Goal: Obtain resource: Download file/media

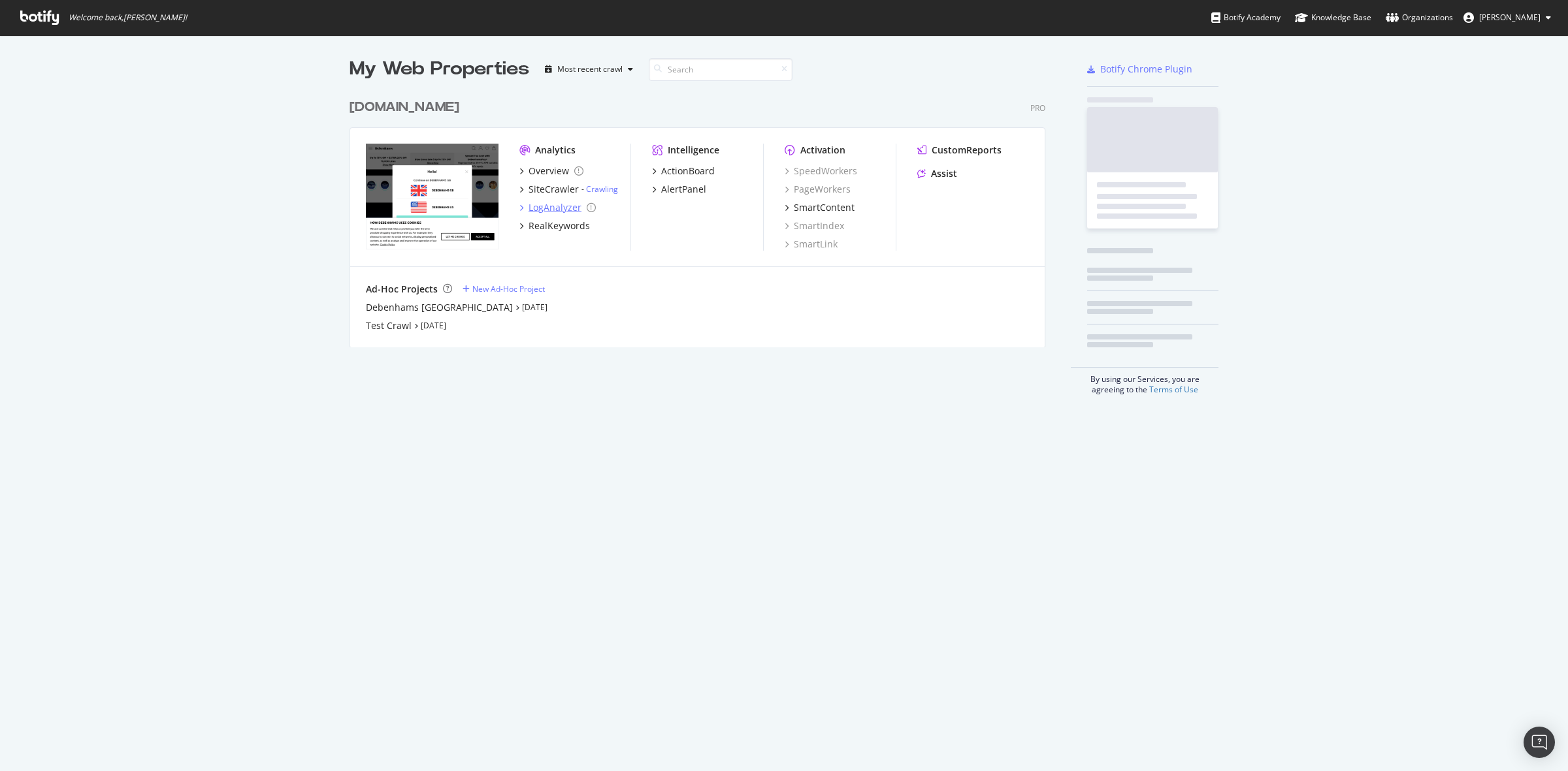
scroll to position [759, 1544]
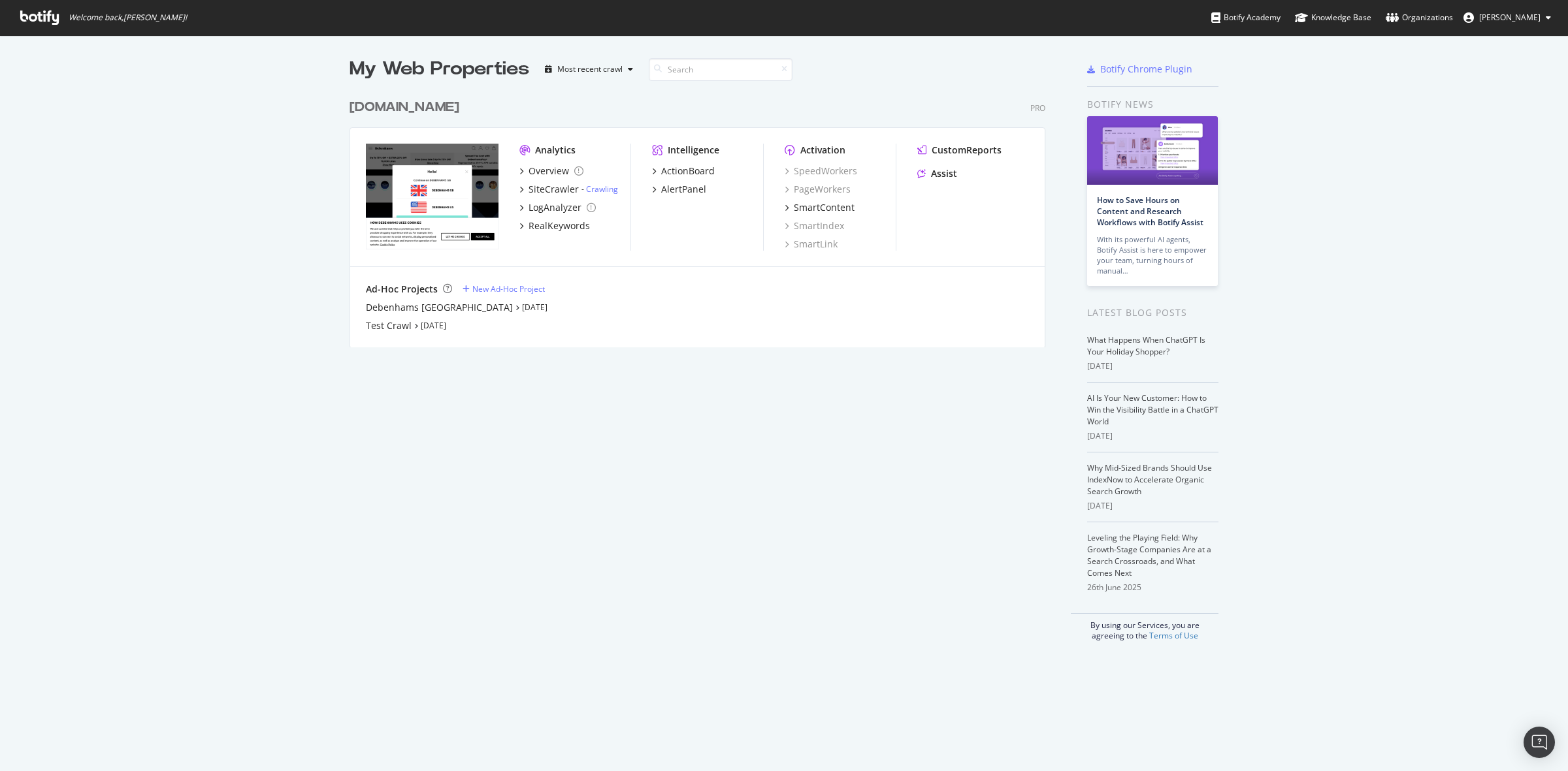
click at [414, 106] on div "[DOMAIN_NAME]" at bounding box center [404, 108] width 110 height 19
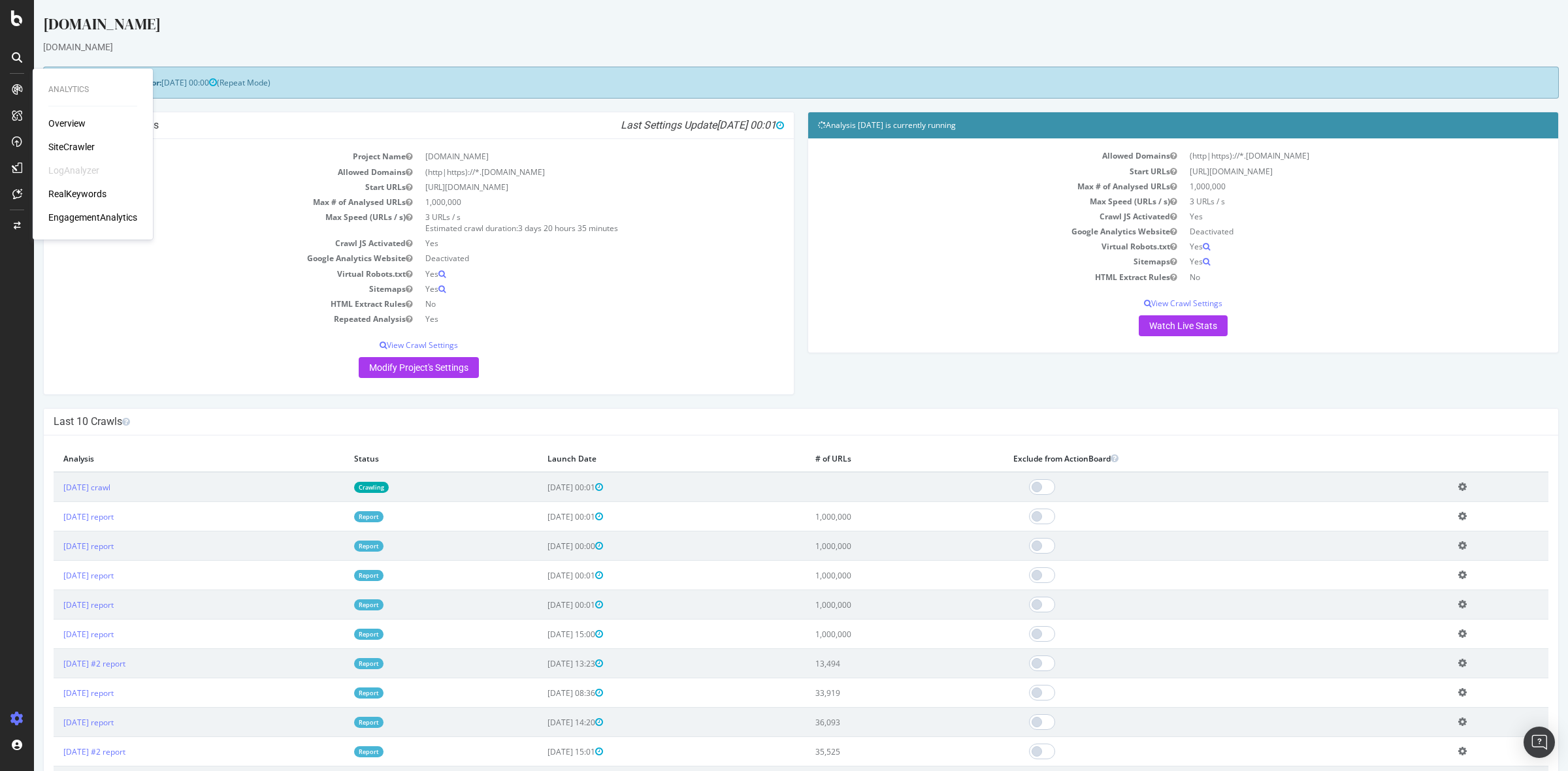
click at [69, 145] on div "SiteCrawler" at bounding box center [71, 147] width 46 height 13
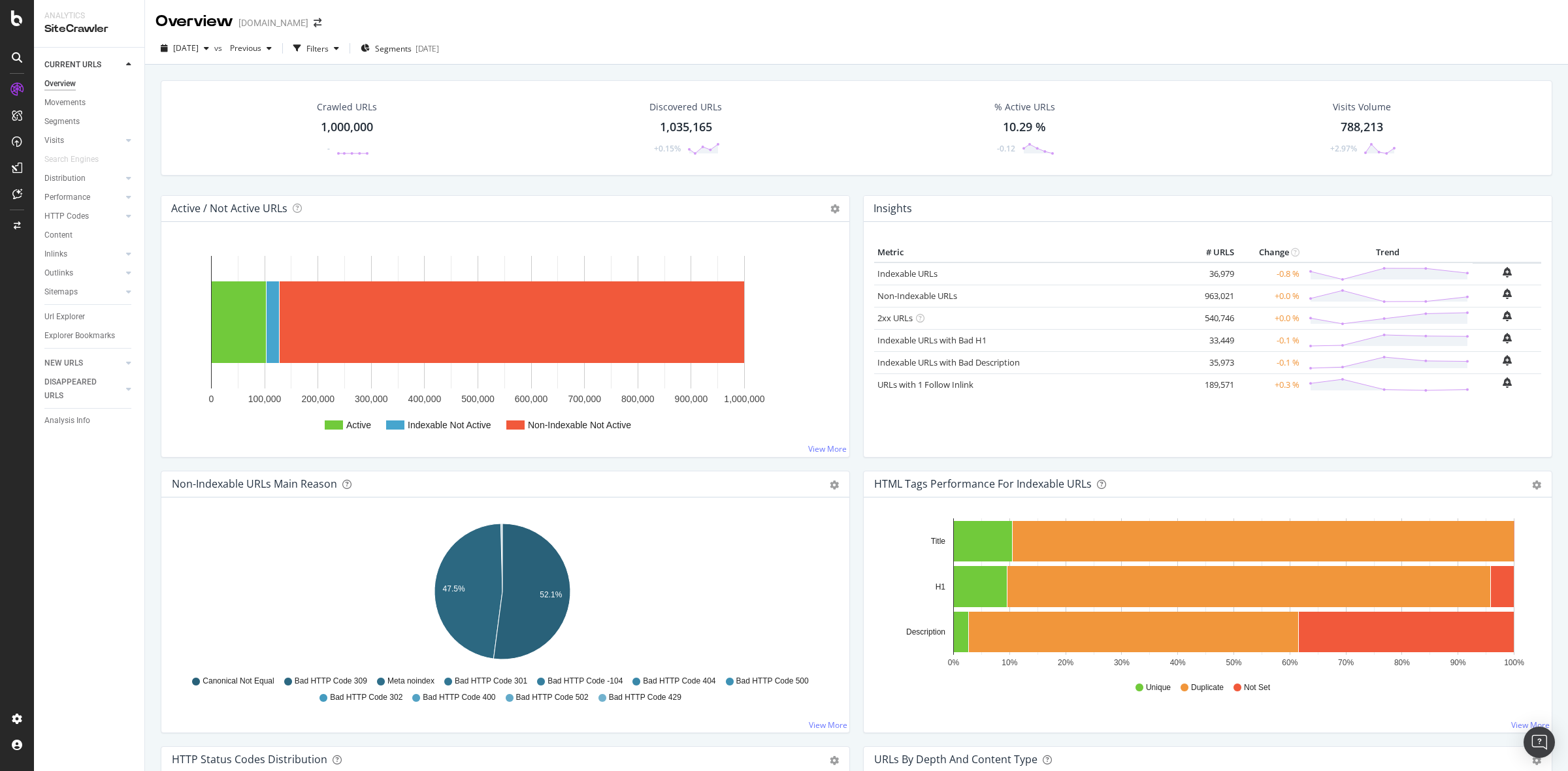
click at [350, 156] on div "Crawled URLs 1,000,000 -" at bounding box center [346, 128] width 86 height 68
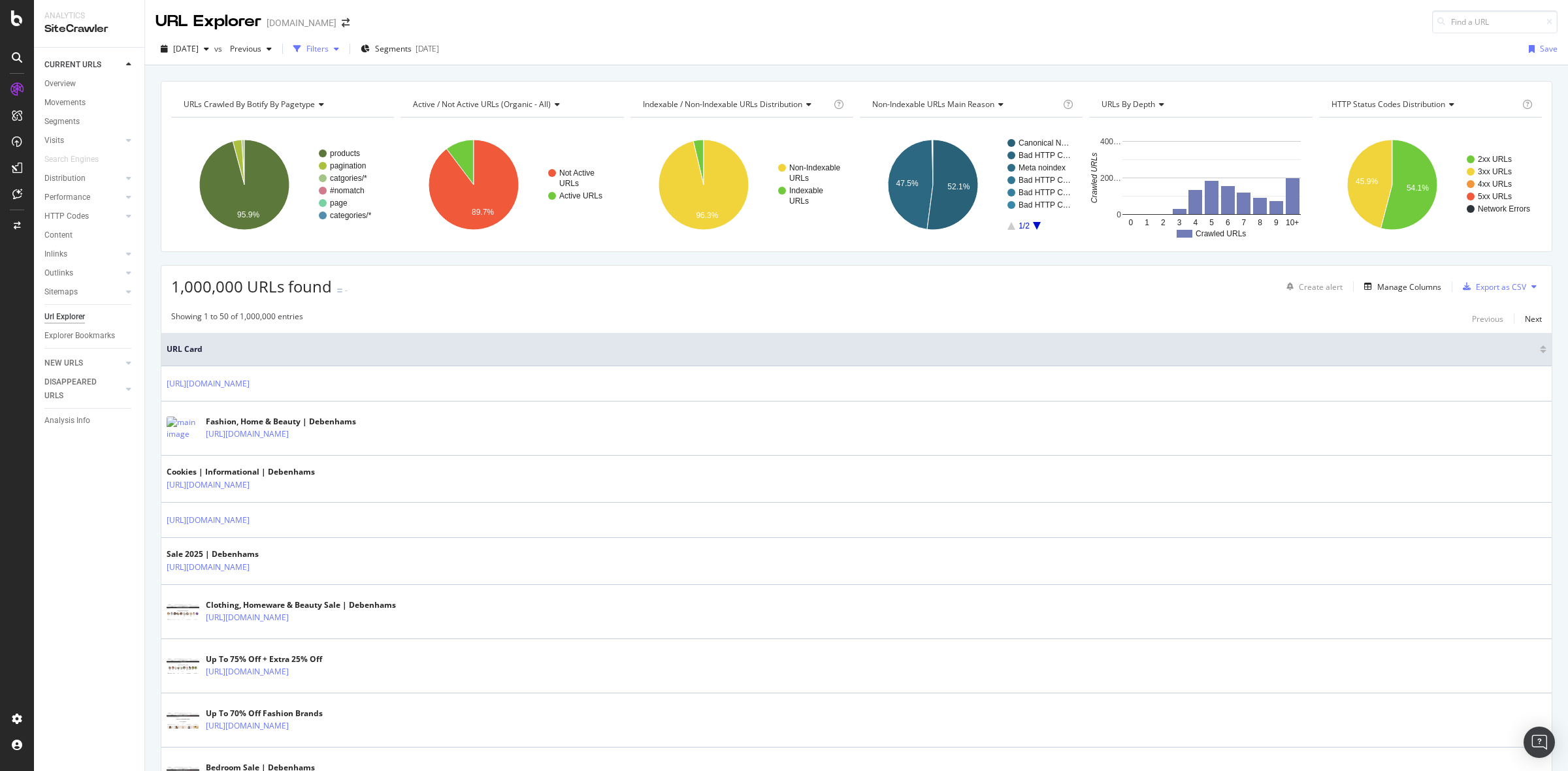
click at [344, 46] on div "button" at bounding box center [337, 49] width 16 height 8
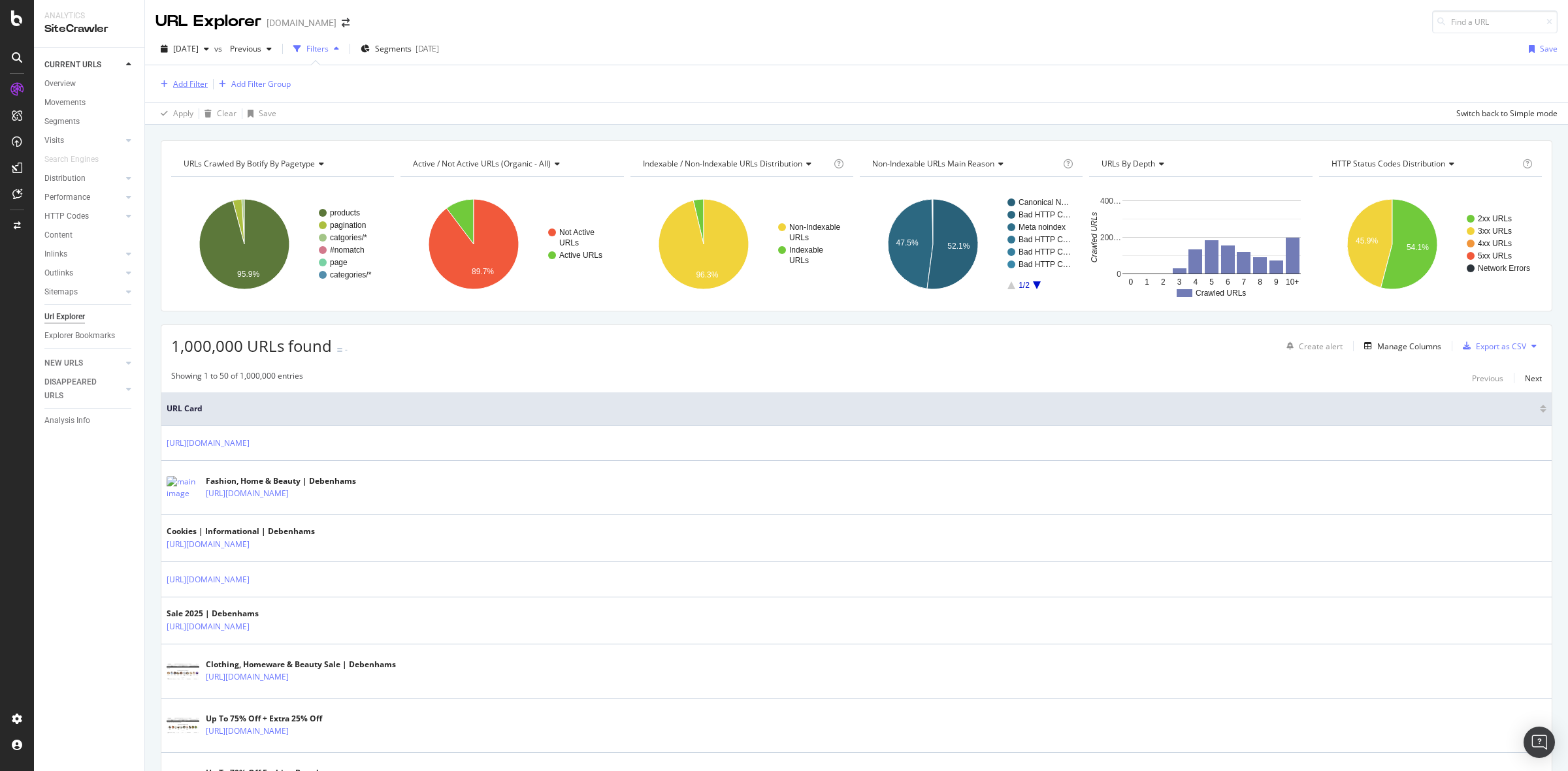
click at [190, 80] on div "Add Filter" at bounding box center [190, 83] width 35 height 11
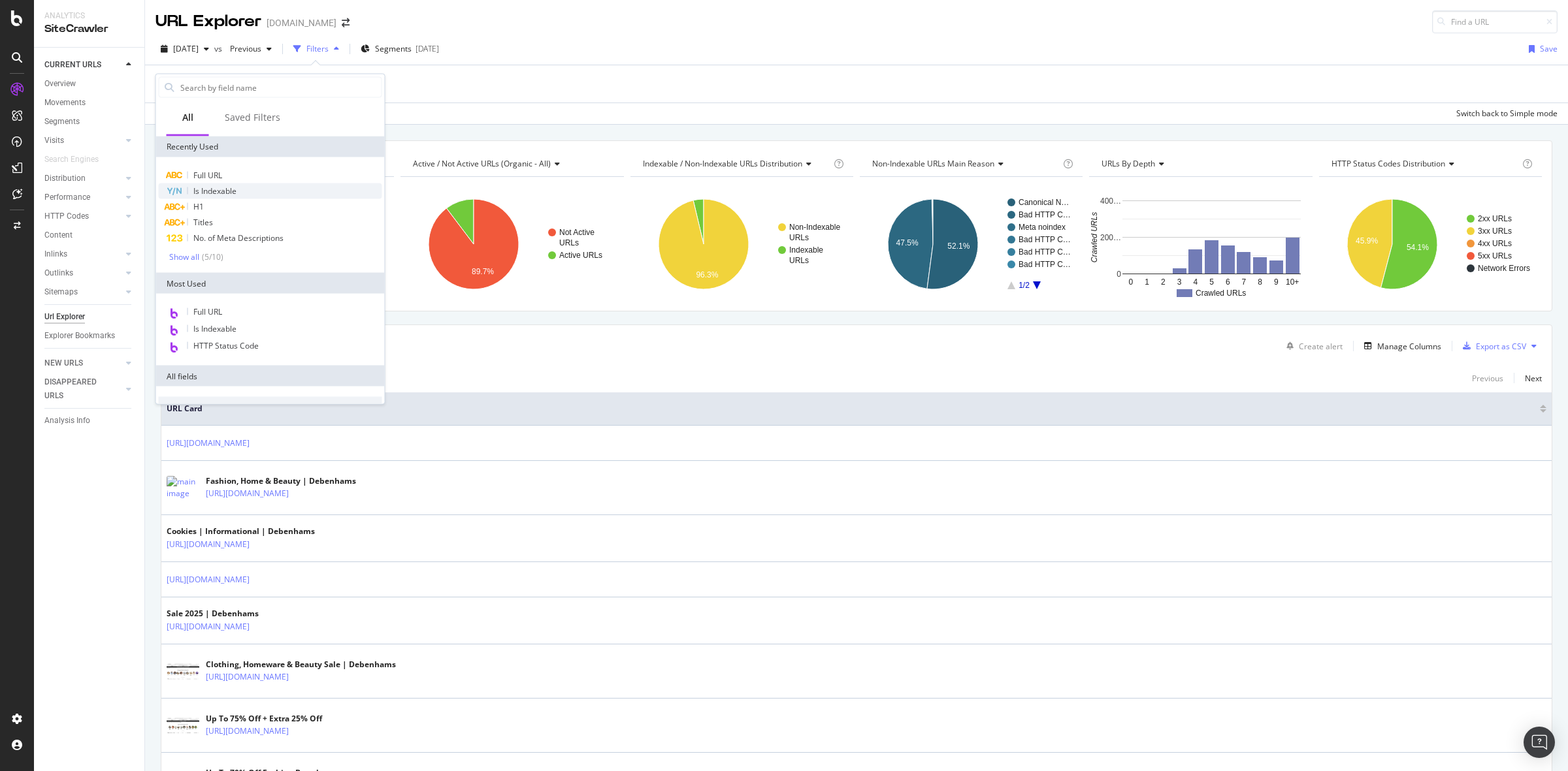
click at [275, 188] on div "Is Indexable" at bounding box center [270, 191] width 224 height 16
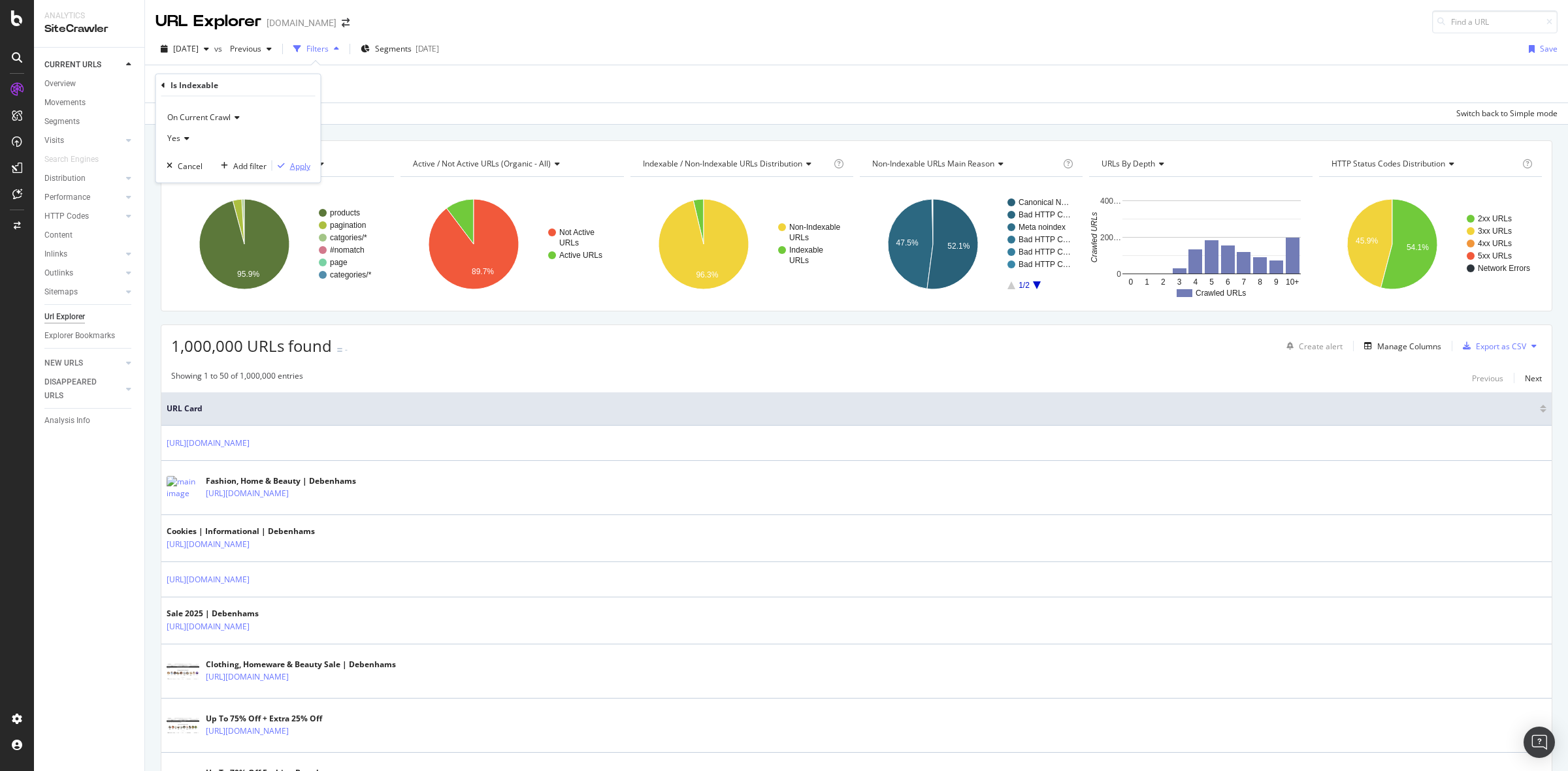
click at [303, 161] on div "Apply" at bounding box center [300, 165] width 20 height 11
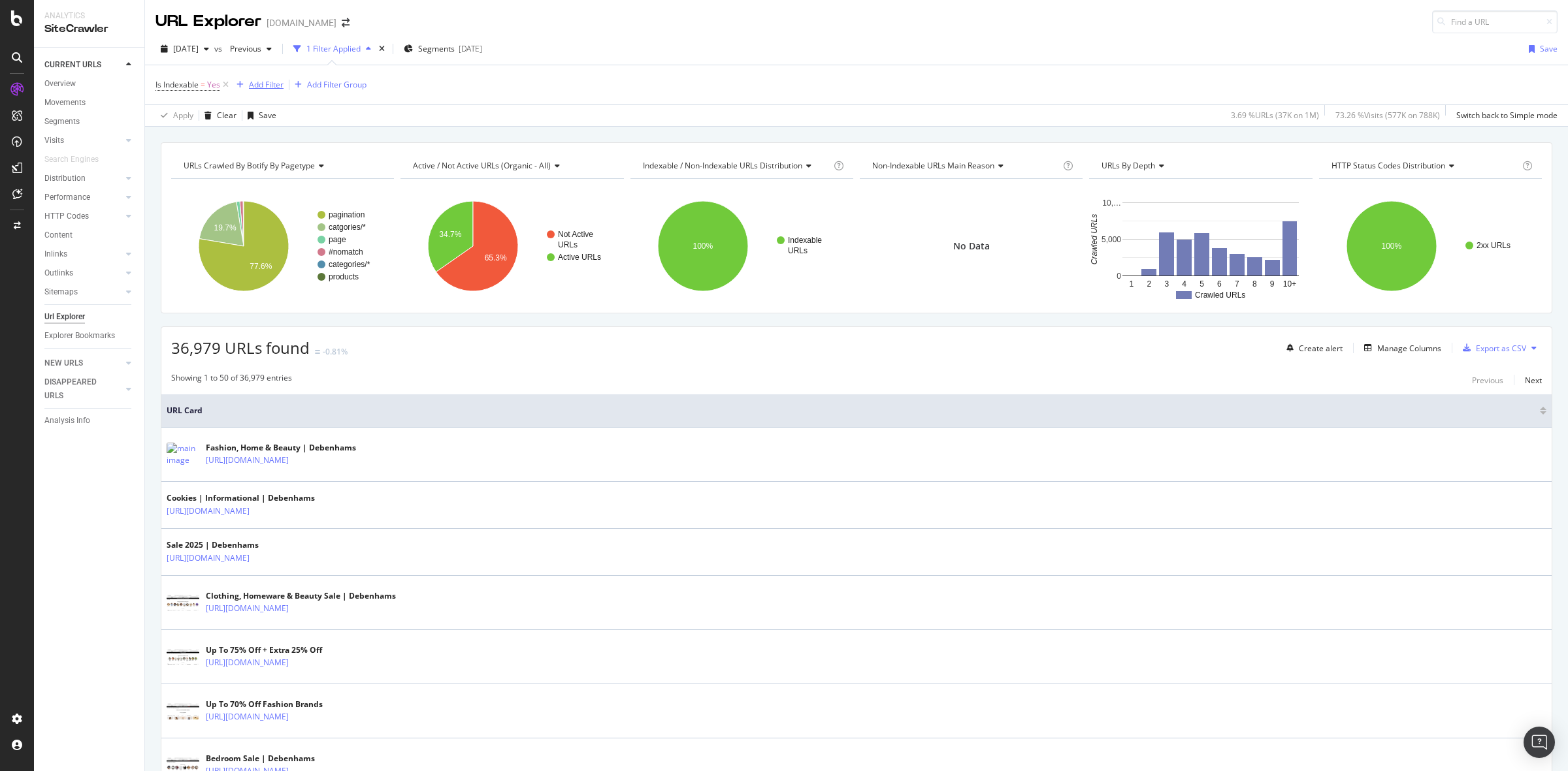
click at [250, 85] on div "Add Filter" at bounding box center [266, 84] width 35 height 11
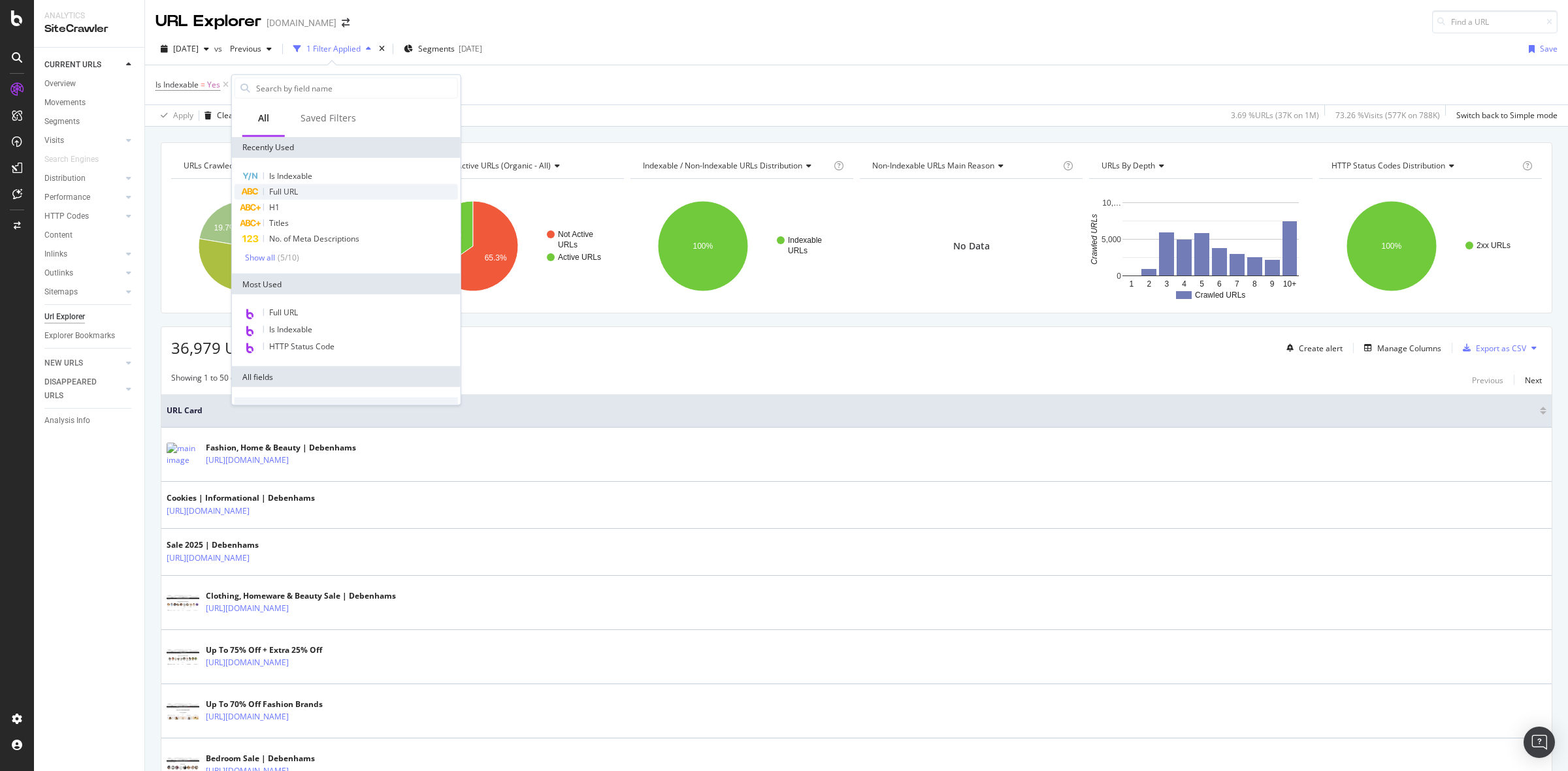
click at [322, 188] on div "Full URL" at bounding box center [346, 192] width 224 height 16
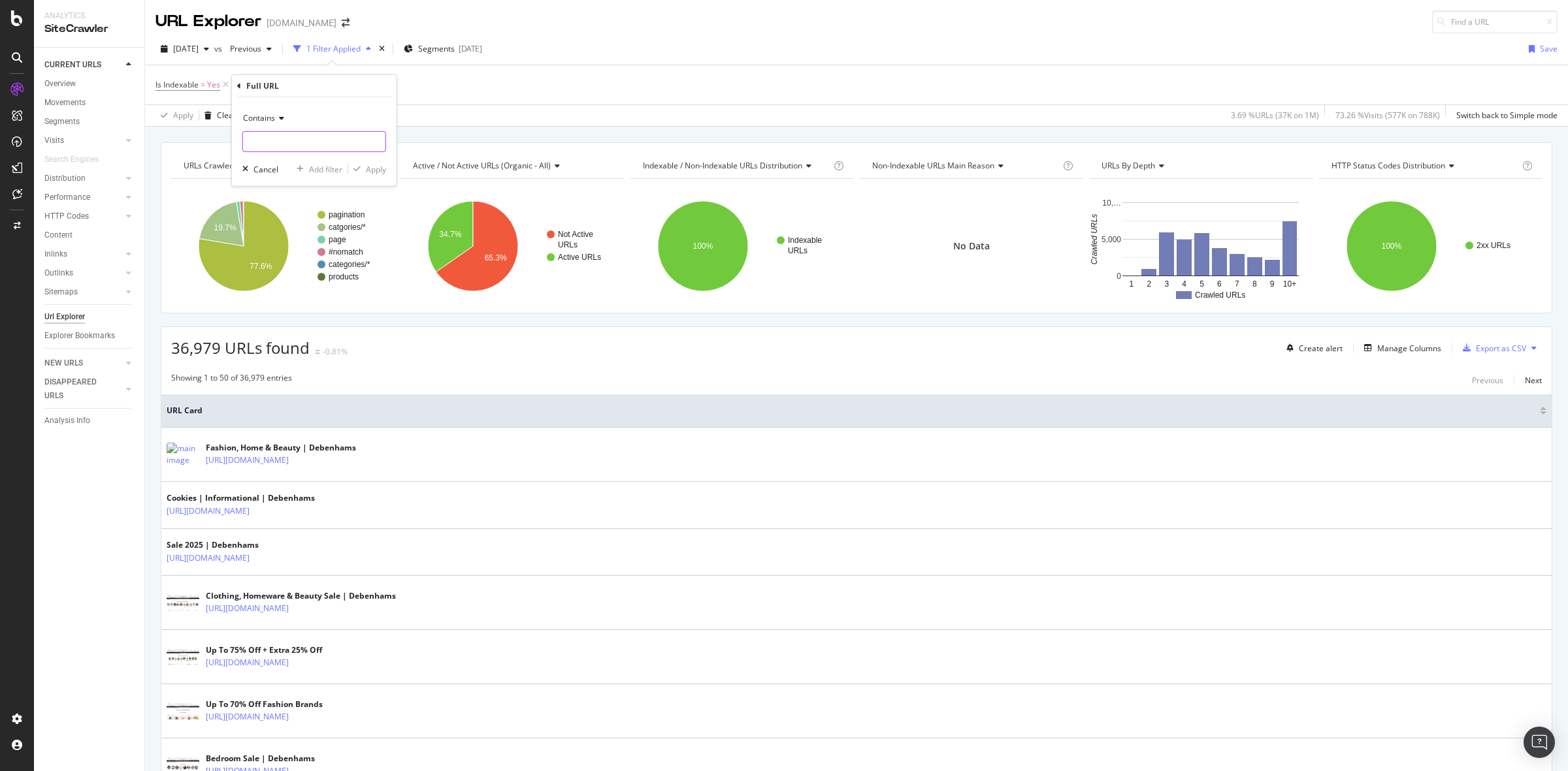
click at [334, 135] on input "text" at bounding box center [315, 142] width 143 height 21
type input "mens"
click at [381, 164] on div "Apply" at bounding box center [376, 169] width 20 height 11
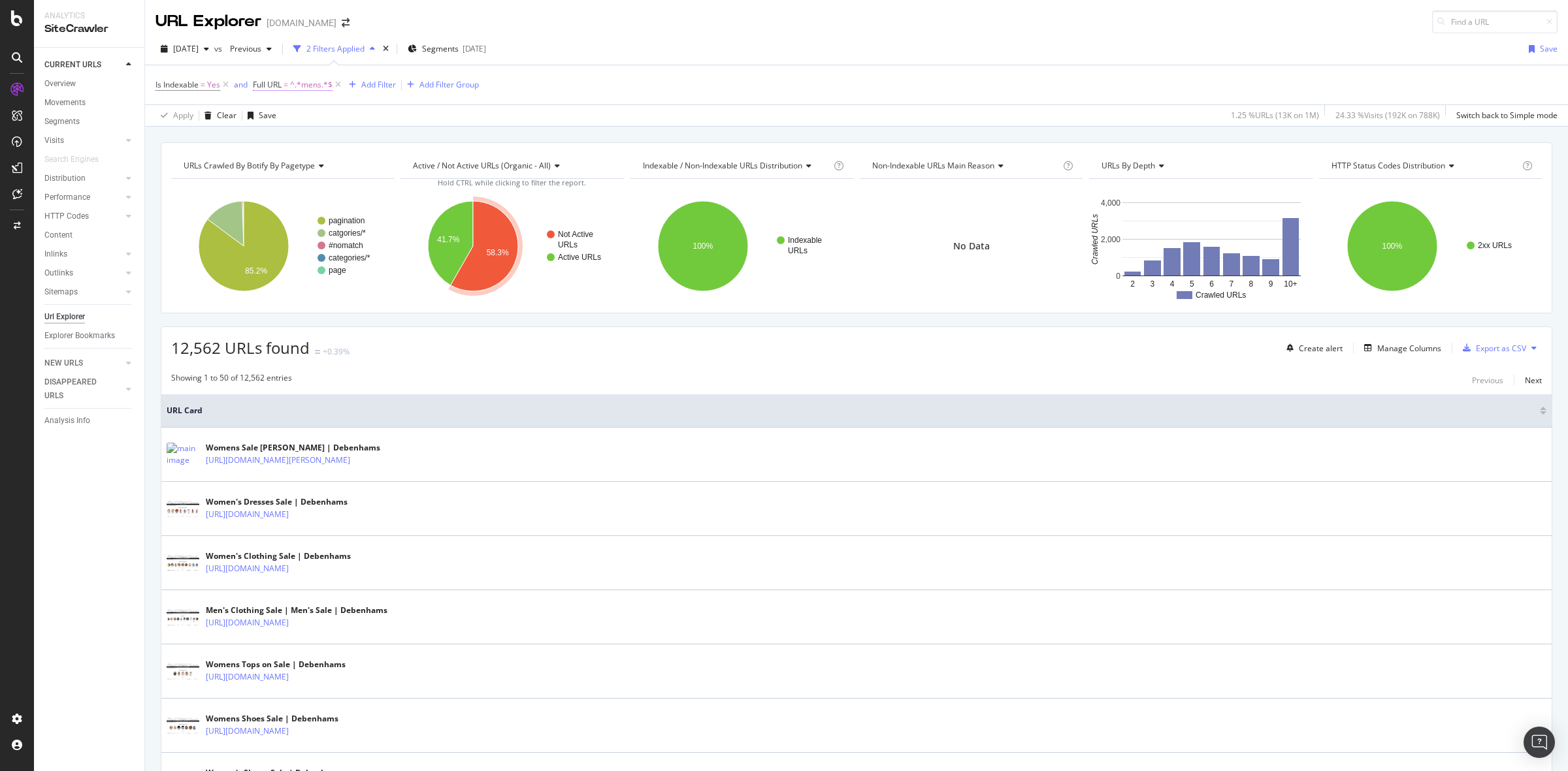
click at [311, 83] on span "^.*mens.*$" at bounding box center [311, 84] width 43 height 18
click at [341, 168] on div "Add filter" at bounding box center [348, 167] width 33 height 11
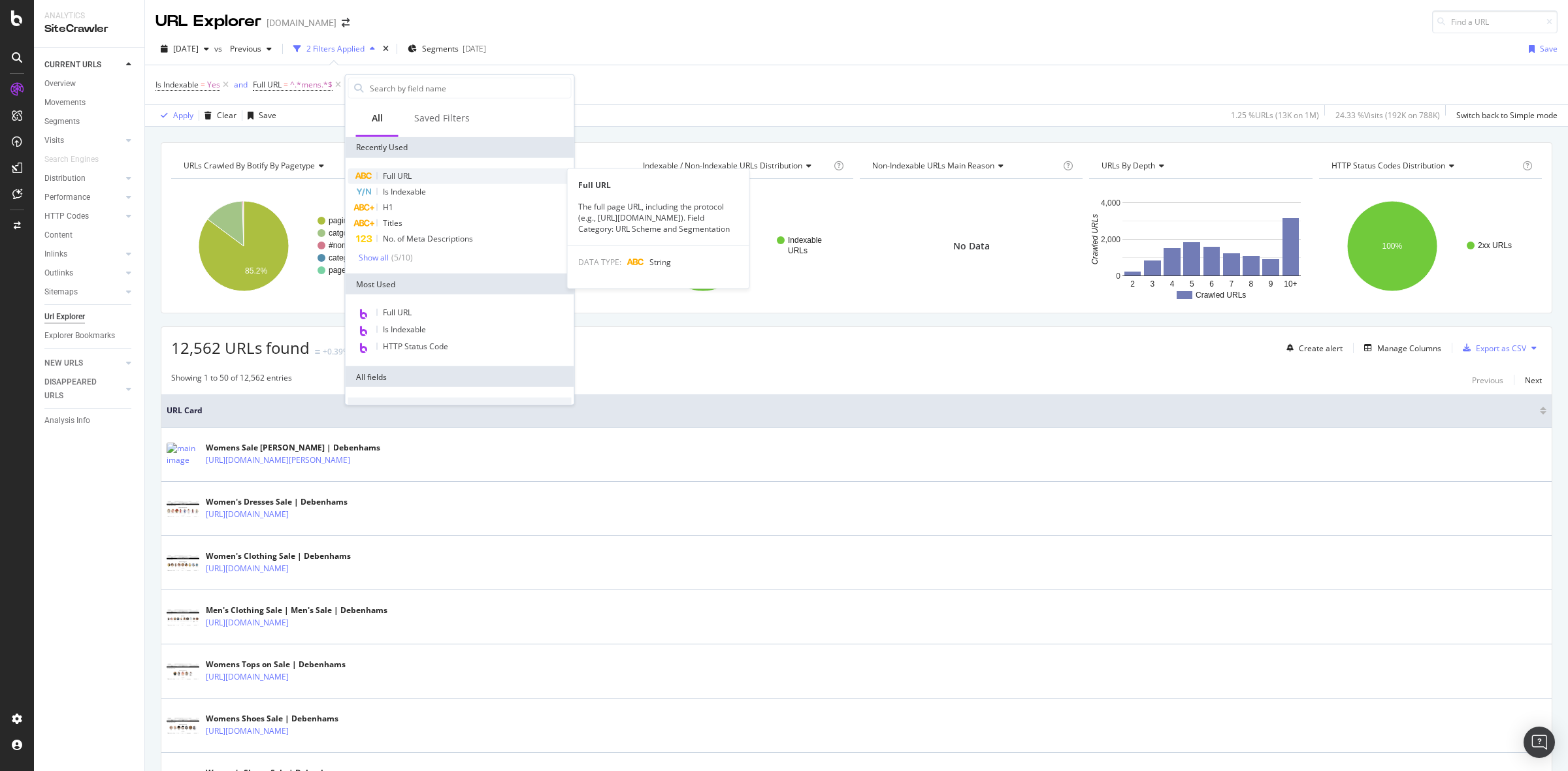
click at [419, 177] on div "Full URL" at bounding box center [459, 176] width 224 height 16
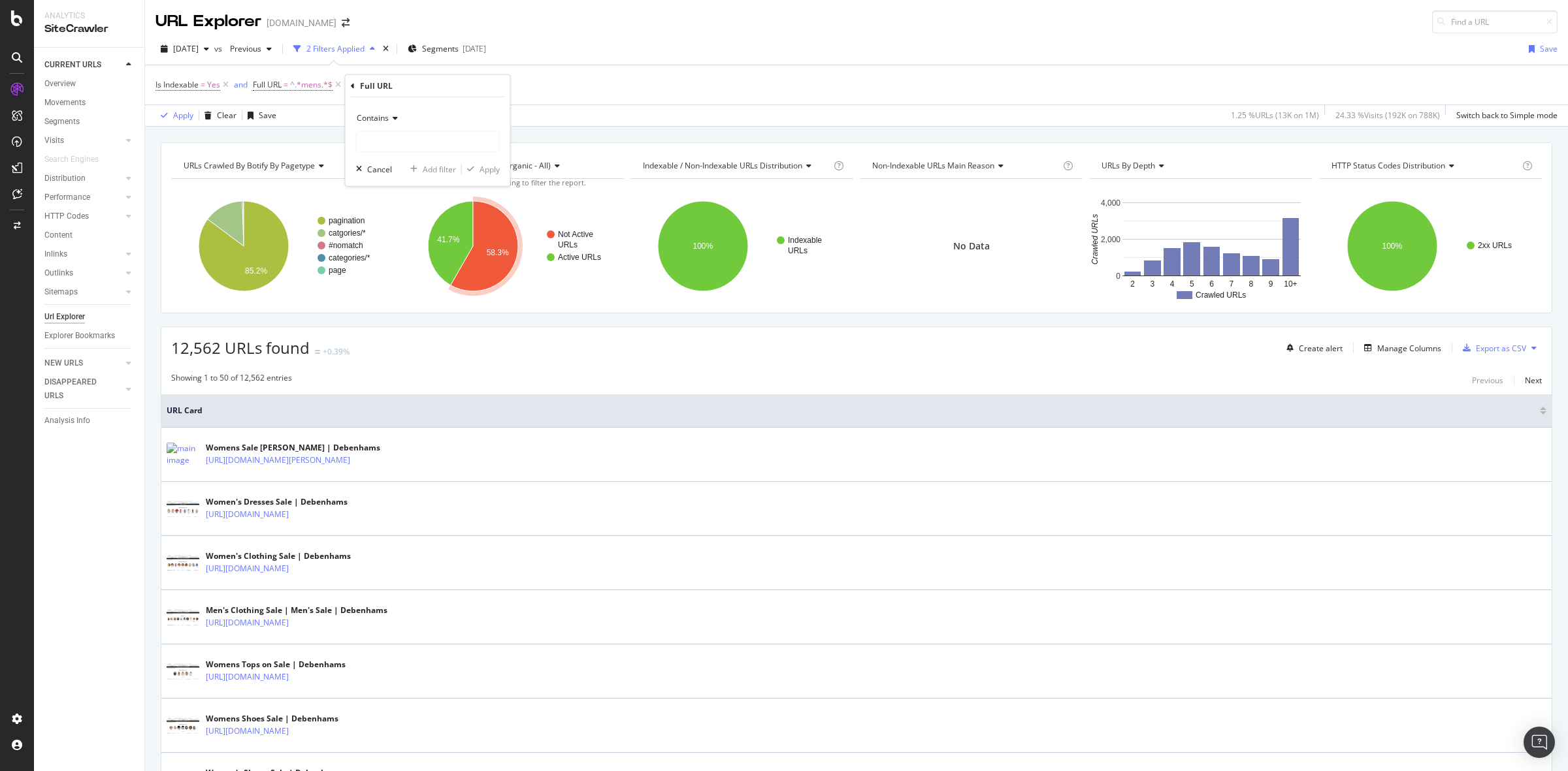
click at [390, 122] on icon at bounding box center [393, 117] width 10 height 8
click at [429, 263] on div "Doesn't contain" at bounding box center [429, 264] width 140 height 17
click at [540, 113] on div "Apply Clear Save 1.25 % URLs ( 13K on 1M ) 24.33 % Visits ( 192K on 788K ) Swit…" at bounding box center [857, 115] width 1424 height 22
click at [310, 82] on span "^.*mens.*$" at bounding box center [311, 84] width 43 height 18
click at [298, 114] on icon at bounding box center [302, 115] width 10 height 8
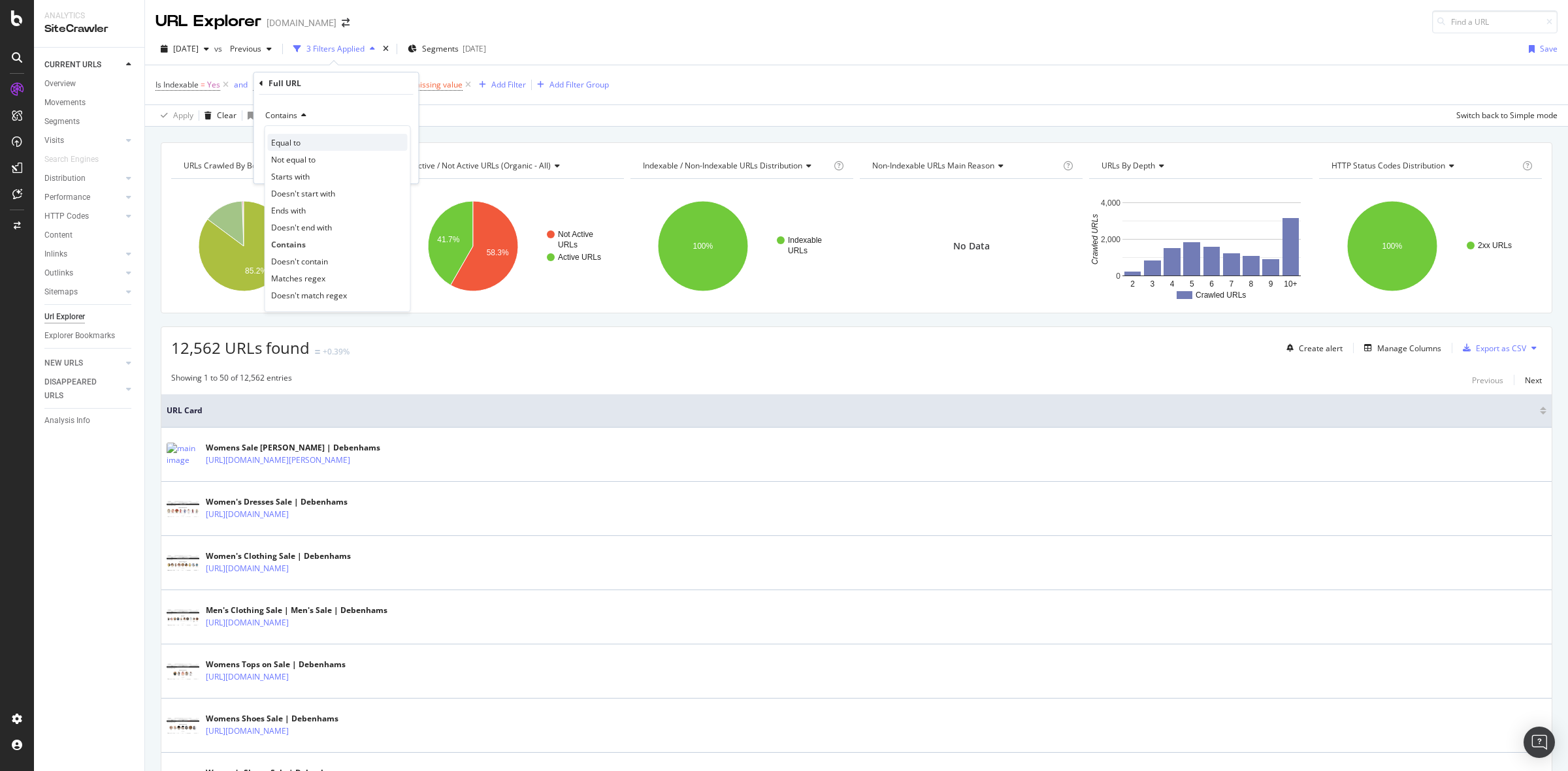
click at [364, 143] on div "Equal to" at bounding box center [337, 143] width 140 height 17
click at [396, 165] on div "Apply" at bounding box center [397, 167] width 20 height 11
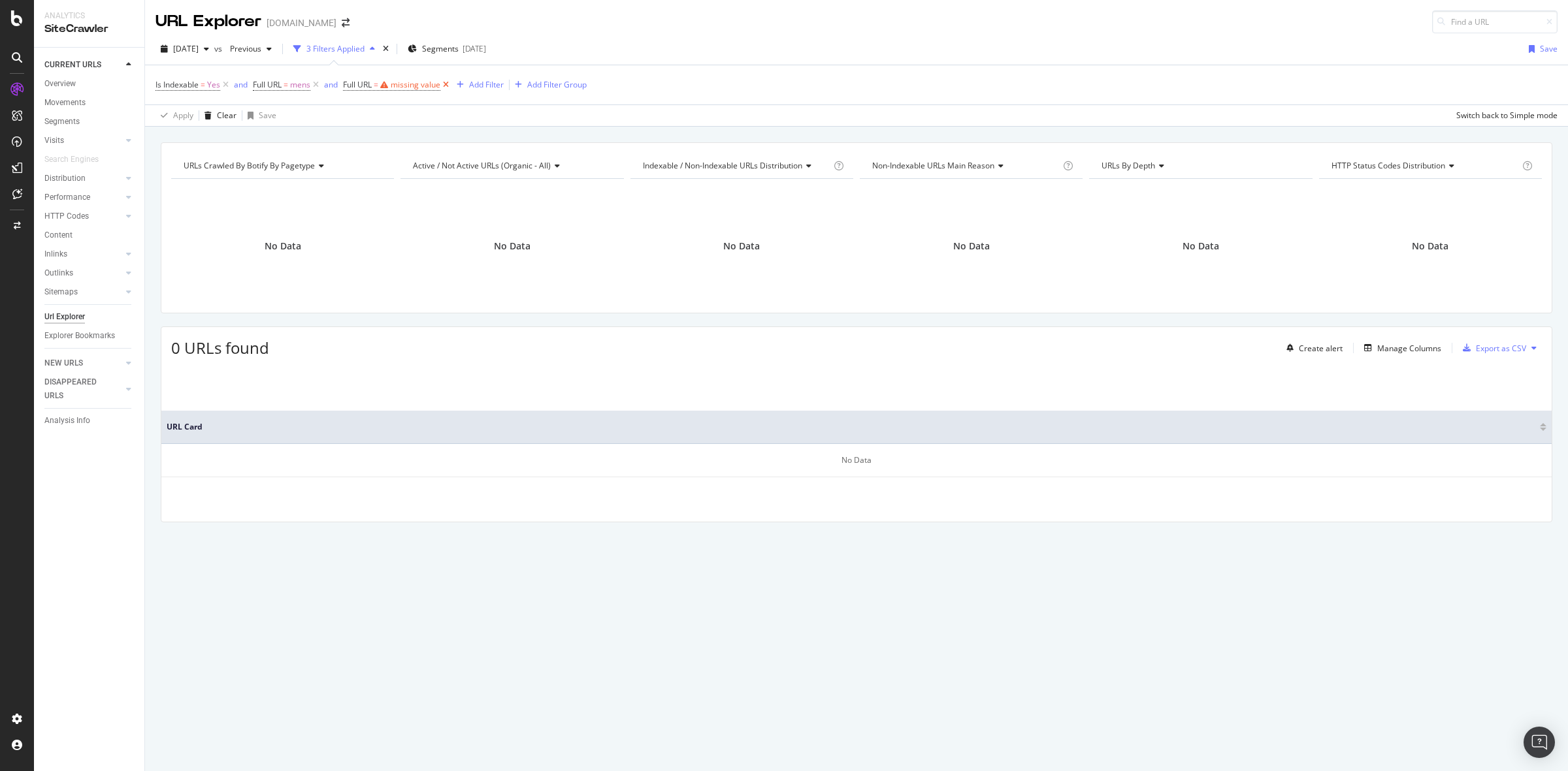
click at [451, 80] on icon at bounding box center [445, 84] width 11 height 13
click at [293, 85] on span "mens" at bounding box center [300, 84] width 20 height 18
click at [322, 136] on input "mens" at bounding box center [327, 139] width 123 height 21
click at [296, 112] on icon at bounding box center [299, 115] width 10 height 8
click at [350, 276] on div "Matches regex" at bounding box center [337, 278] width 140 height 17
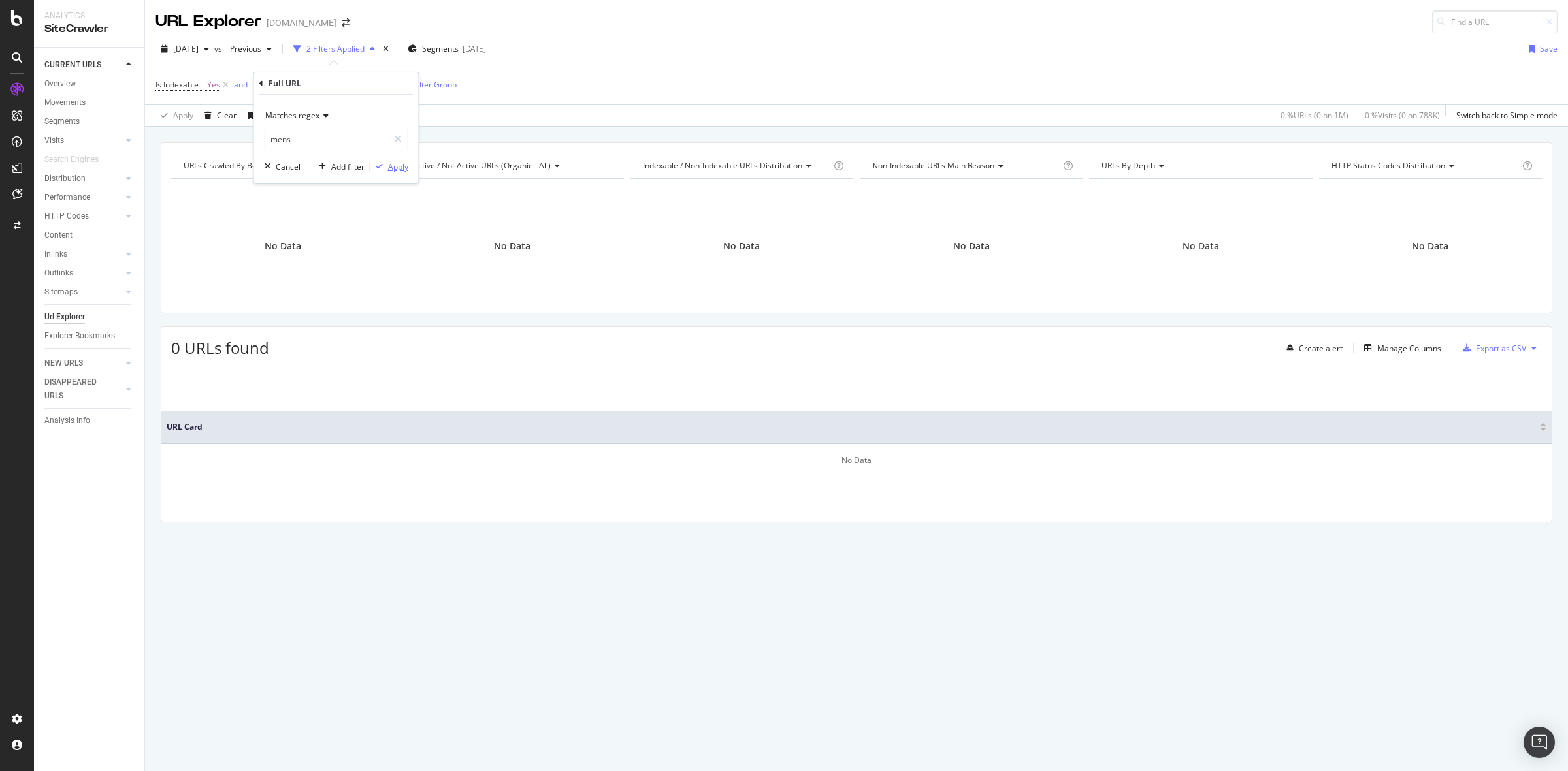
click at [404, 163] on div "Apply" at bounding box center [397, 167] width 20 height 11
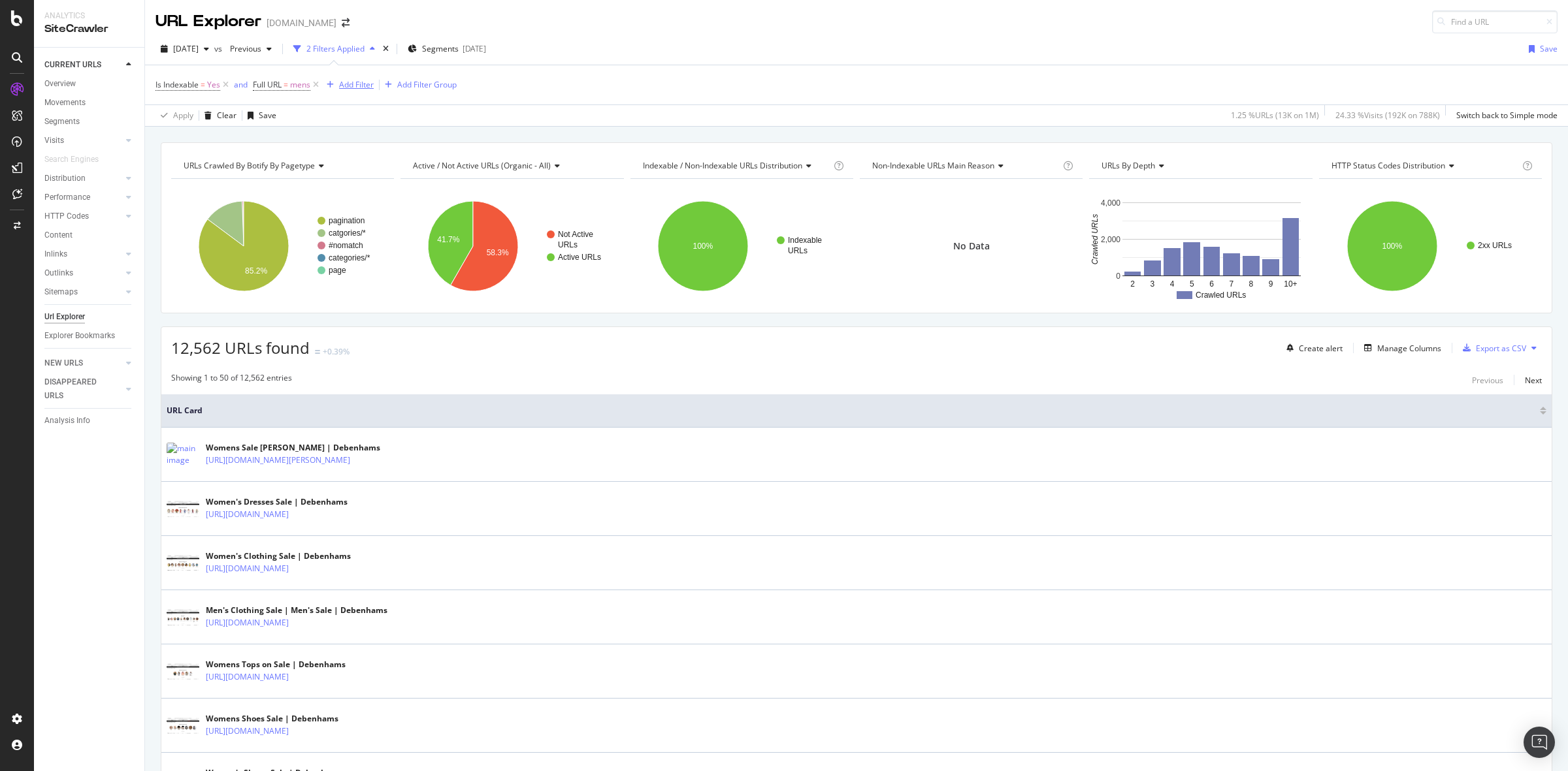
click at [367, 87] on div "Add Filter" at bounding box center [357, 84] width 35 height 11
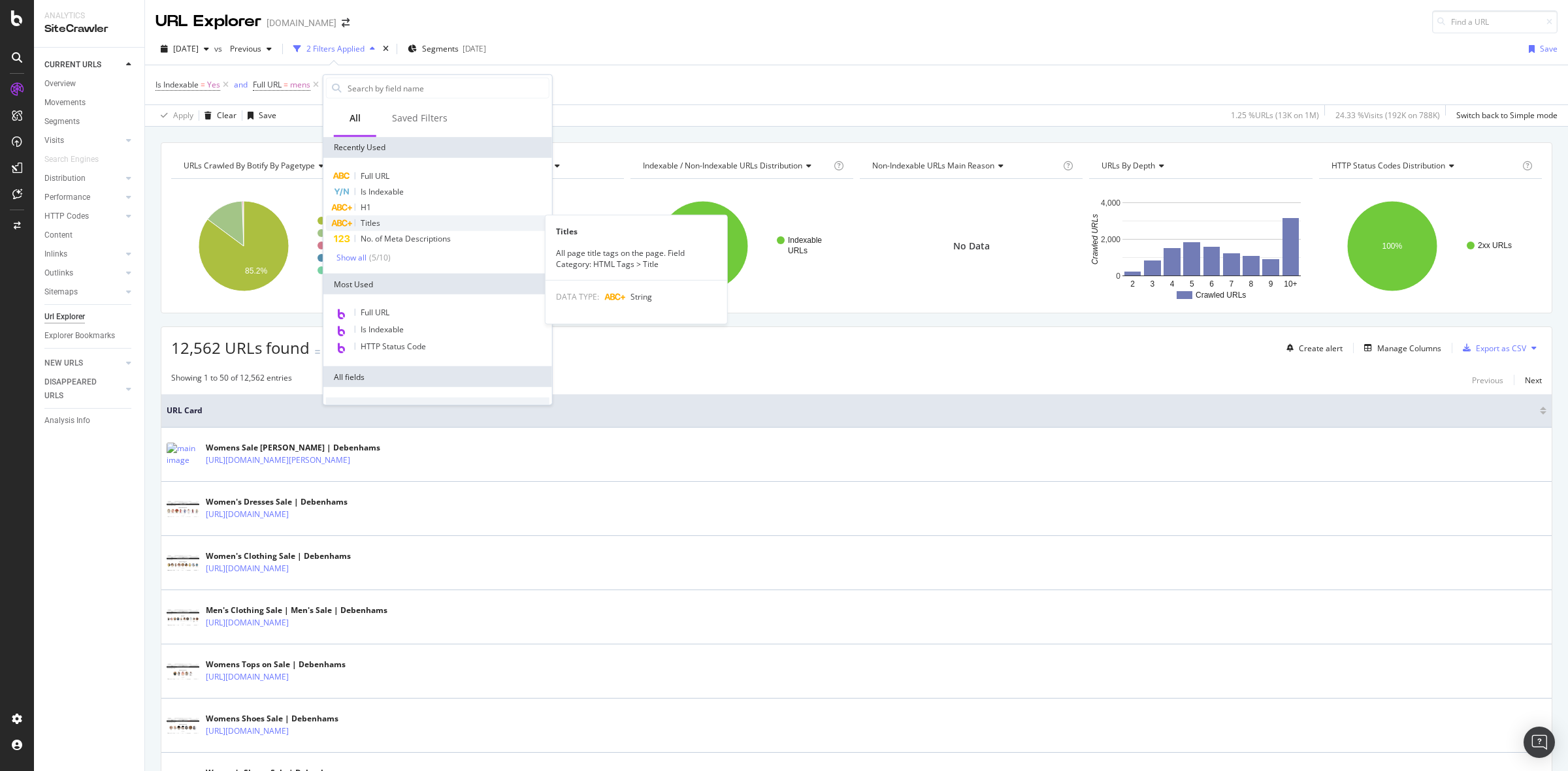
click at [456, 226] on div "Titles" at bounding box center [437, 223] width 224 height 16
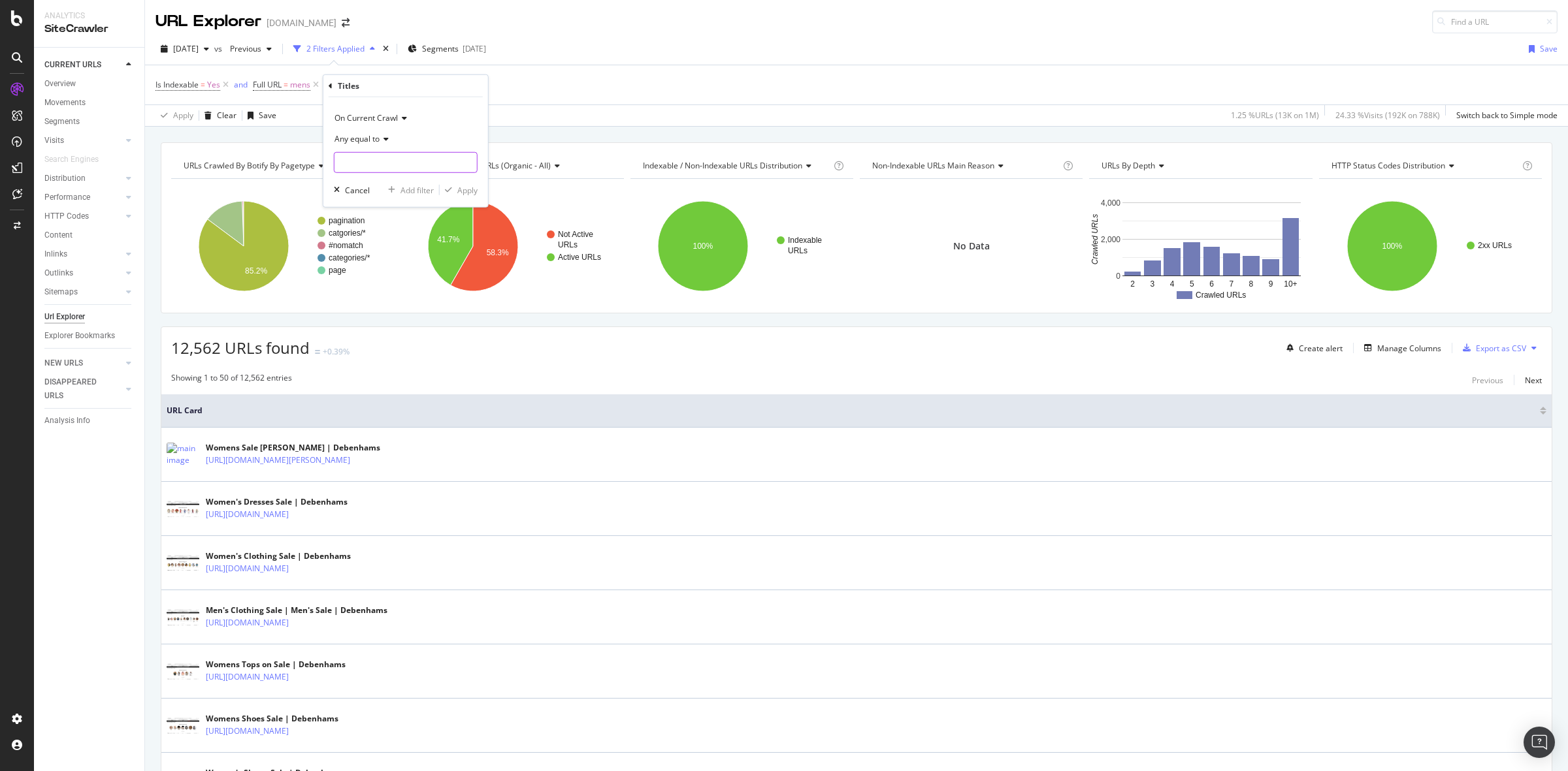
click at [384, 160] on input "text" at bounding box center [406, 163] width 143 height 21
click at [297, 147] on div "URLs Crawled By Botify By pagetype Chart (by Value) Table Expand Export as CSV …" at bounding box center [857, 228] width 1391 height 171
click at [384, 80] on div "missing value" at bounding box center [406, 84] width 50 height 11
click at [355, 83] on div "Titles" at bounding box center [427, 83] width 154 height 23
click at [355, 79] on div "Titles" at bounding box center [427, 83] width 154 height 23
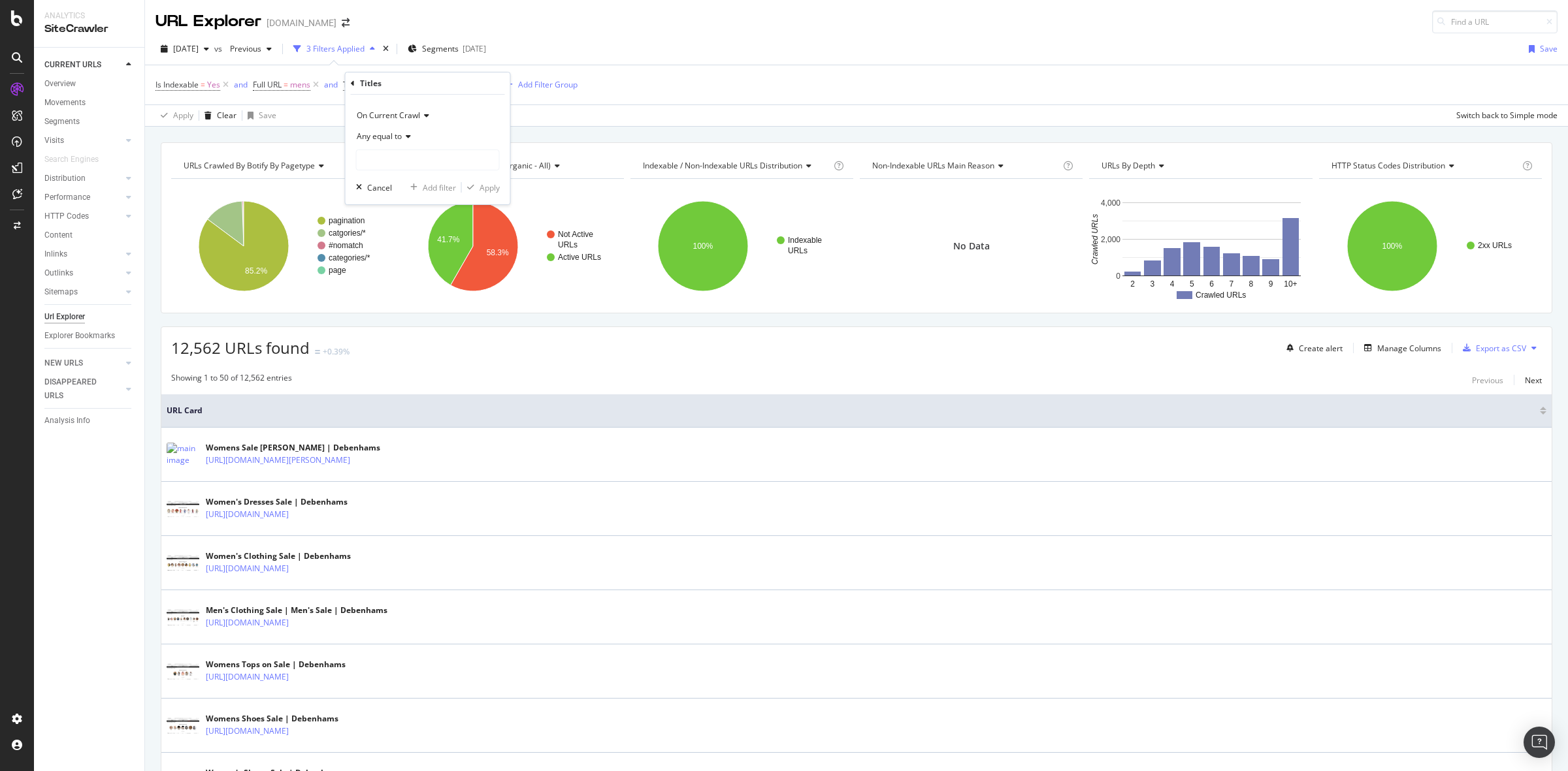
click at [351, 80] on icon at bounding box center [352, 83] width 4 height 8
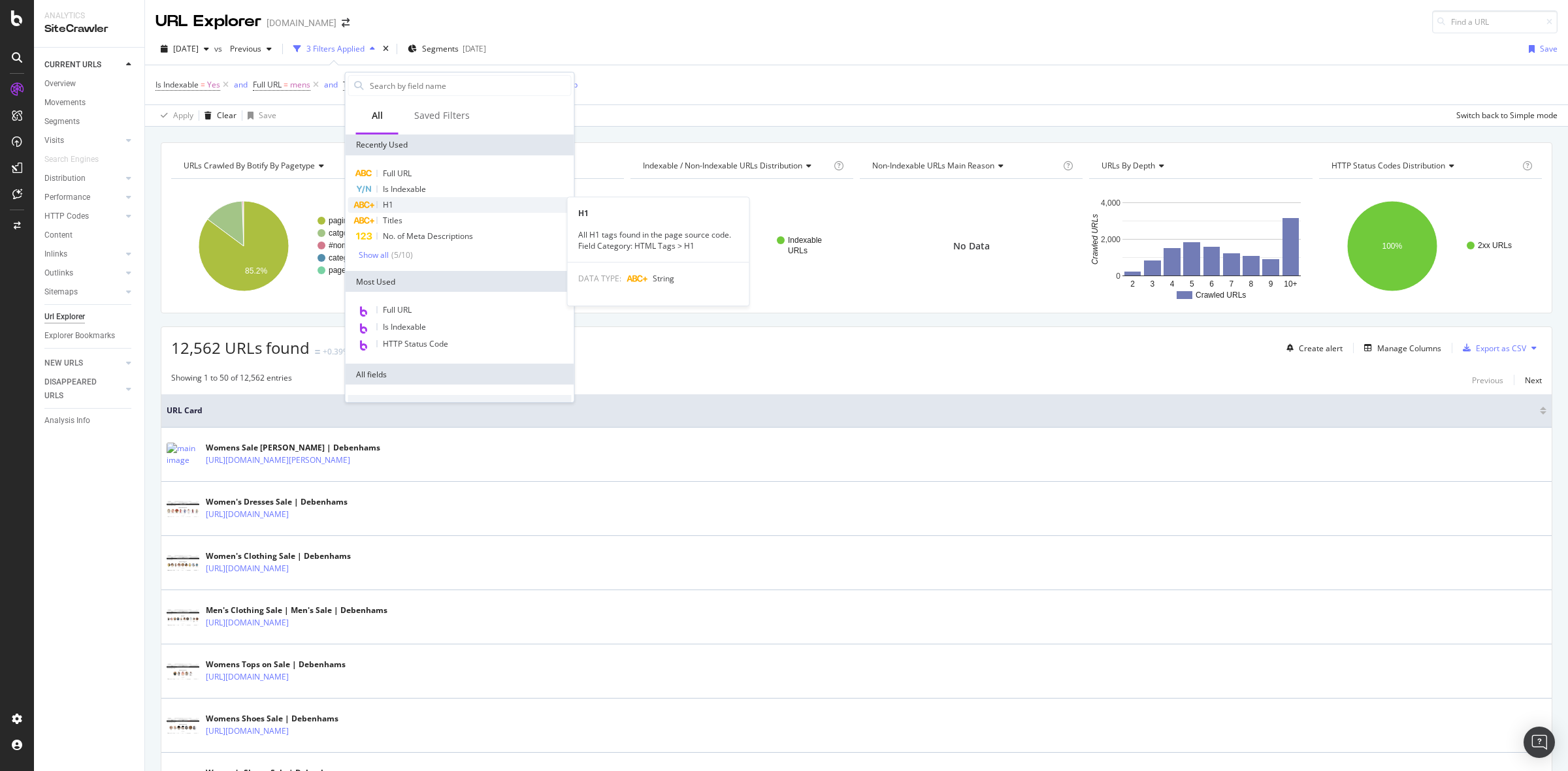
click at [420, 199] on div "H1" at bounding box center [459, 205] width 224 height 16
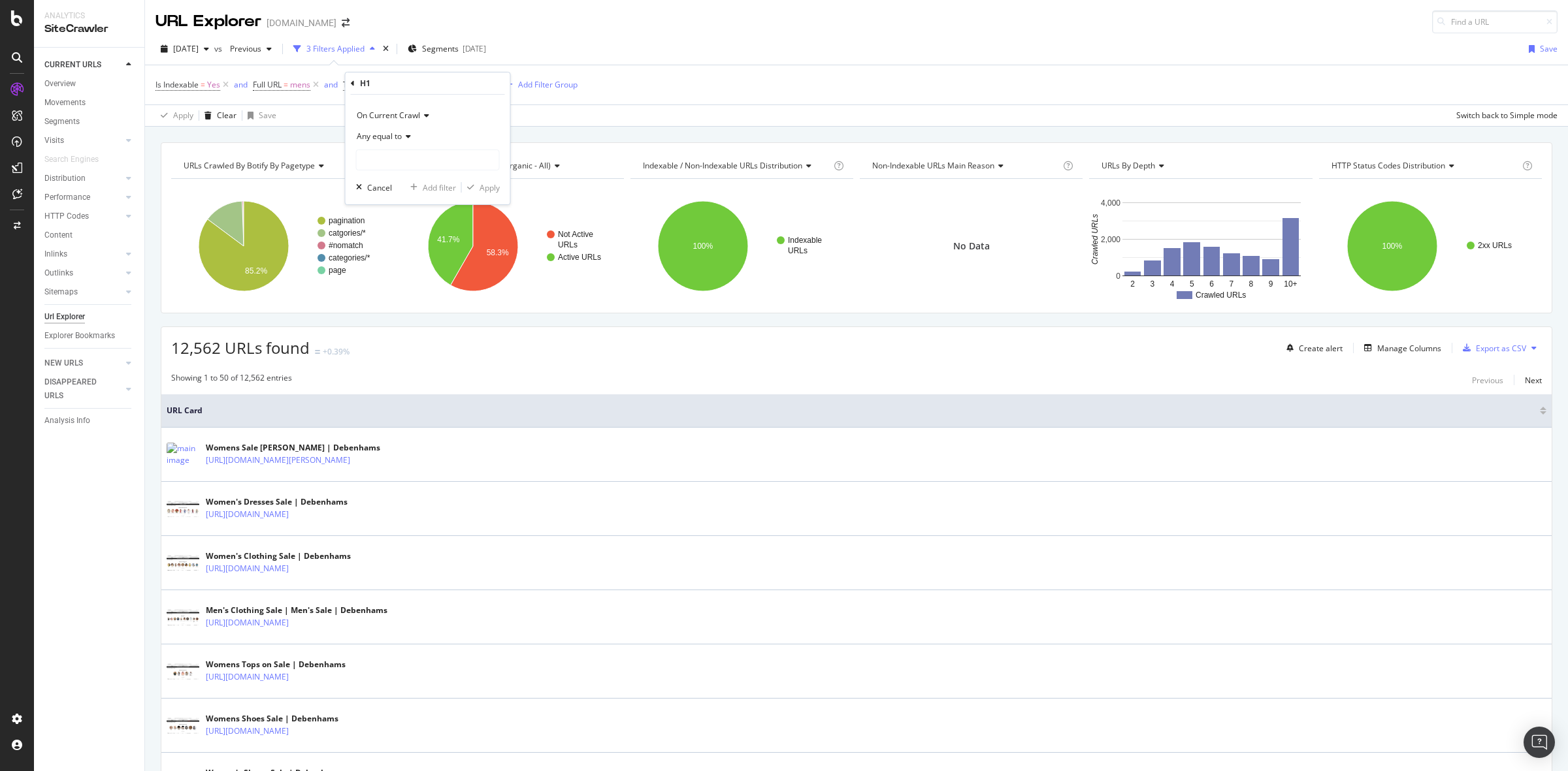
click at [406, 135] on icon at bounding box center [406, 136] width 10 height 8
click at [456, 262] on div "Any contains" at bounding box center [429, 265] width 140 height 17
click at [418, 155] on input "text" at bounding box center [428, 160] width 143 height 21
type input "mens"
click at [484, 183] on div "Apply" at bounding box center [490, 188] width 20 height 11
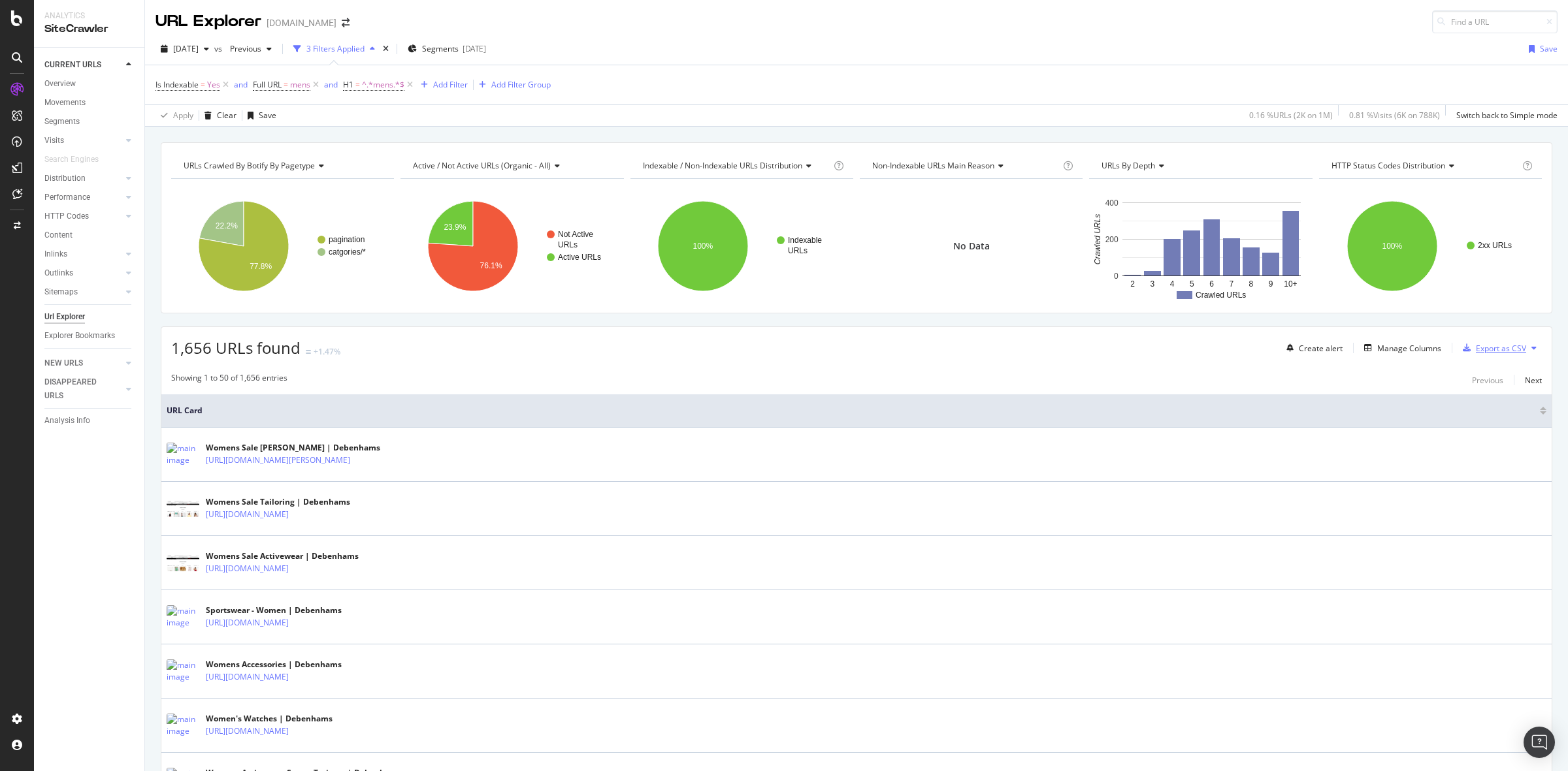
click at [1486, 350] on div "Export as CSV" at bounding box center [1501, 348] width 50 height 11
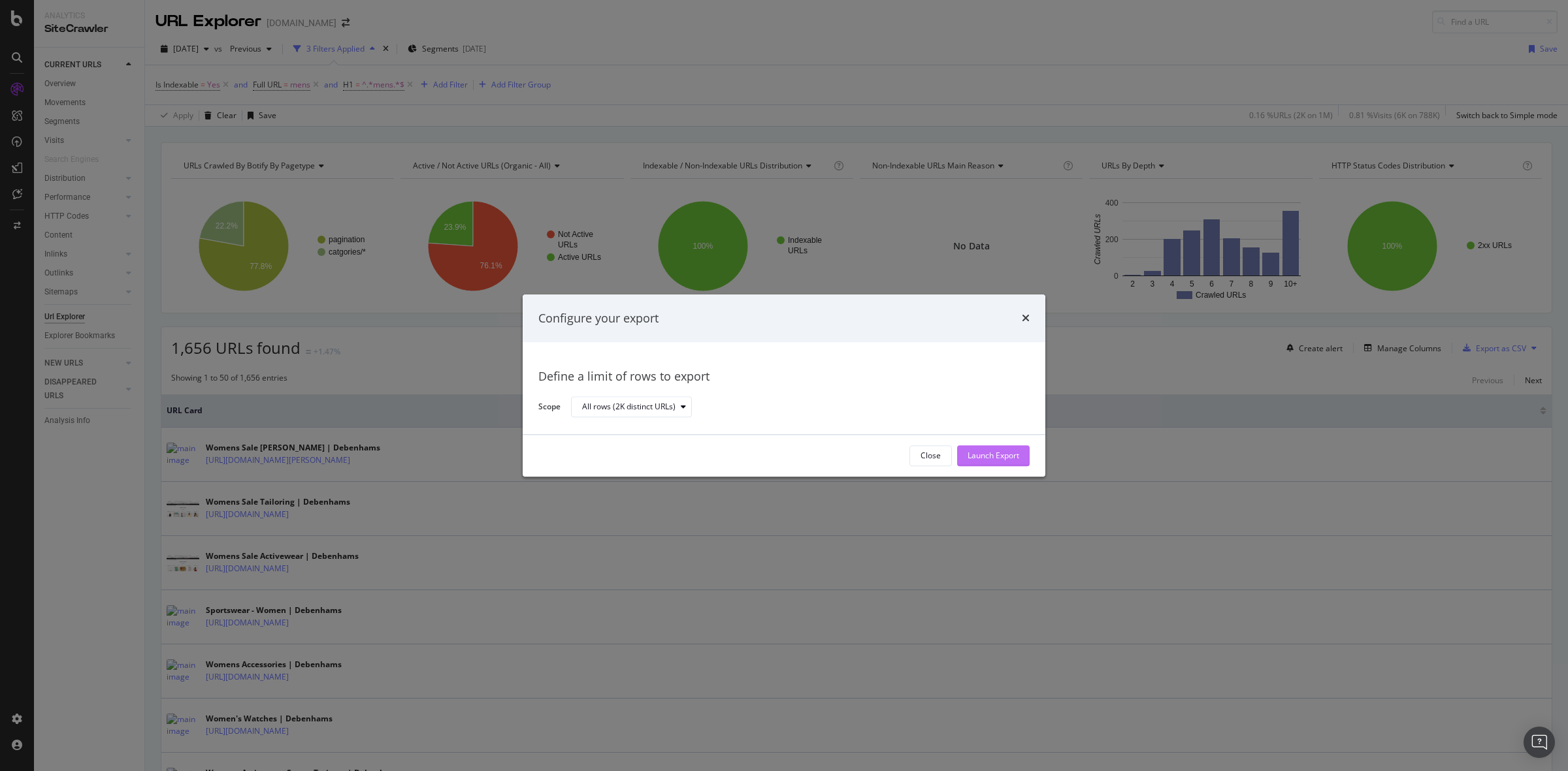
click at [1011, 453] on div "Launch Export" at bounding box center [993, 455] width 51 height 11
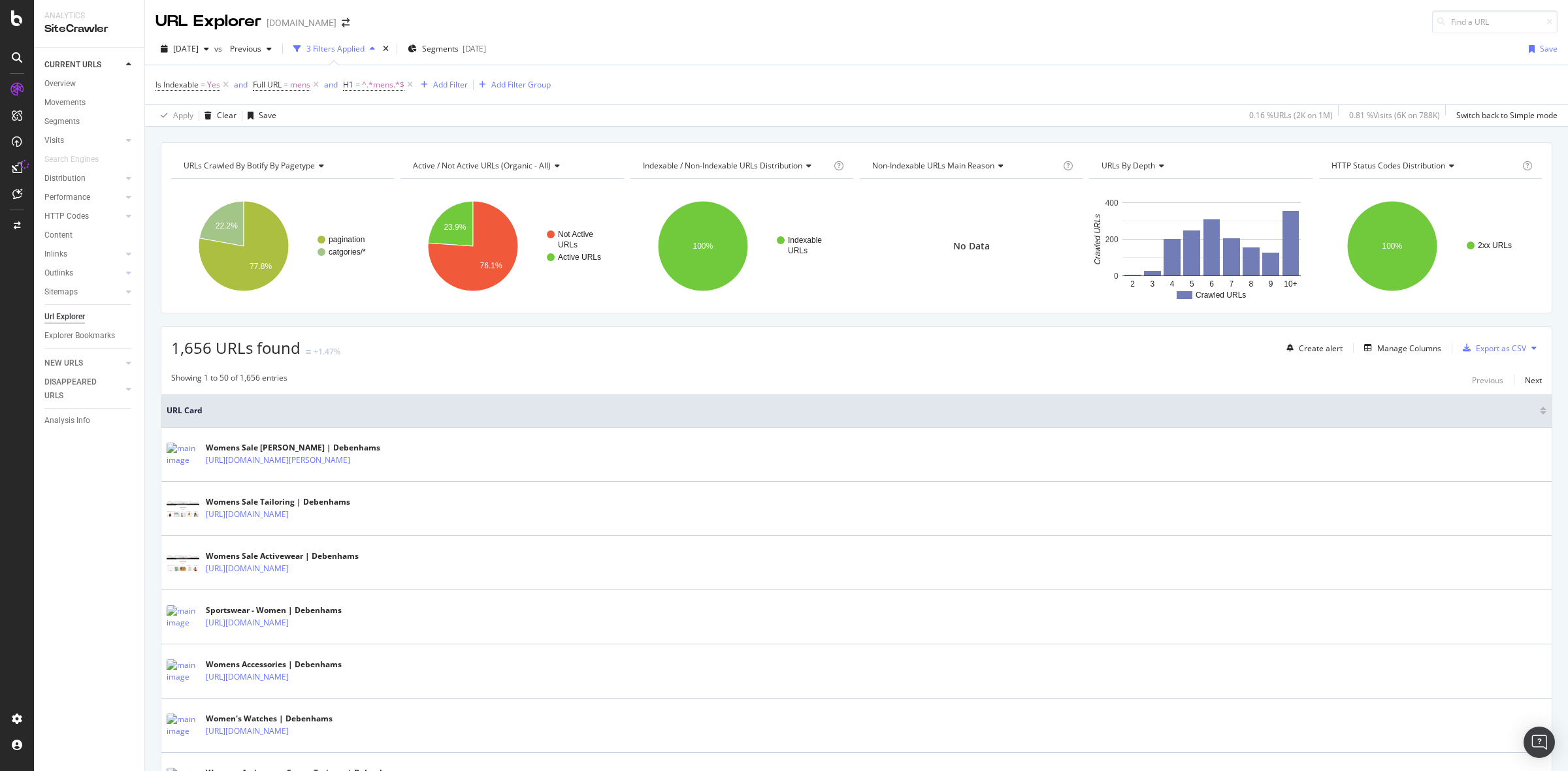
click at [17, 168] on icon at bounding box center [17, 168] width 10 height 10
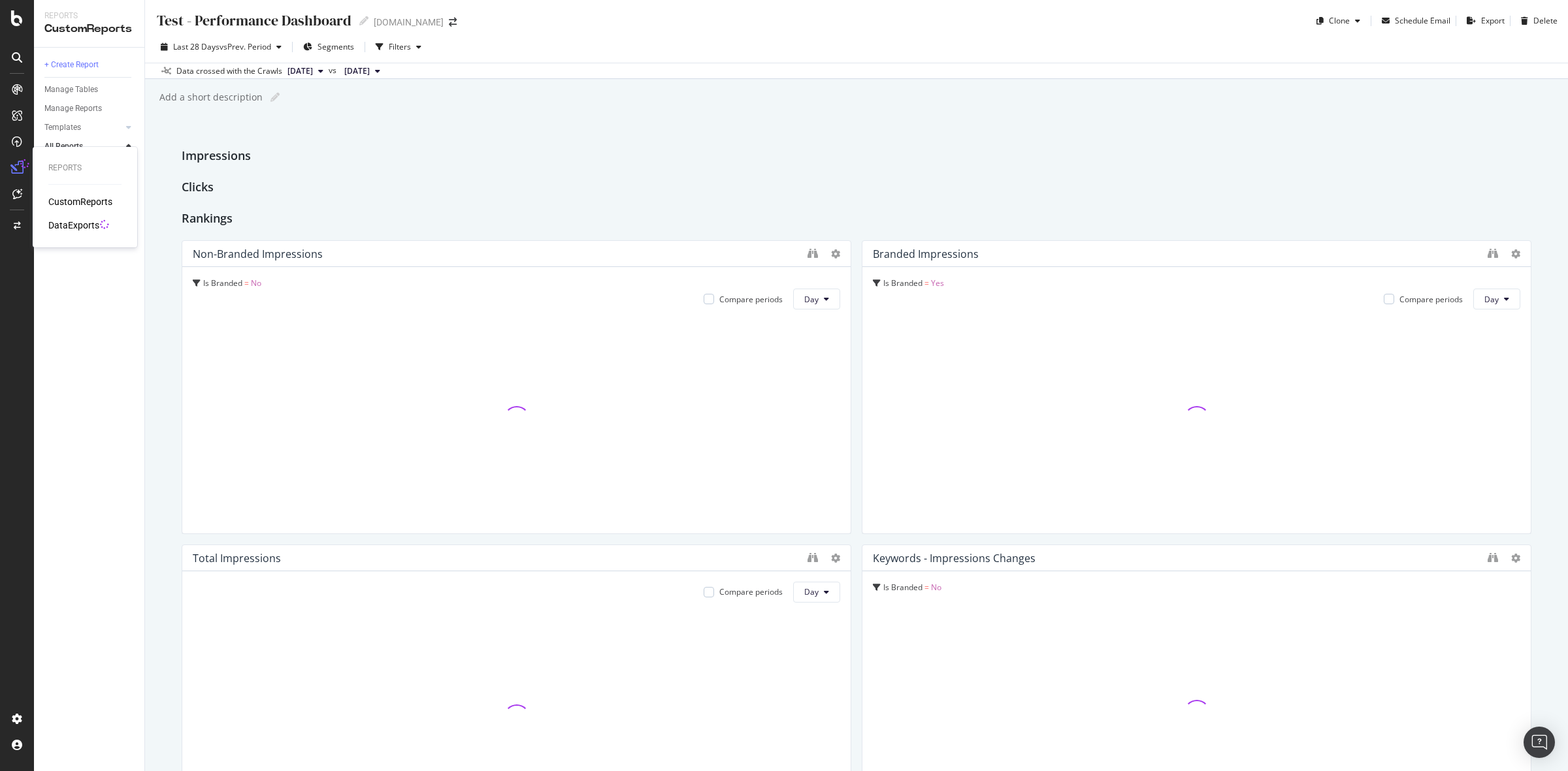
click at [72, 227] on div "DataExports" at bounding box center [74, 225] width 51 height 13
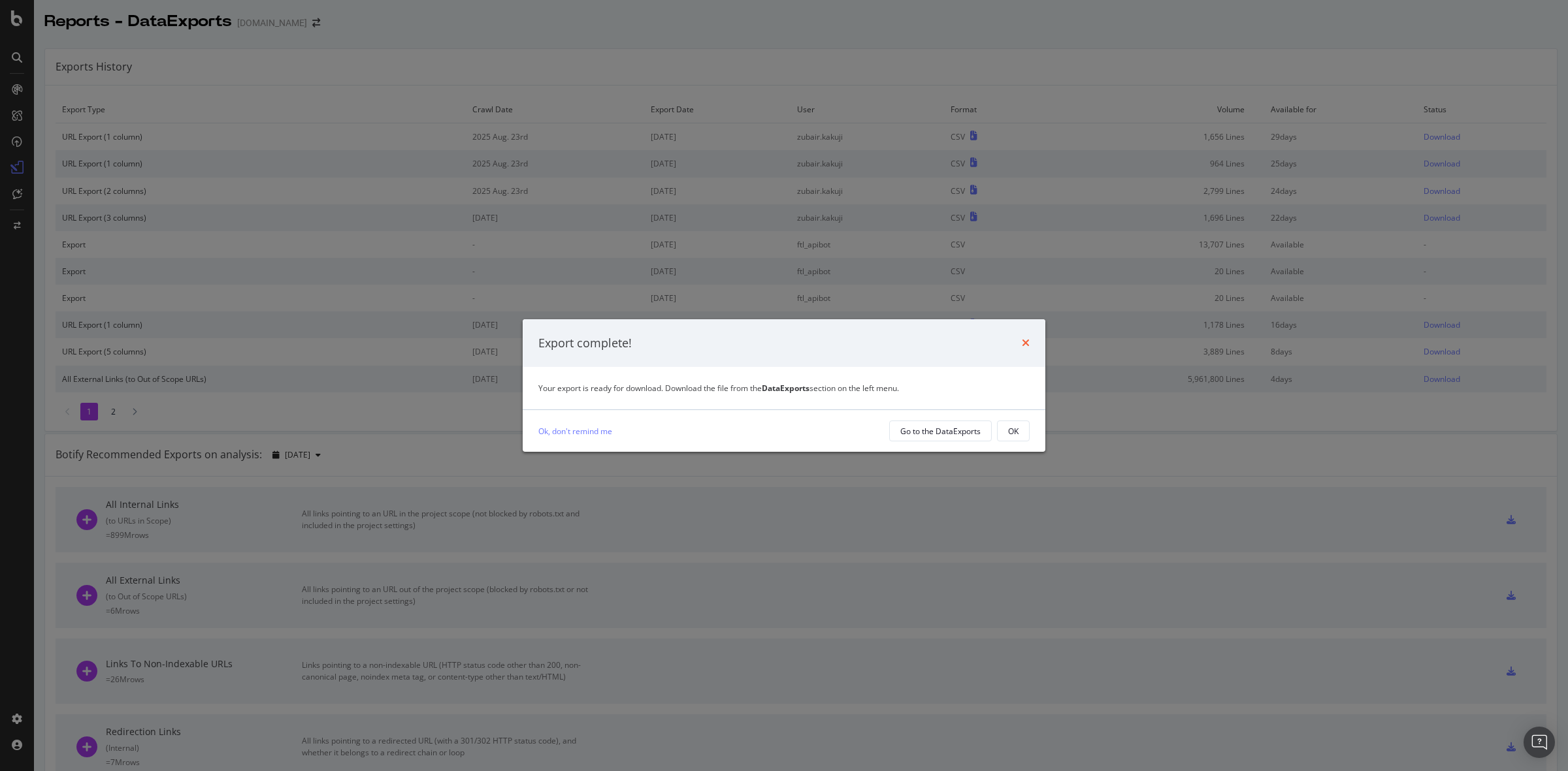
click at [1023, 340] on icon "times" at bounding box center [1025, 342] width 8 height 10
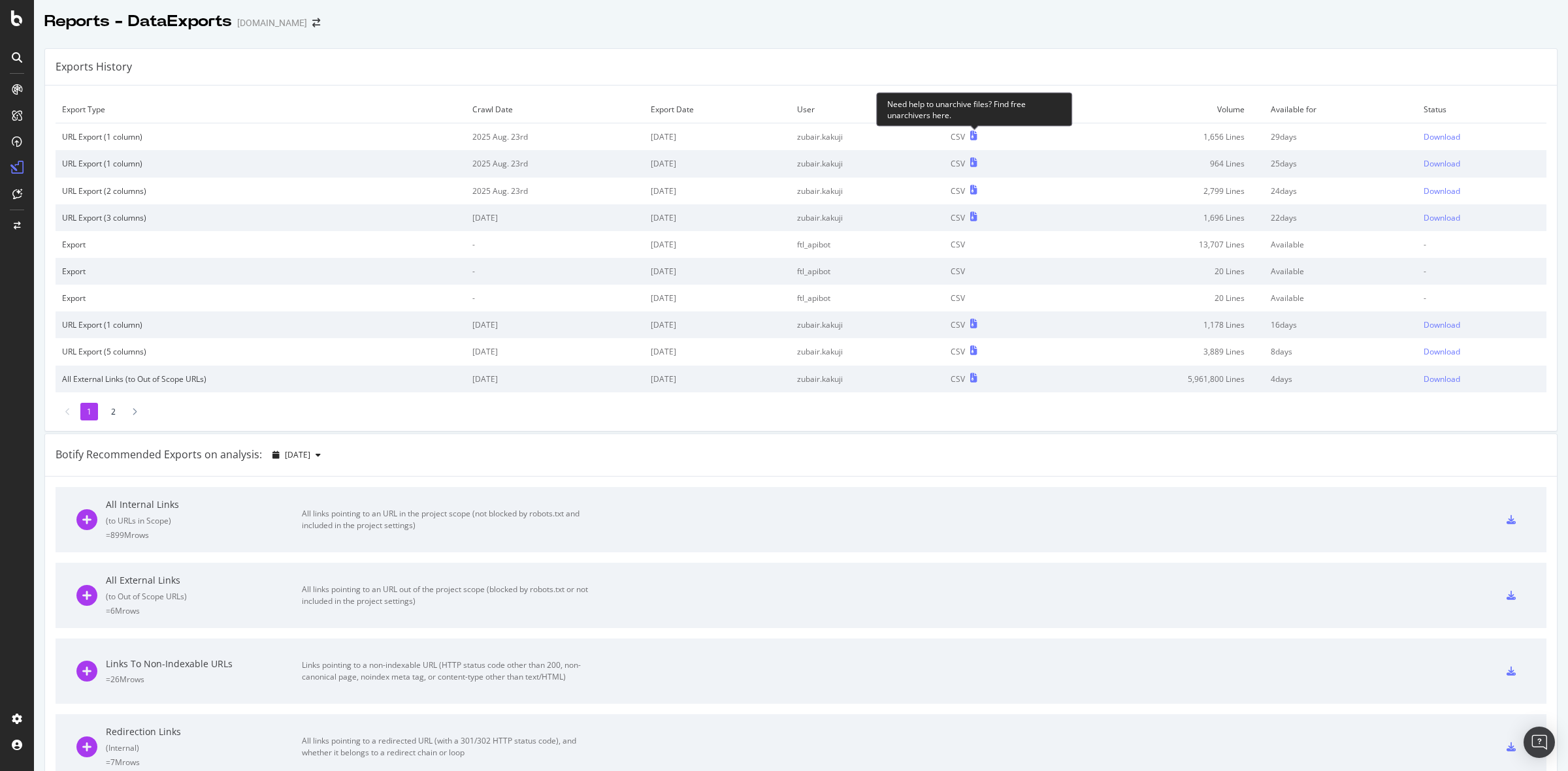
click at [971, 135] on icon at bounding box center [974, 136] width 7 height 10
click at [1424, 141] on div "Download" at bounding box center [1442, 136] width 37 height 11
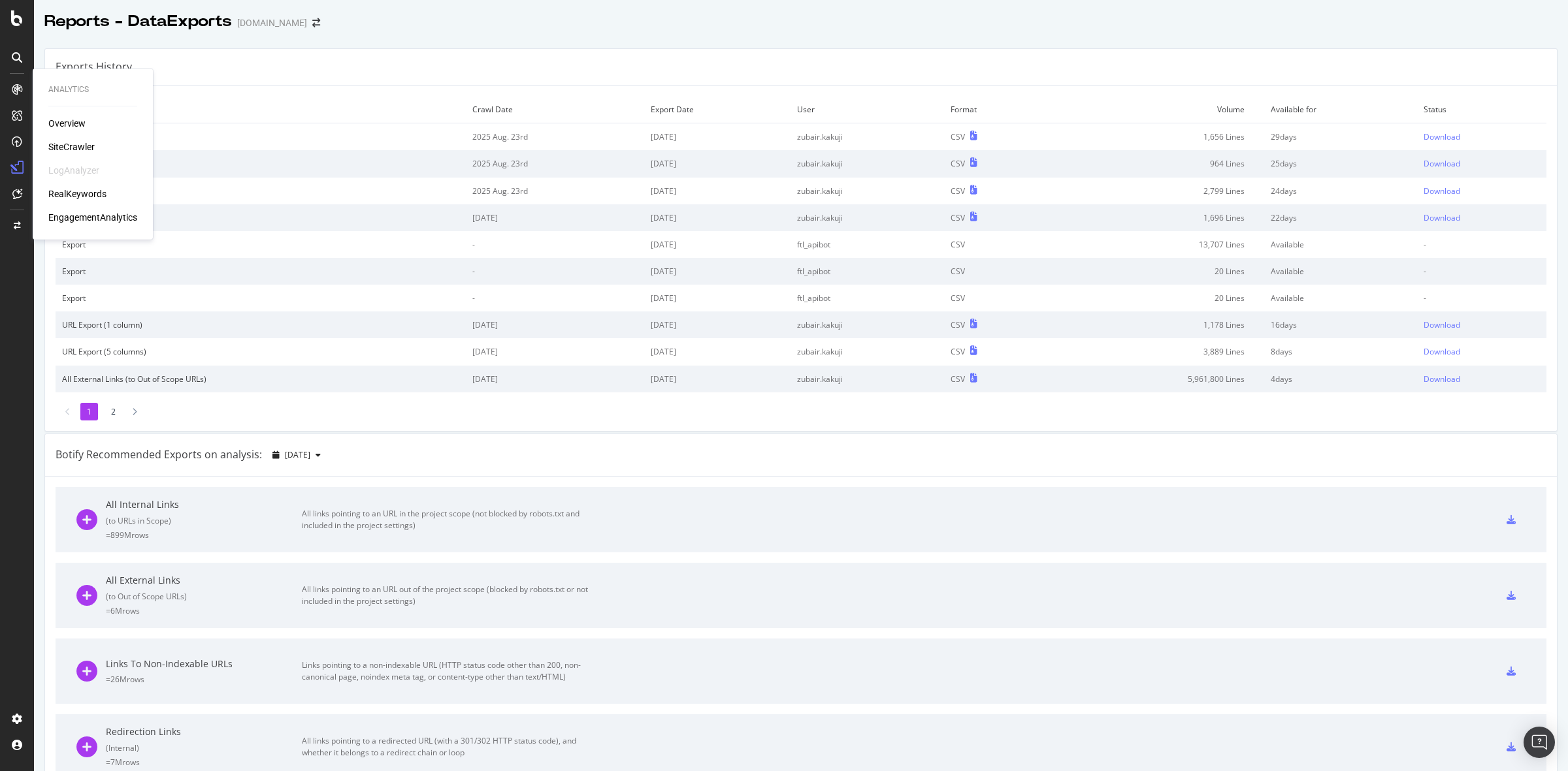
click at [75, 122] on div "Overview" at bounding box center [67, 123] width 37 height 13
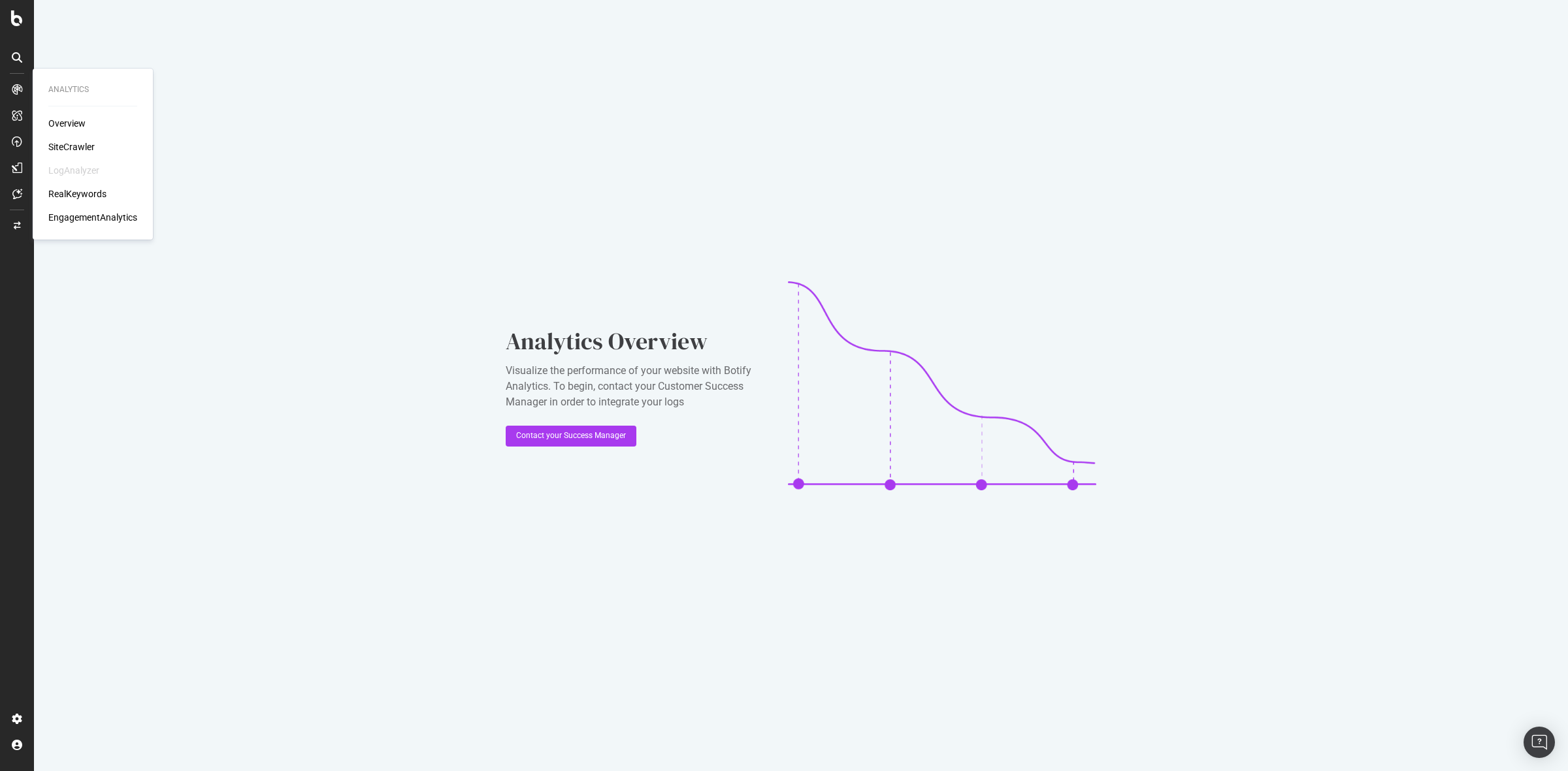
click at [79, 146] on div "SiteCrawler" at bounding box center [71, 147] width 46 height 13
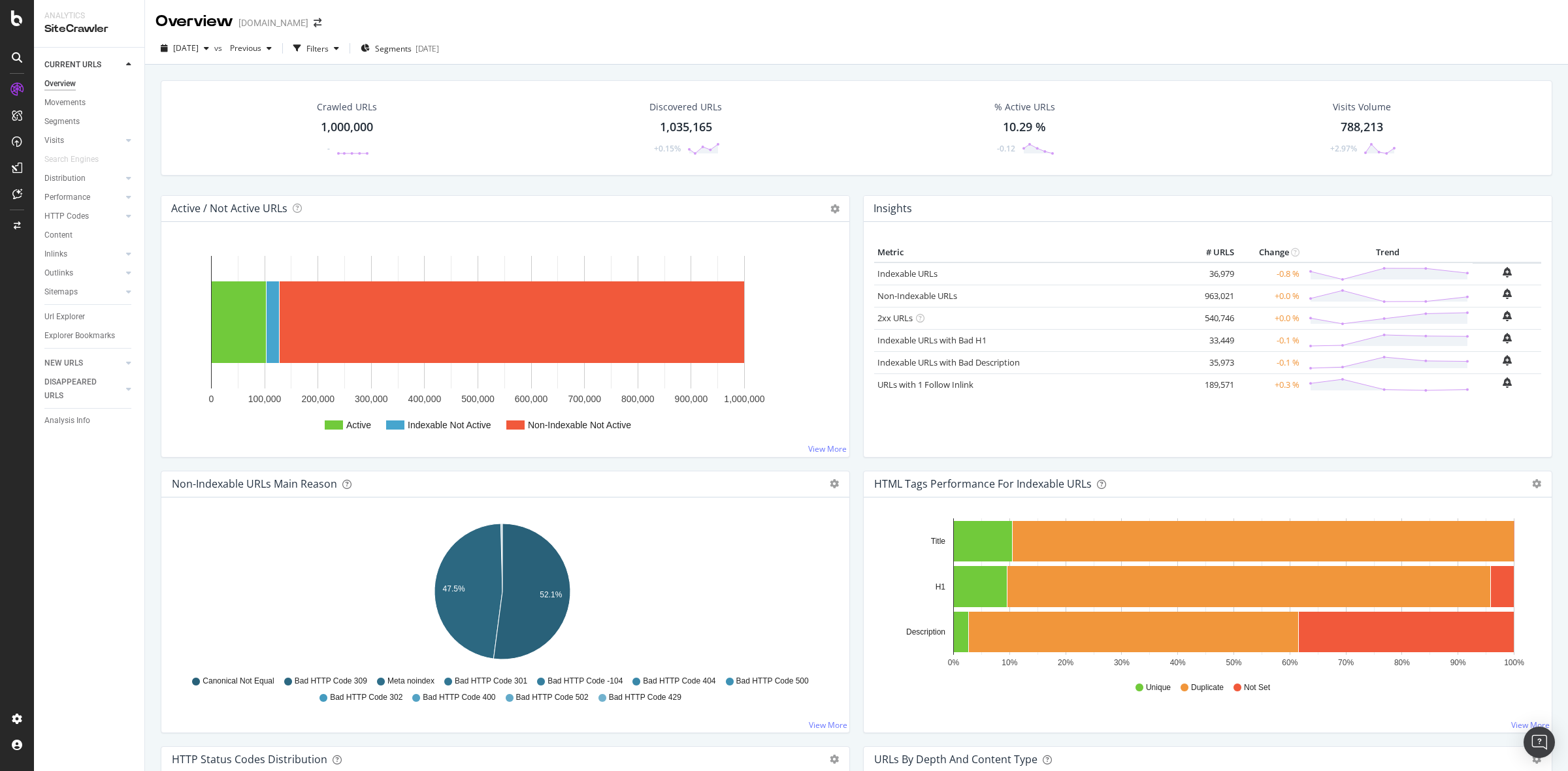
click at [355, 123] on div "1,000,000" at bounding box center [347, 128] width 52 height 17
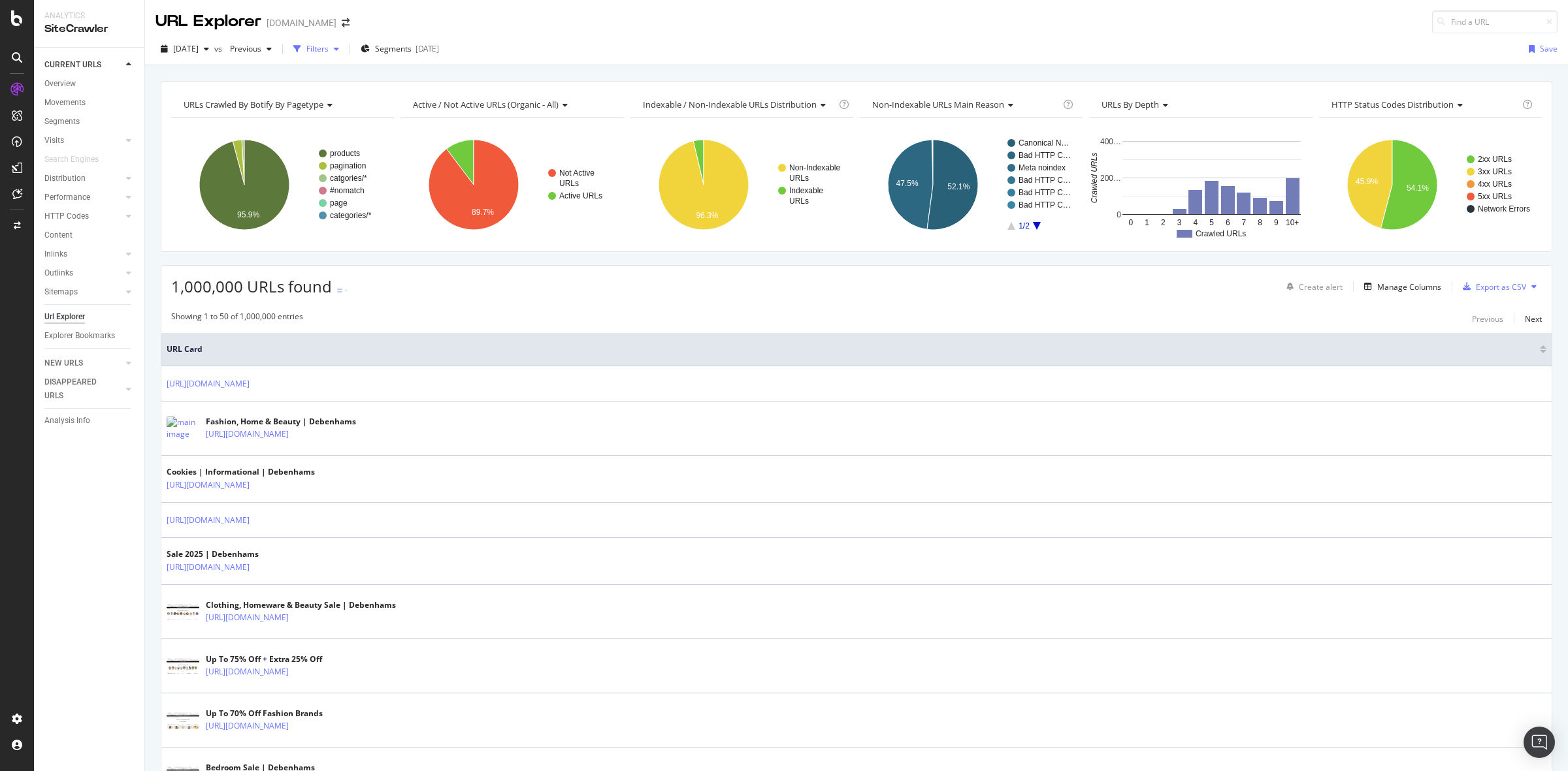
click at [329, 50] on div "Filters" at bounding box center [317, 49] width 23 height 11
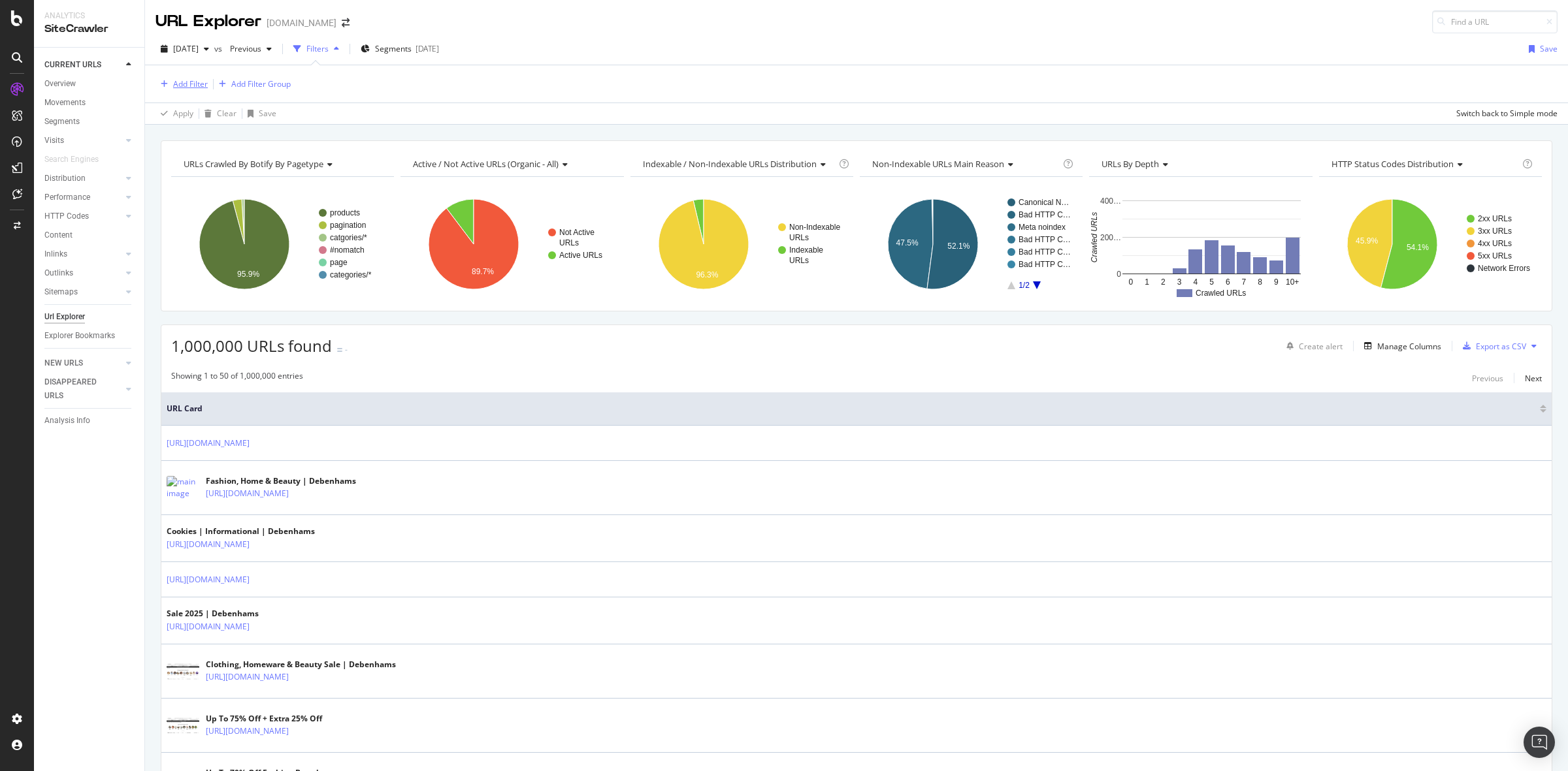
click at [182, 78] on div "Add Filter" at bounding box center [182, 84] width 52 height 15
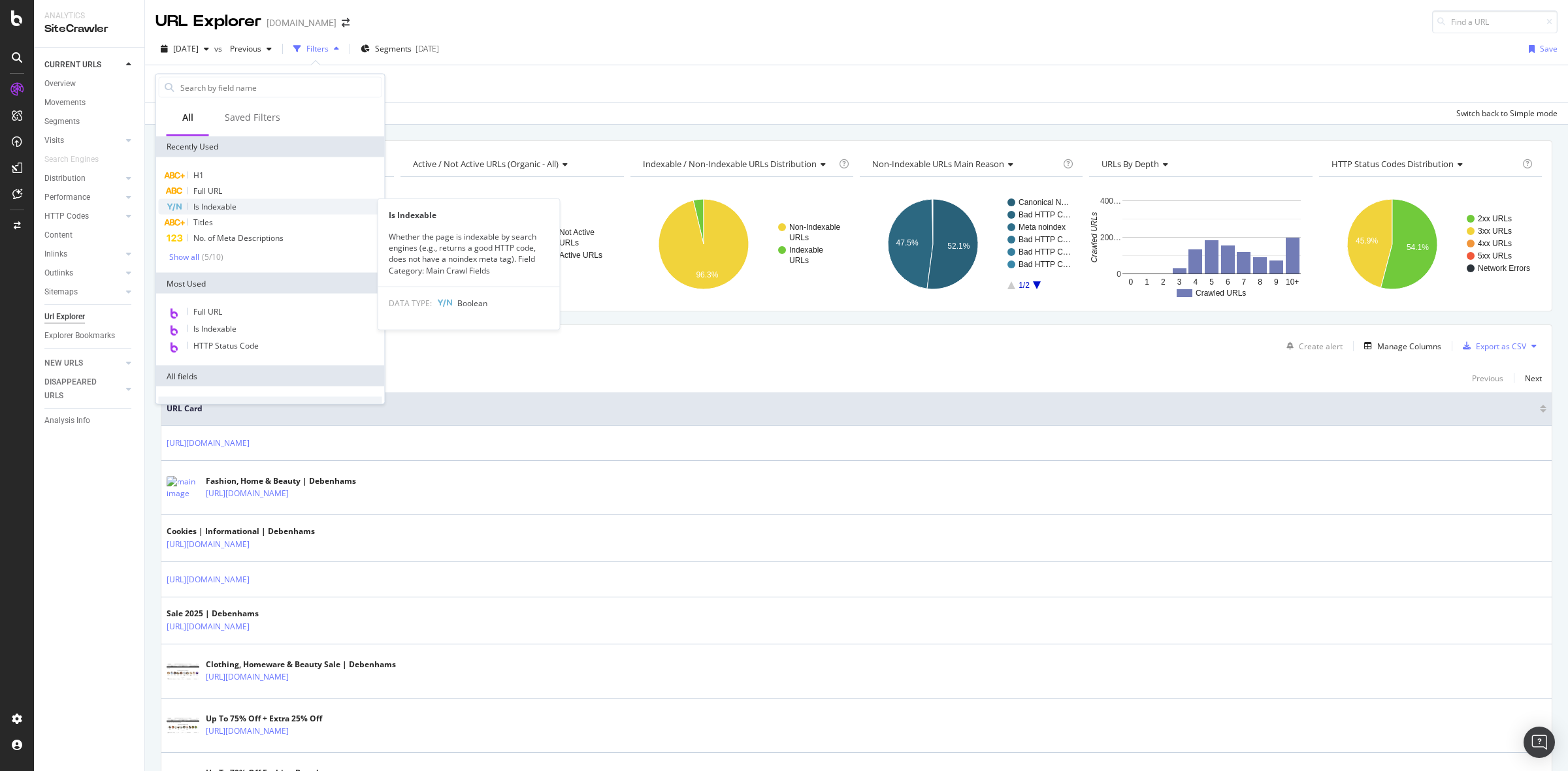
click at [250, 200] on div "Is Indexable" at bounding box center [270, 207] width 224 height 16
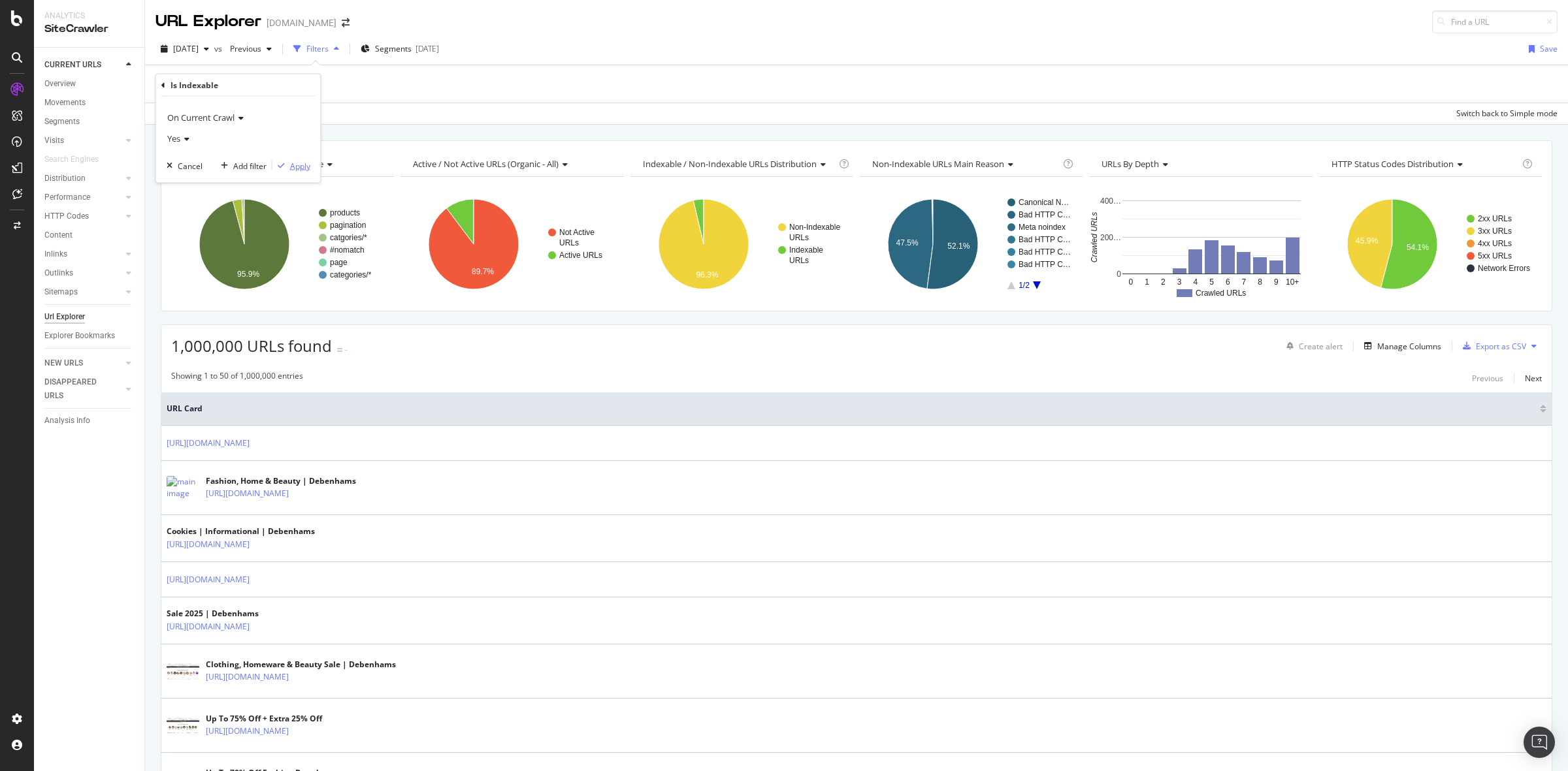
click at [304, 162] on div "Apply" at bounding box center [300, 165] width 20 height 11
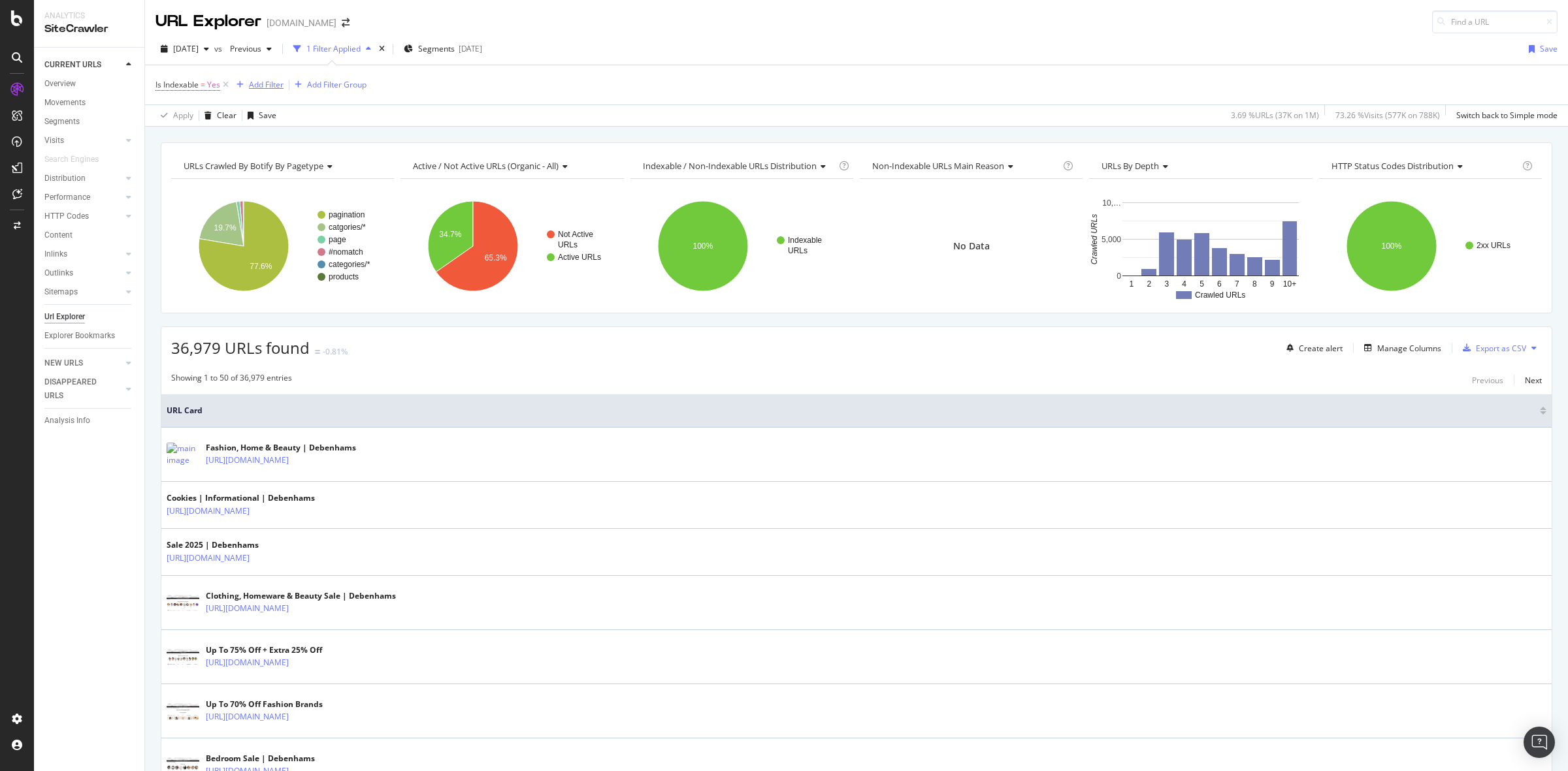
click at [272, 82] on div "Add Filter" at bounding box center [266, 84] width 35 height 11
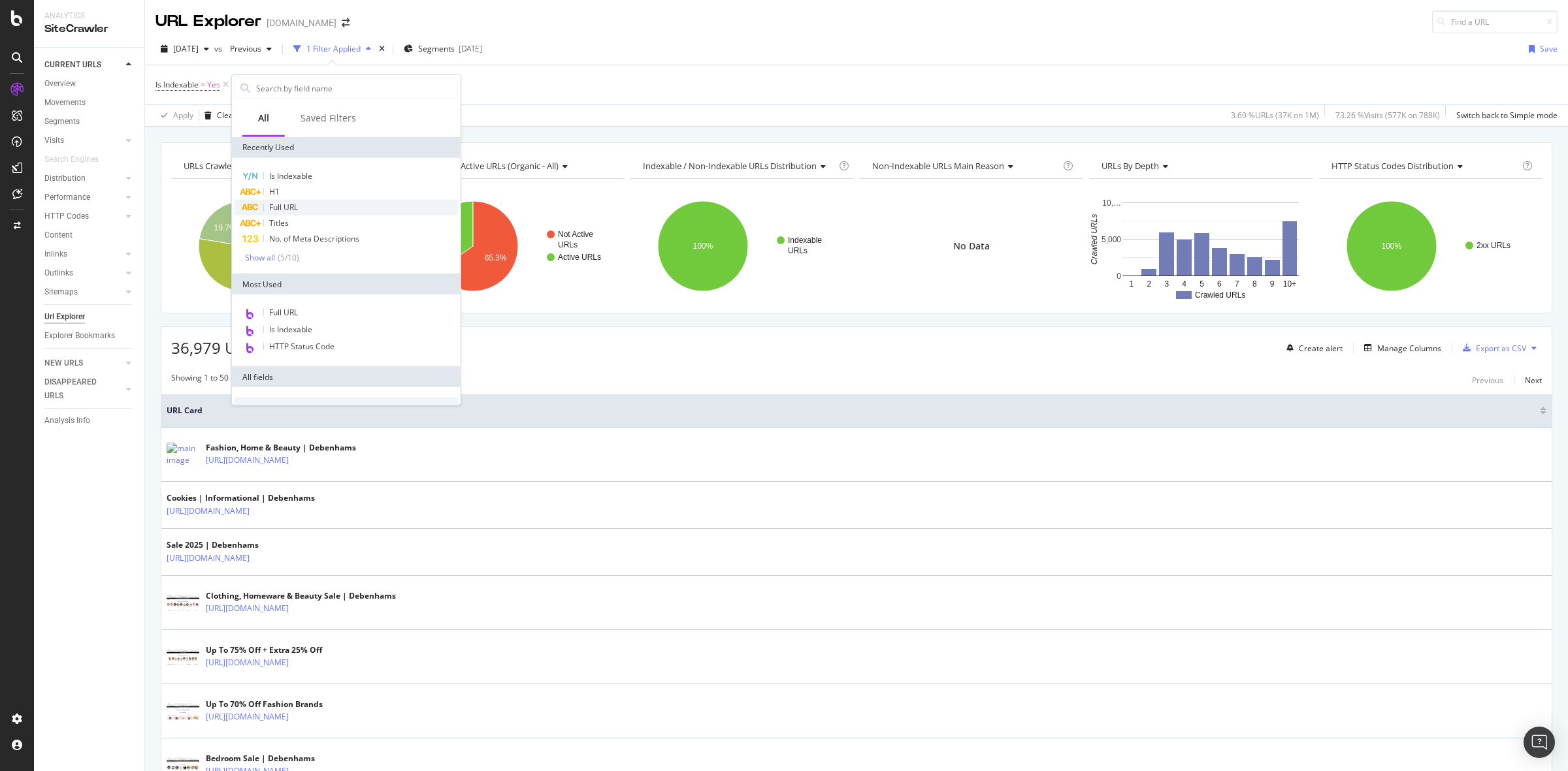
click at [321, 200] on div "Full URL" at bounding box center [346, 208] width 224 height 16
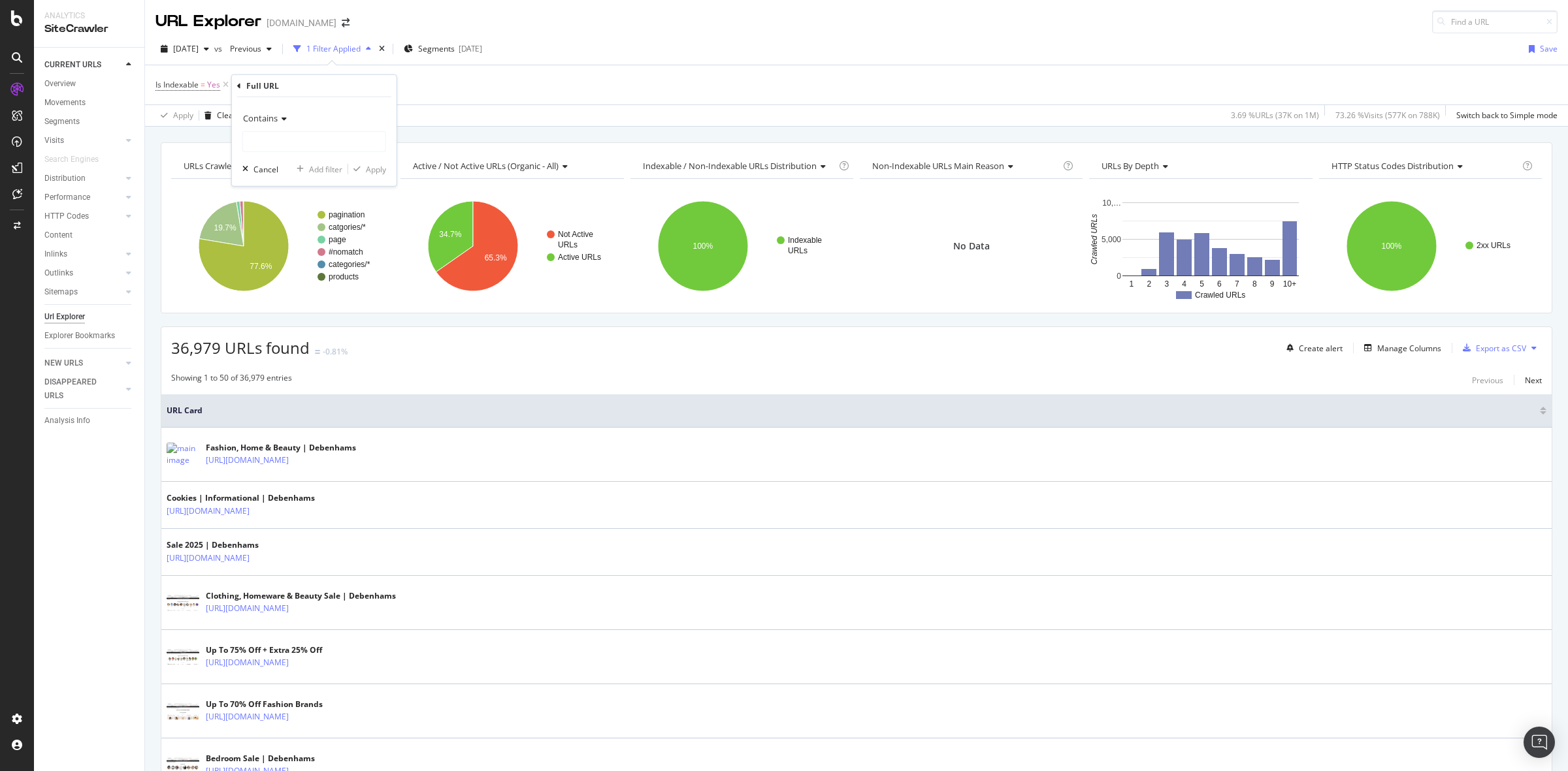
click at [237, 85] on icon at bounding box center [239, 85] width 4 height 8
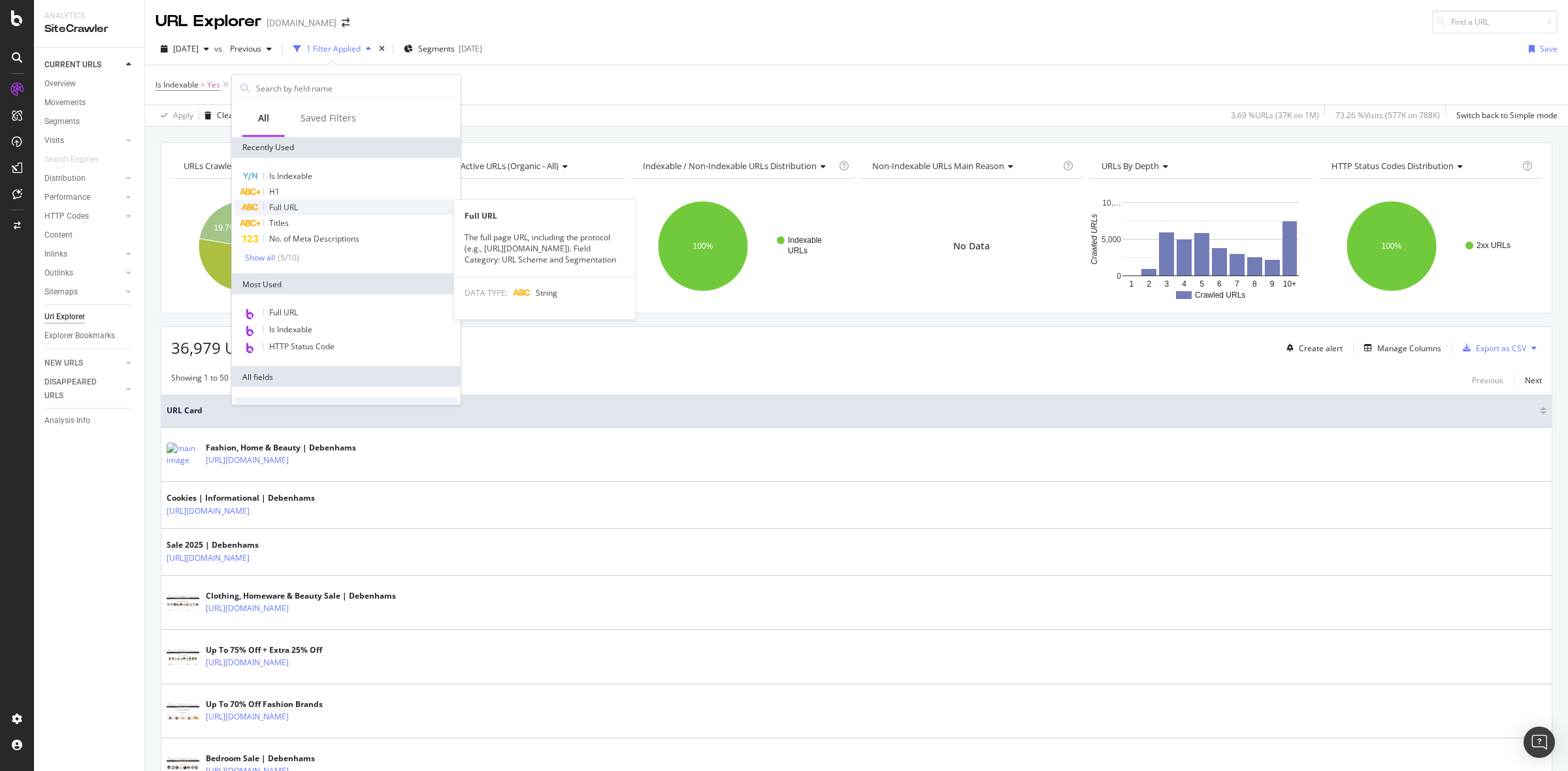
click at [429, 206] on div "Full URL" at bounding box center [346, 208] width 224 height 16
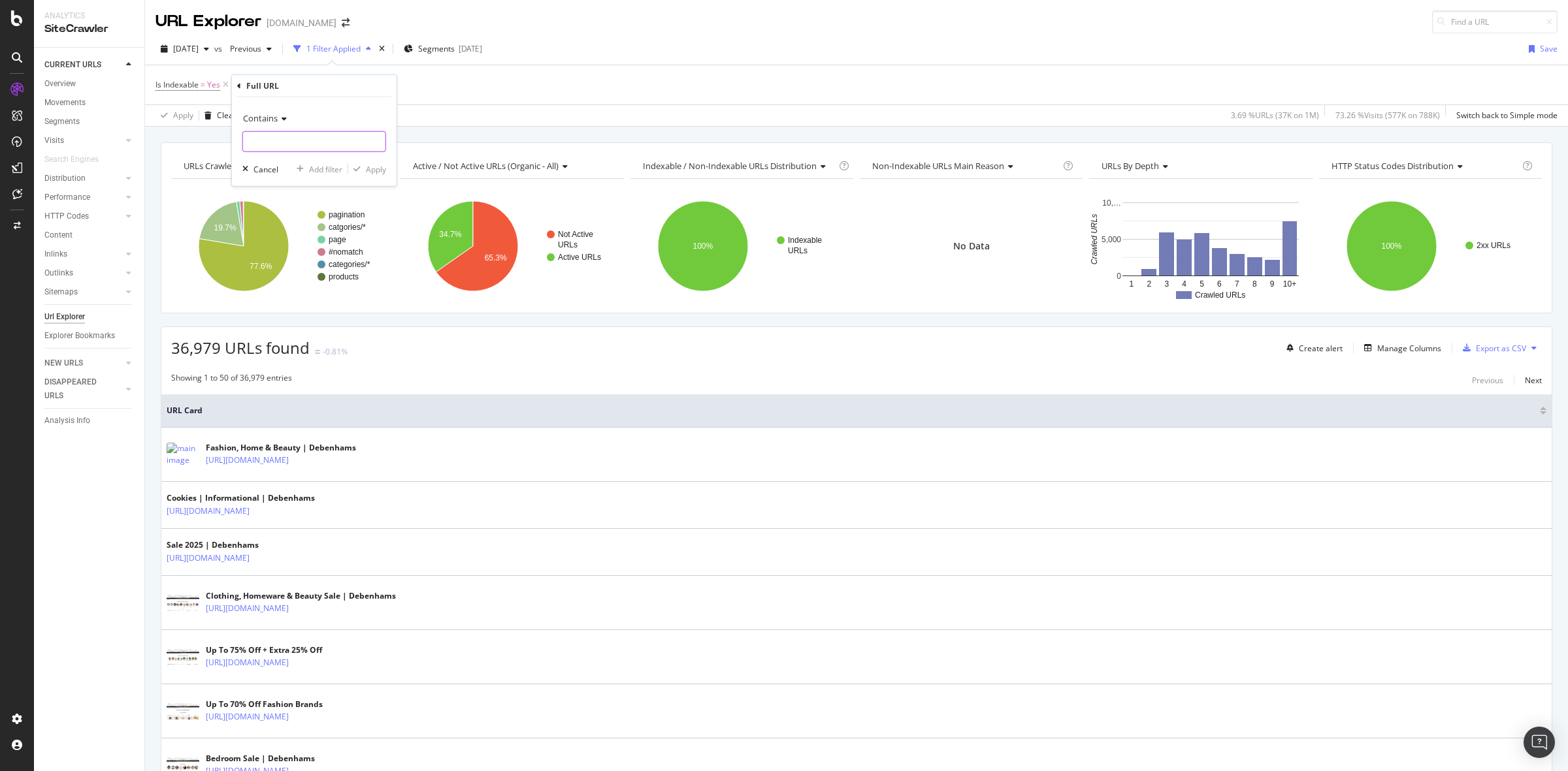
click at [310, 136] on input "text" at bounding box center [315, 142] width 143 height 21
click at [275, 114] on span "Contains" at bounding box center [261, 118] width 35 height 12
click at [309, 245] on div "Contains" at bounding box center [316, 247] width 140 height 17
paste input "/mens"
type input "/mens"
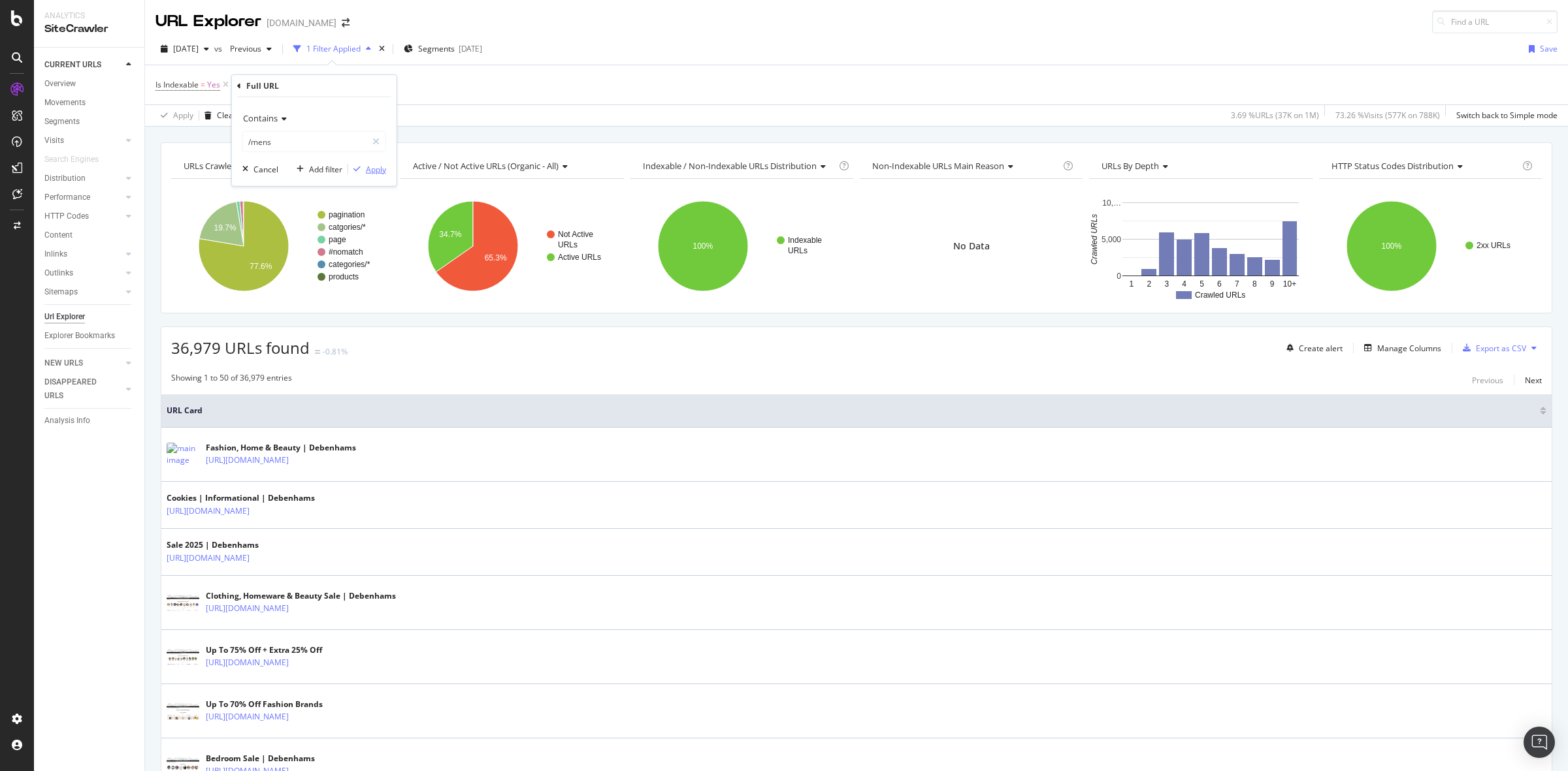
click at [373, 169] on div "Apply" at bounding box center [376, 169] width 20 height 11
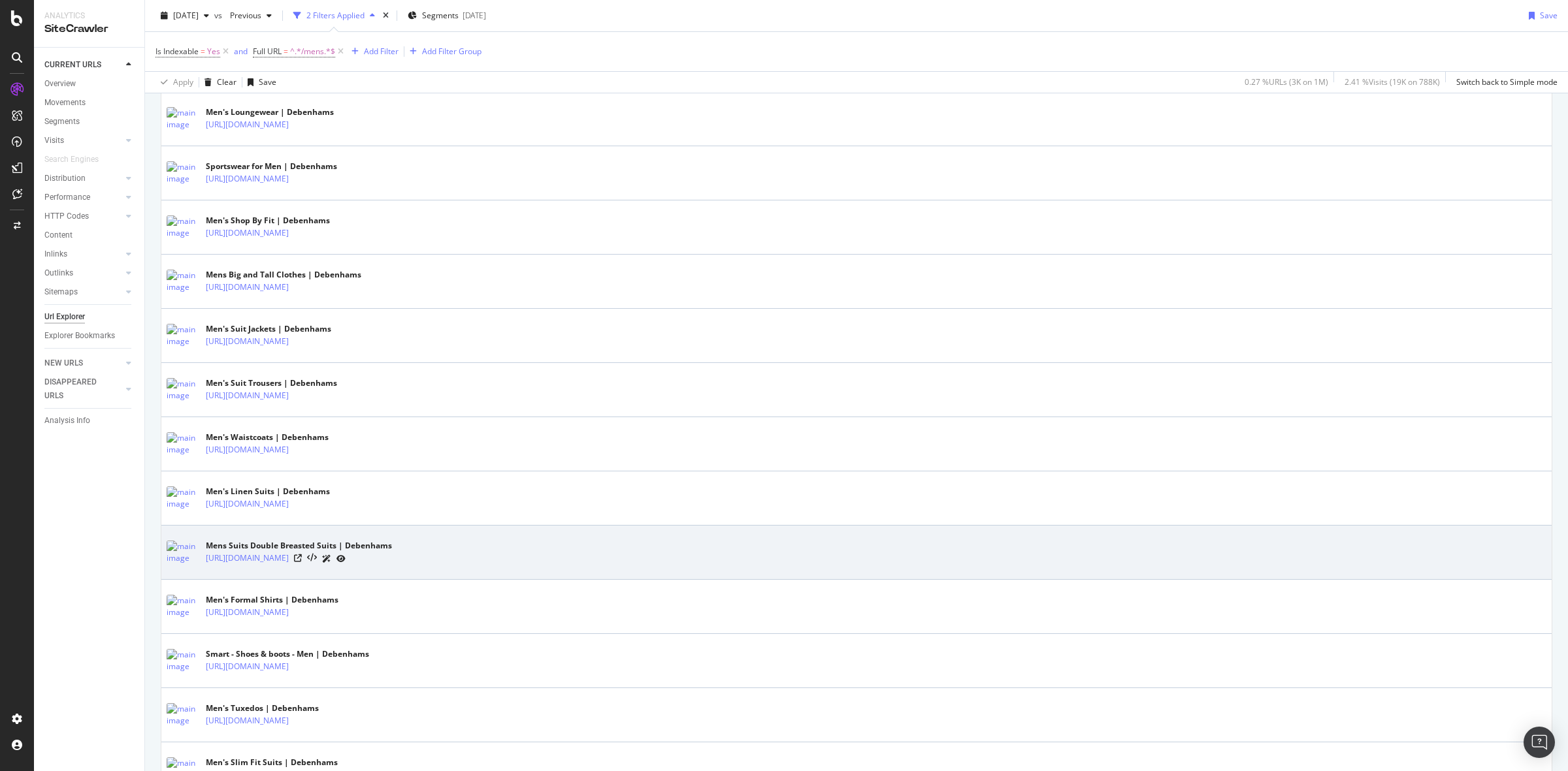
scroll to position [2444, 0]
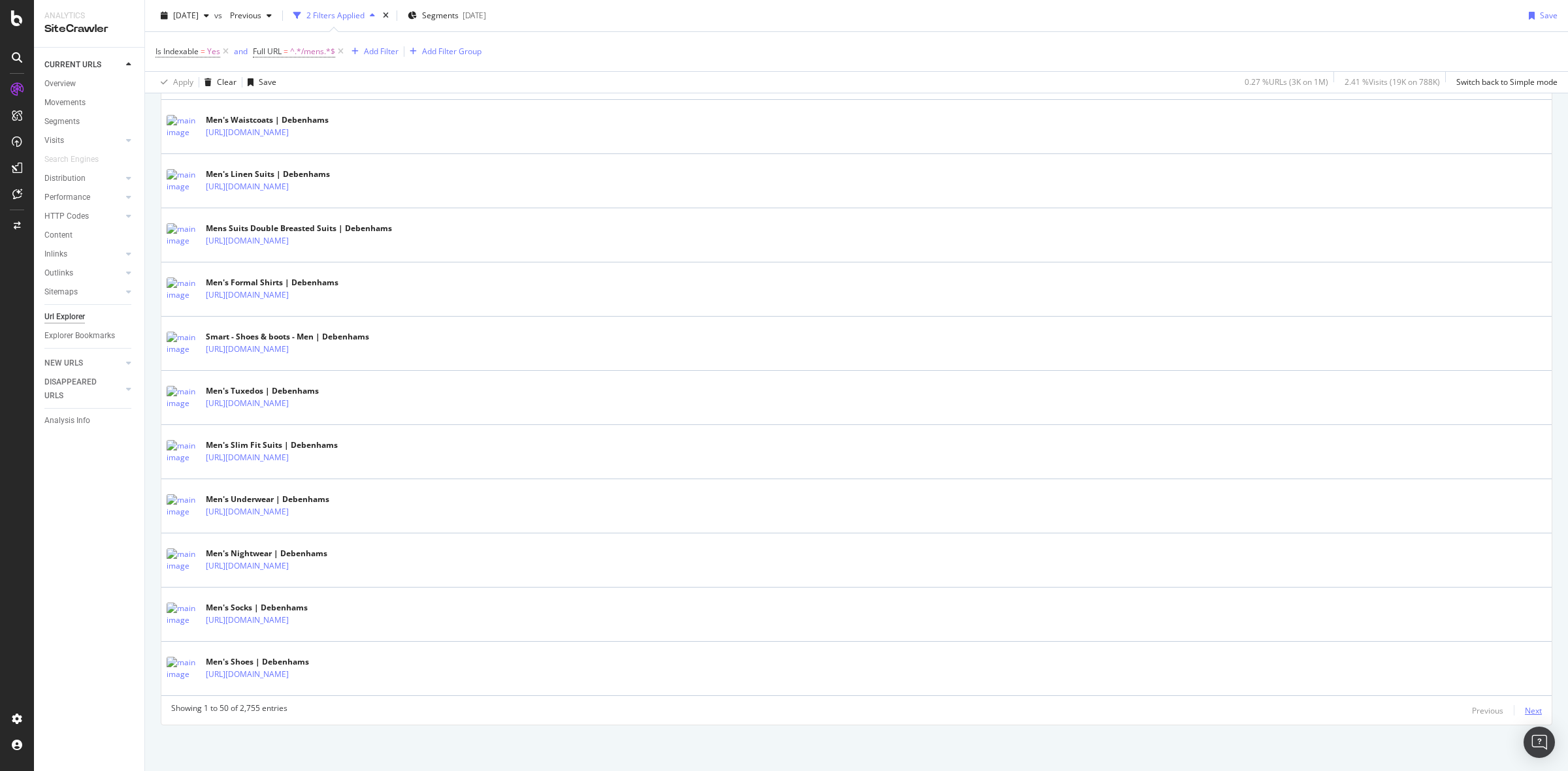
click at [1525, 707] on div "Next" at bounding box center [1534, 710] width 17 height 11
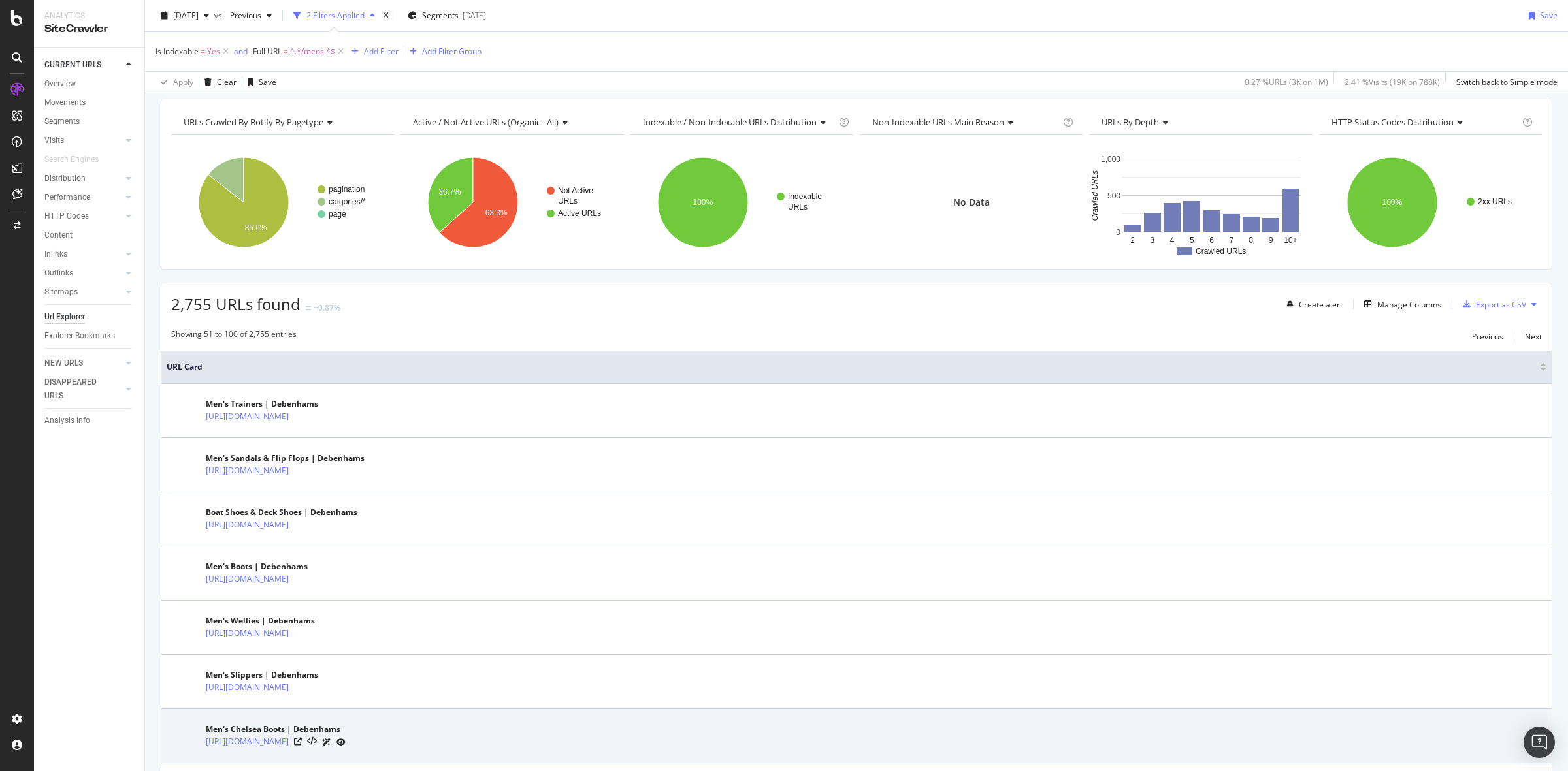
scroll to position [0, 0]
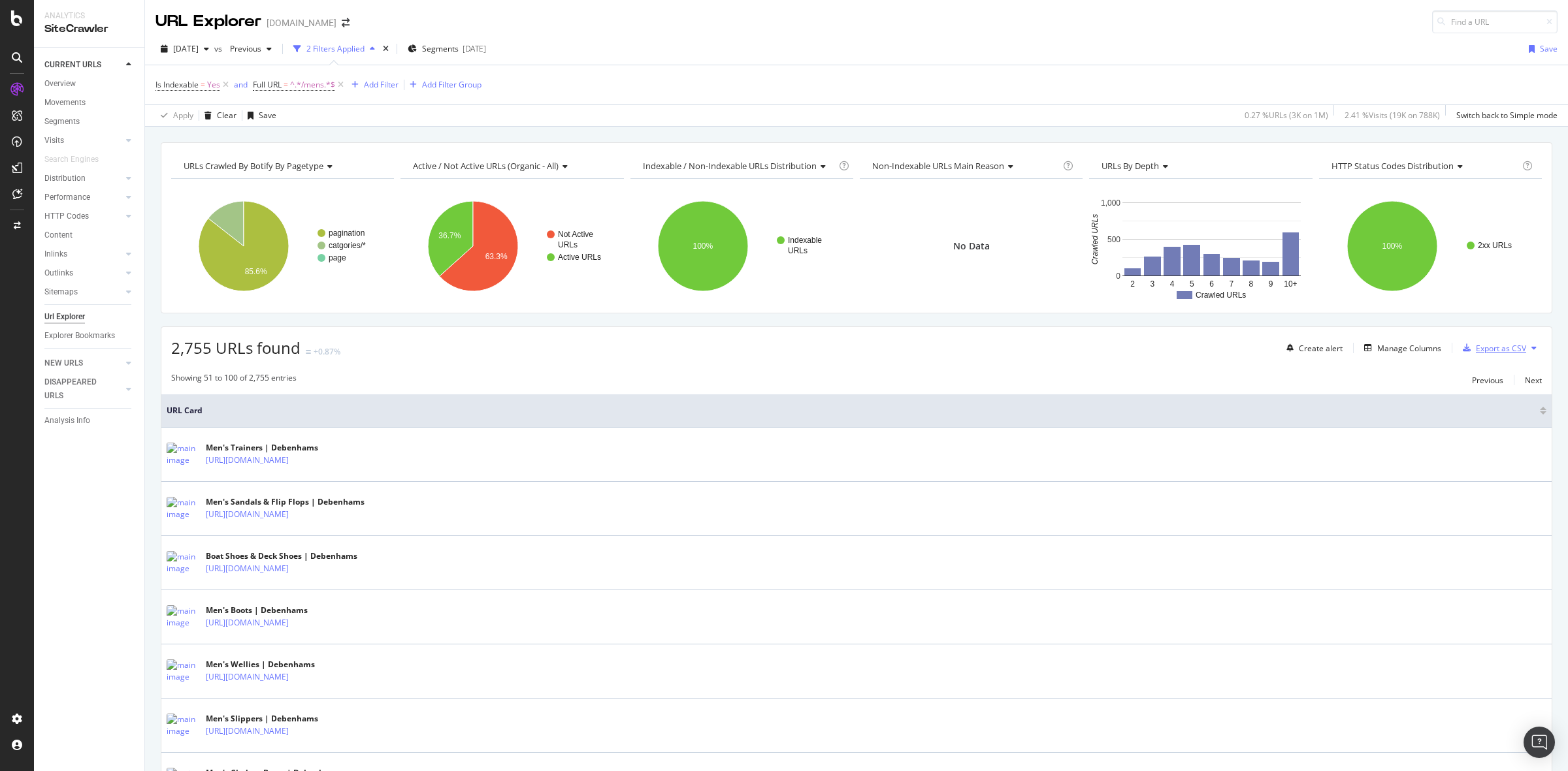
click at [1476, 350] on div "Export as CSV" at bounding box center [1501, 348] width 50 height 11
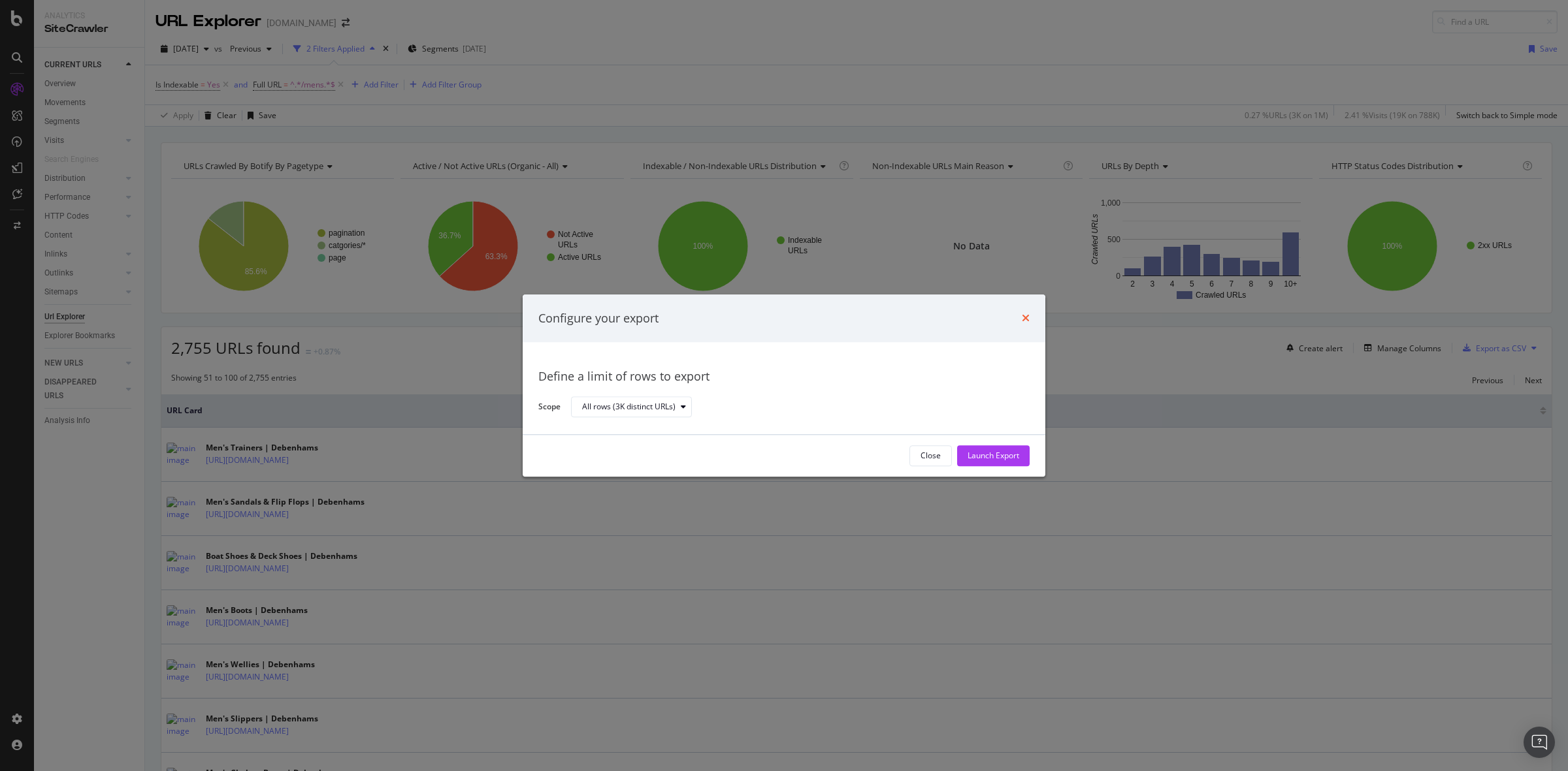
click at [1024, 319] on icon "times" at bounding box center [1025, 319] width 8 height 10
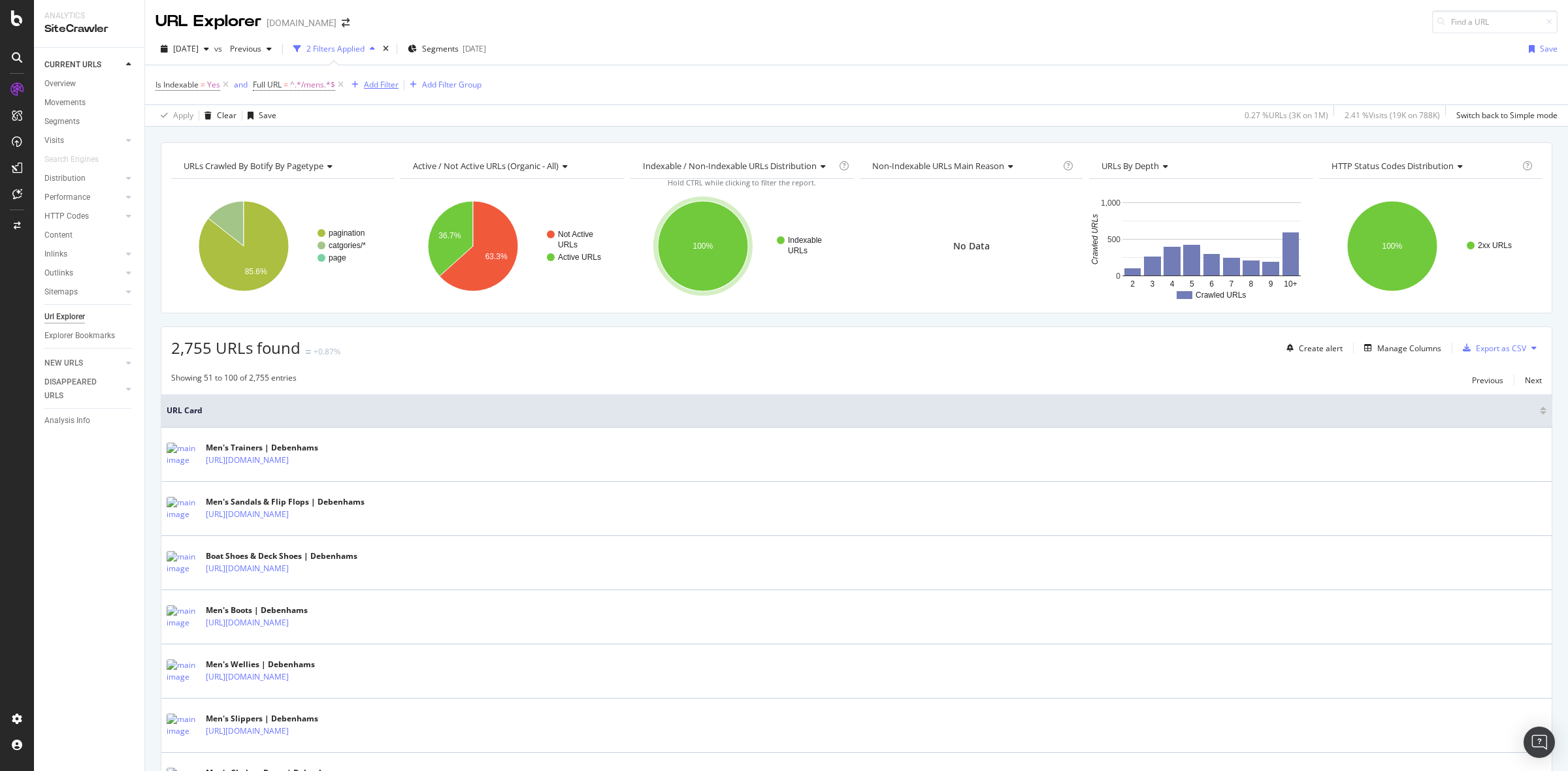
click at [367, 90] on div "Add Filter" at bounding box center [382, 84] width 35 height 11
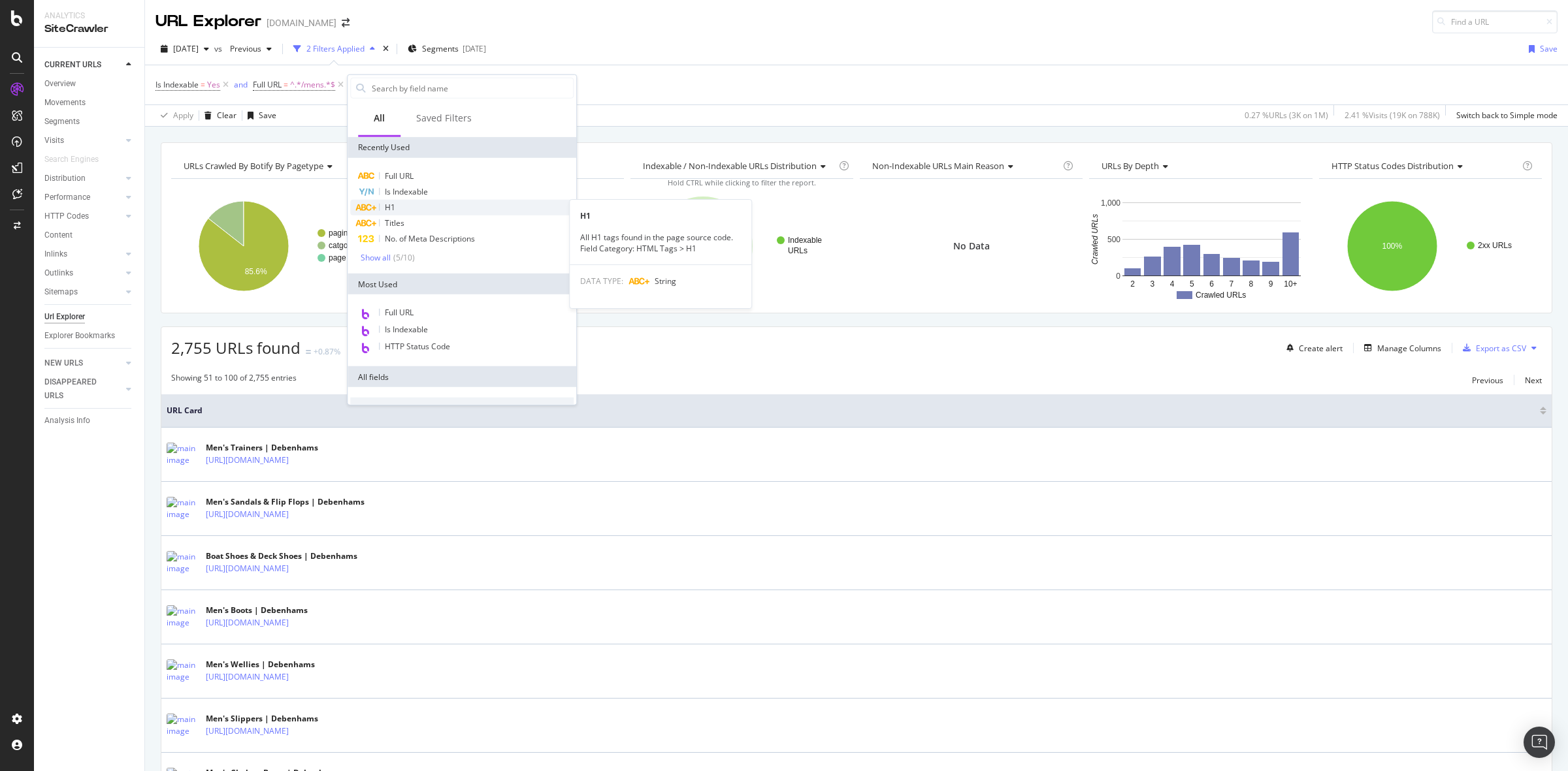
click at [510, 203] on div "H1" at bounding box center [462, 208] width 224 height 16
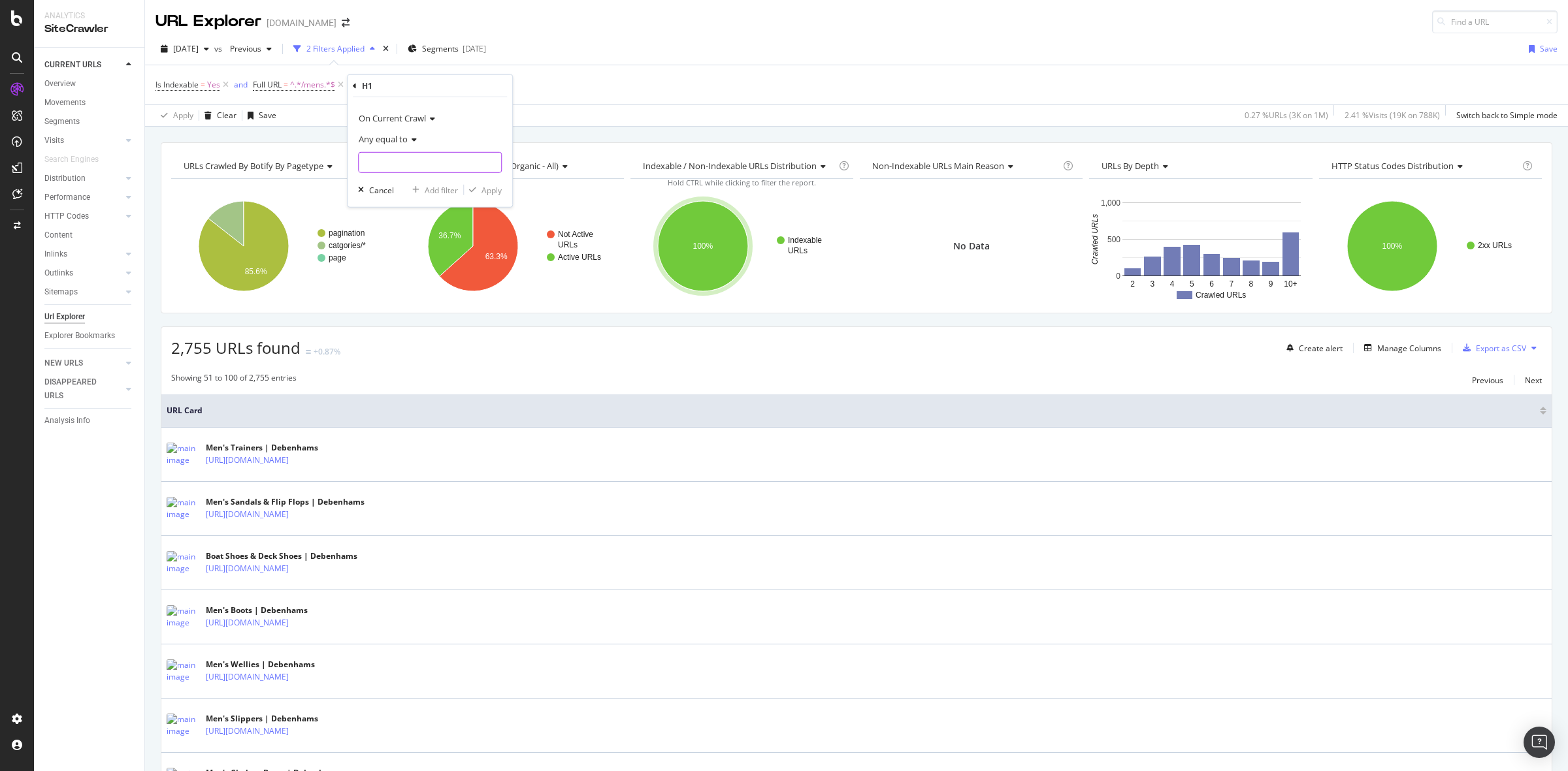
click at [409, 156] on input "text" at bounding box center [430, 163] width 143 height 21
click at [370, 163] on input "mens" at bounding box center [421, 163] width 123 height 21
type input "Mens"
click at [497, 188] on div "Apply" at bounding box center [491, 189] width 20 height 11
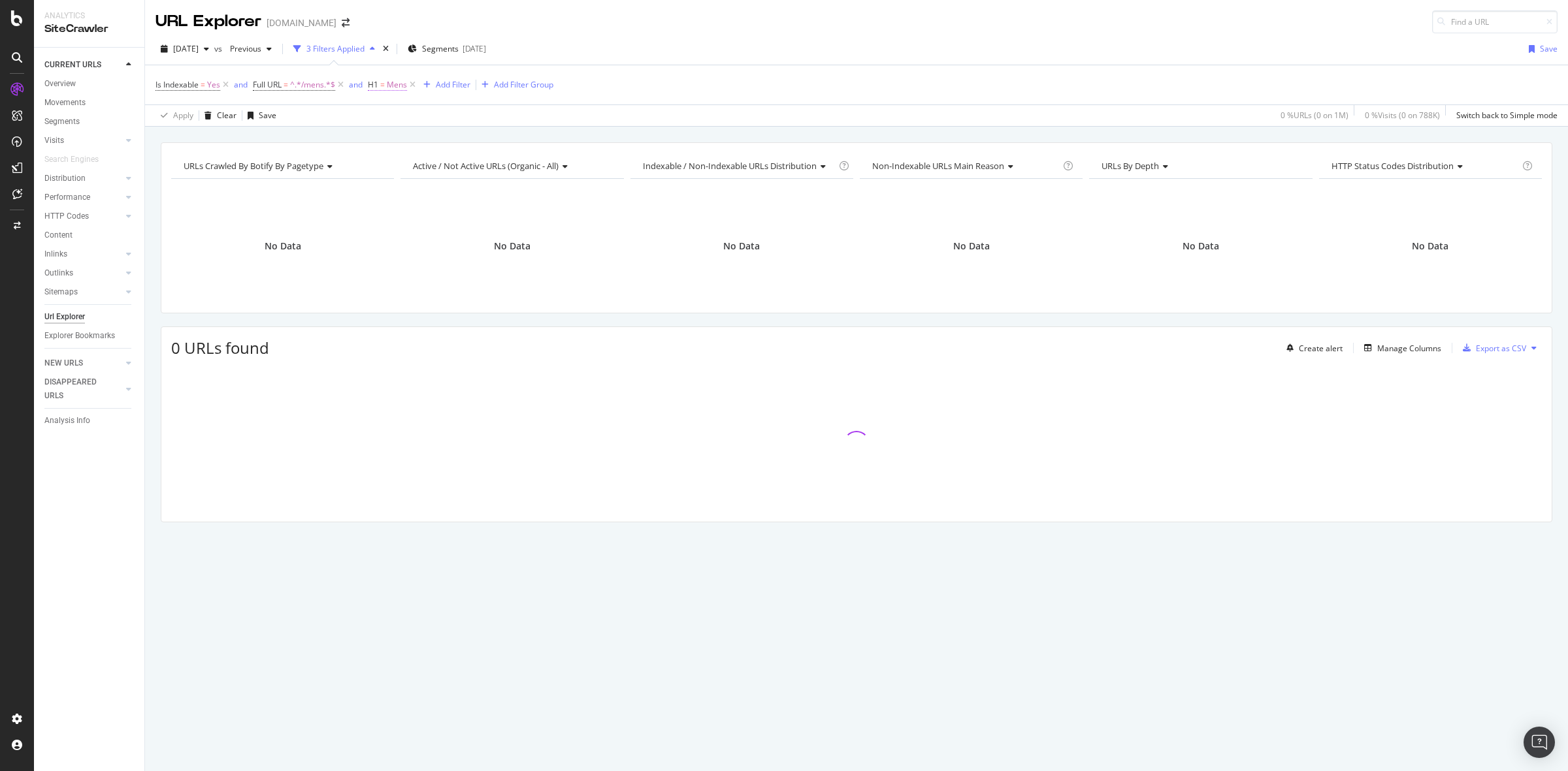
click at [397, 82] on span "Mens" at bounding box center [397, 84] width 20 height 18
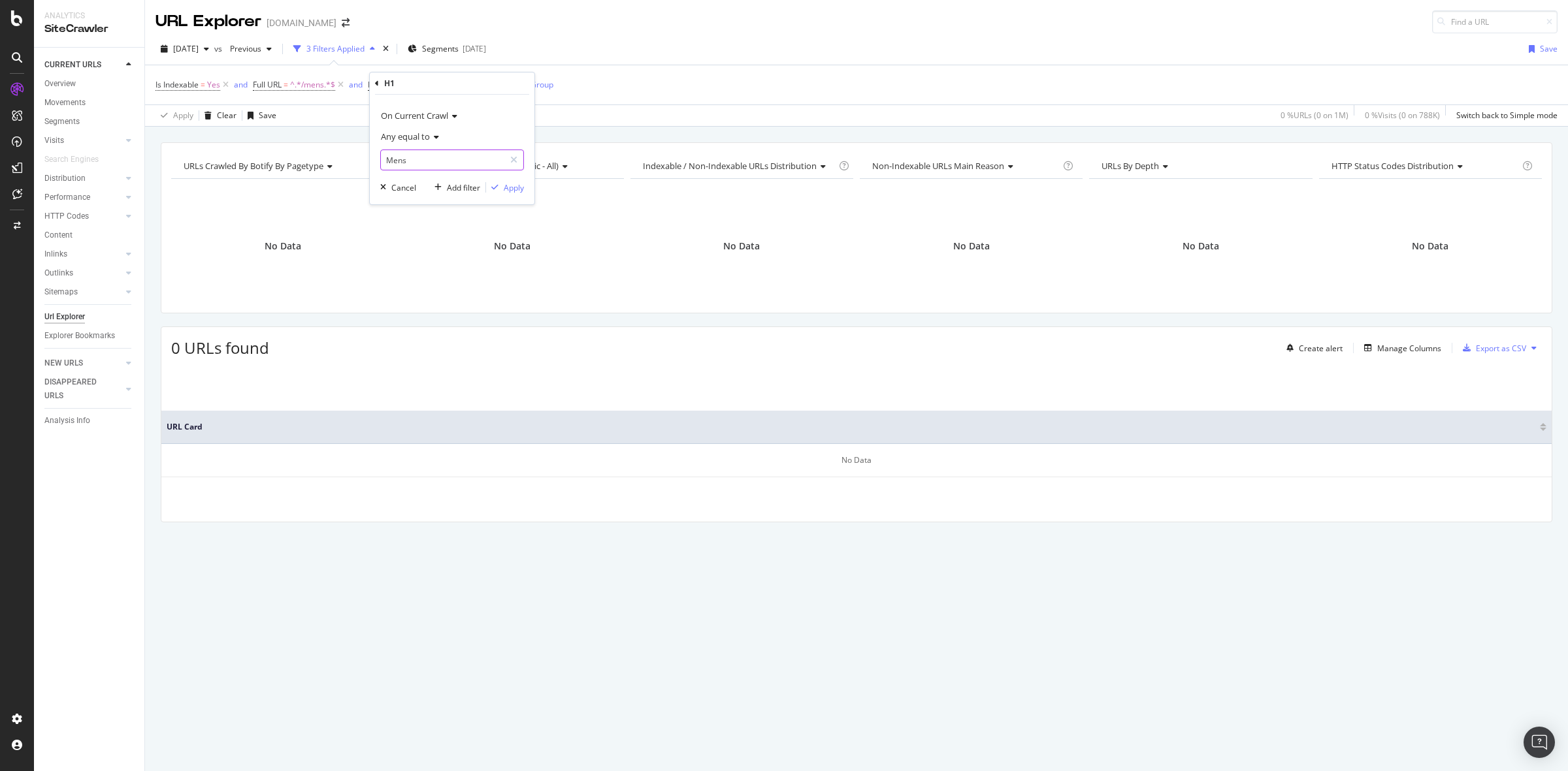
click at [393, 163] on input "Mens" at bounding box center [443, 160] width 123 height 21
click at [393, 162] on input "Mens" at bounding box center [443, 160] width 123 height 21
click at [392, 156] on input "Mens" at bounding box center [443, 160] width 123 height 21
type input "mens"
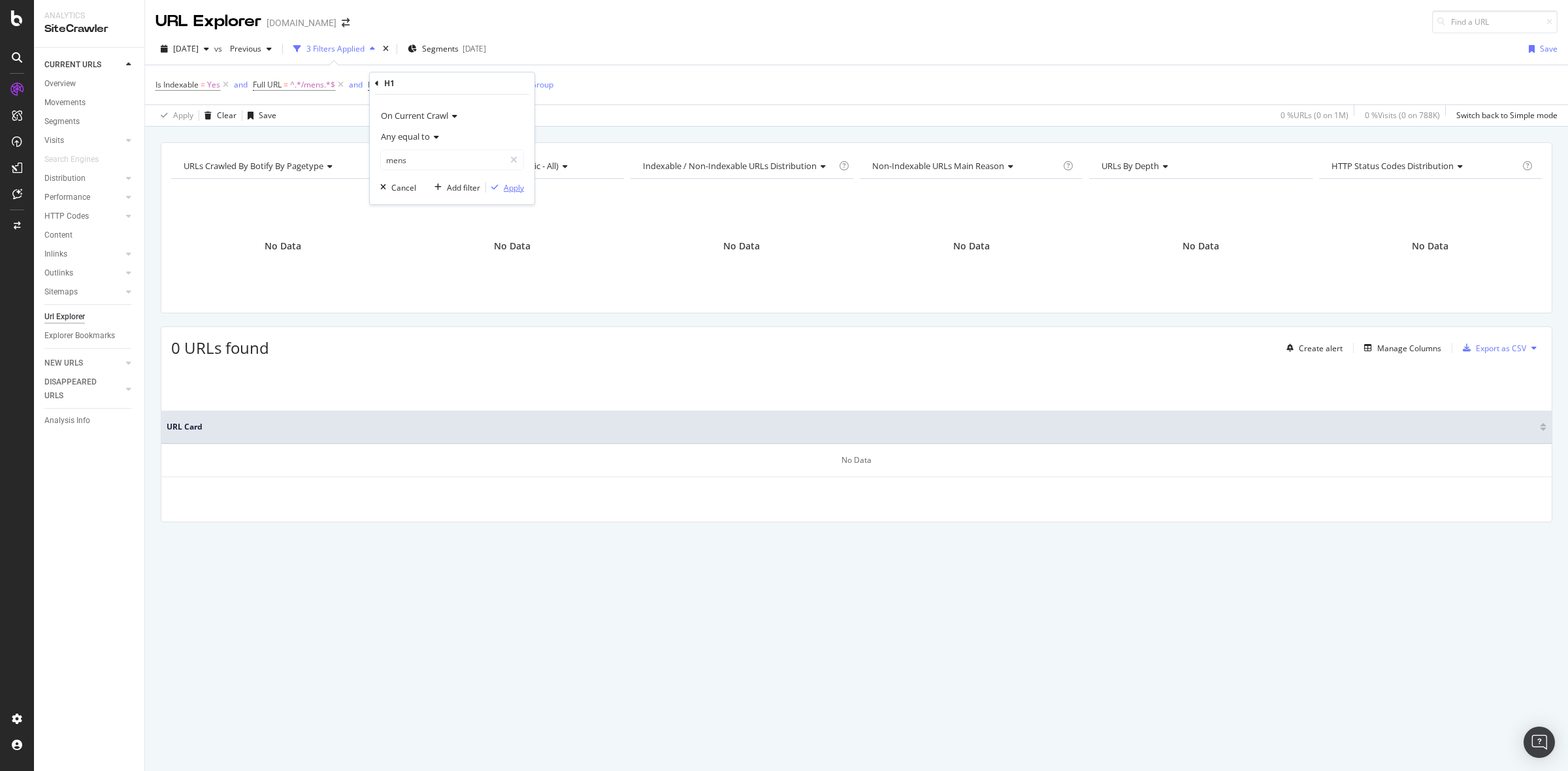
click at [511, 184] on div "Apply" at bounding box center [513, 188] width 20 height 11
click at [413, 80] on icon at bounding box center [412, 84] width 11 height 13
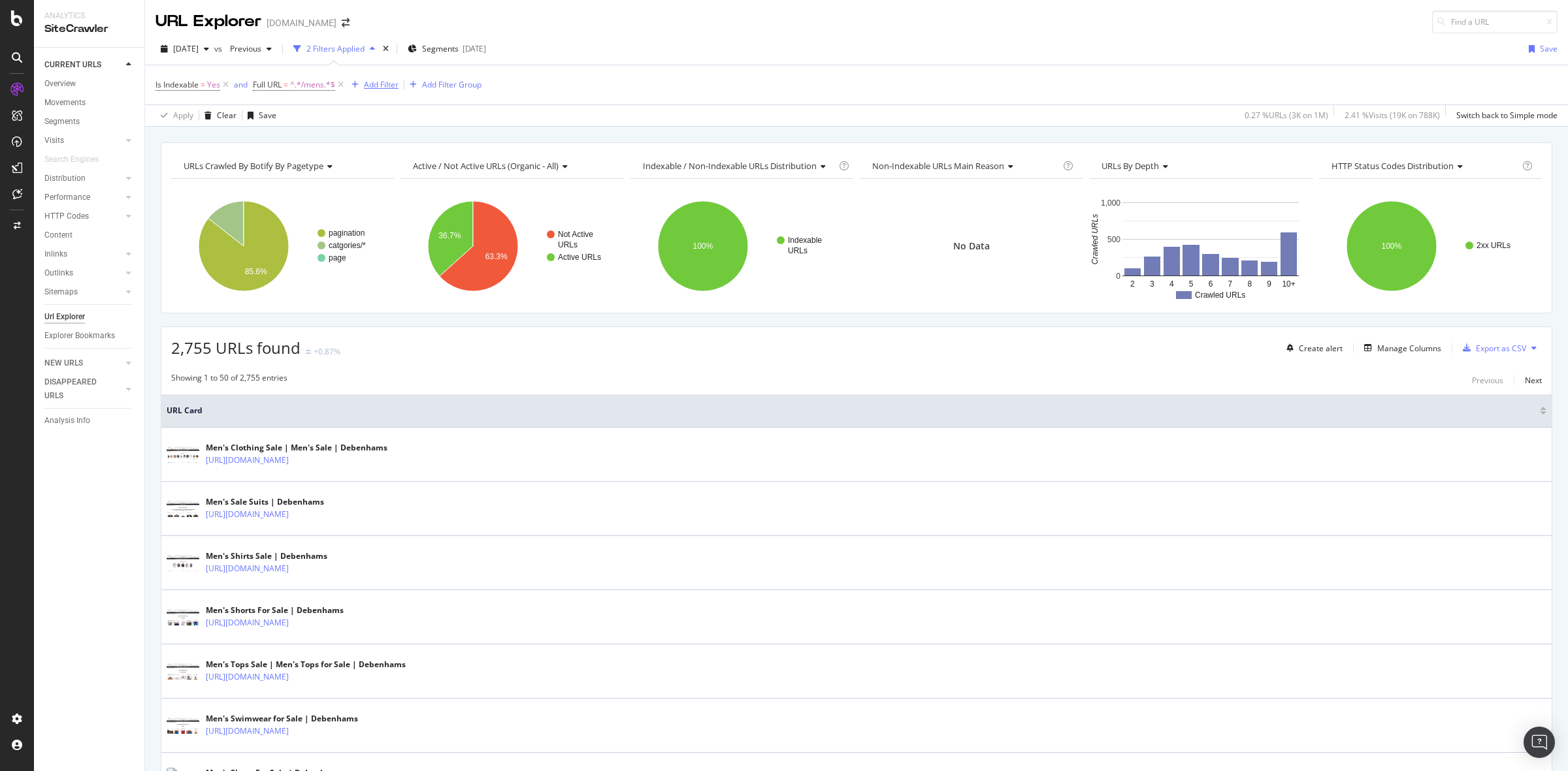
click at [377, 85] on div "Add Filter" at bounding box center [382, 84] width 35 height 11
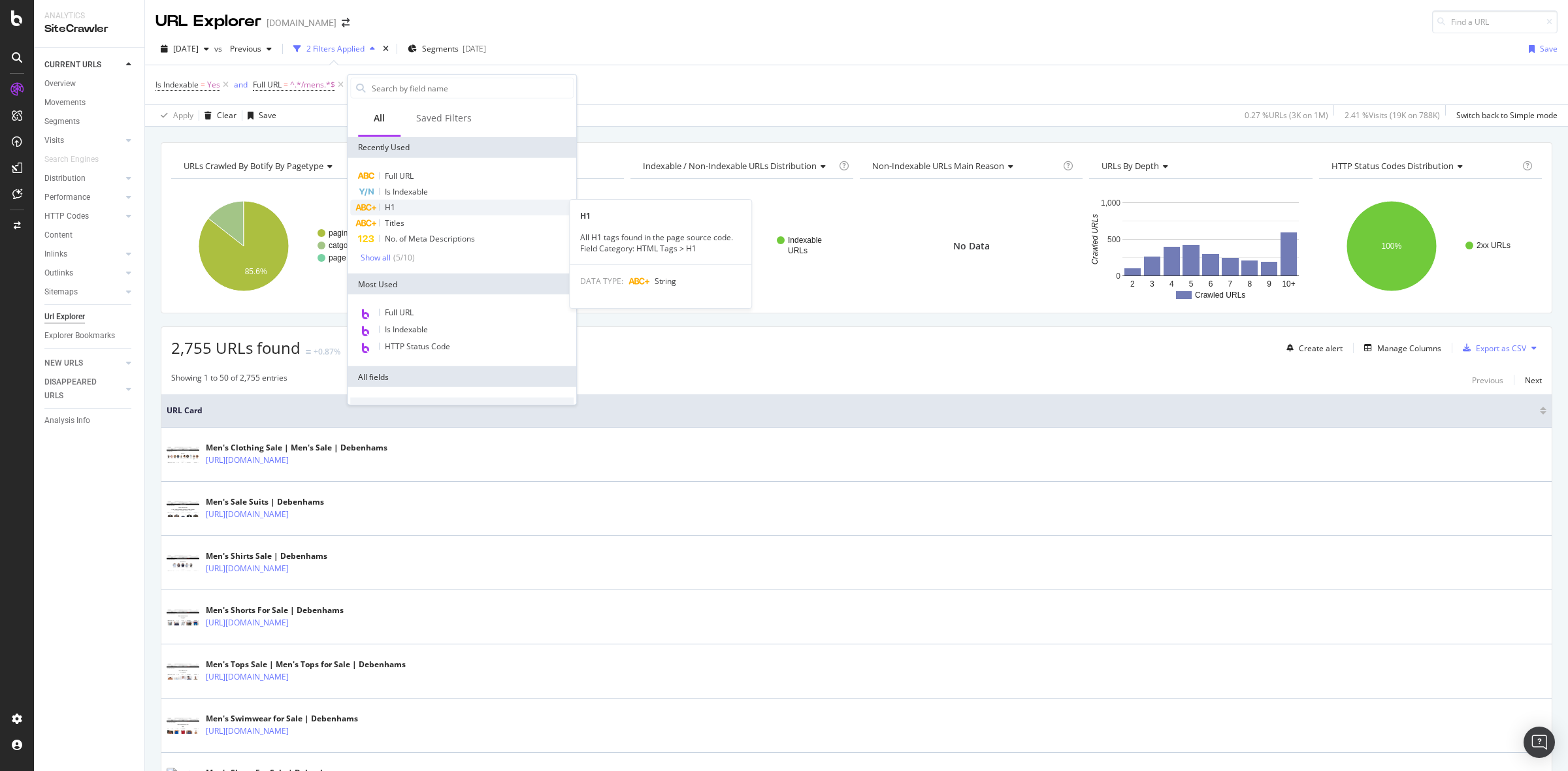
click at [418, 207] on div "H1" at bounding box center [462, 208] width 224 height 16
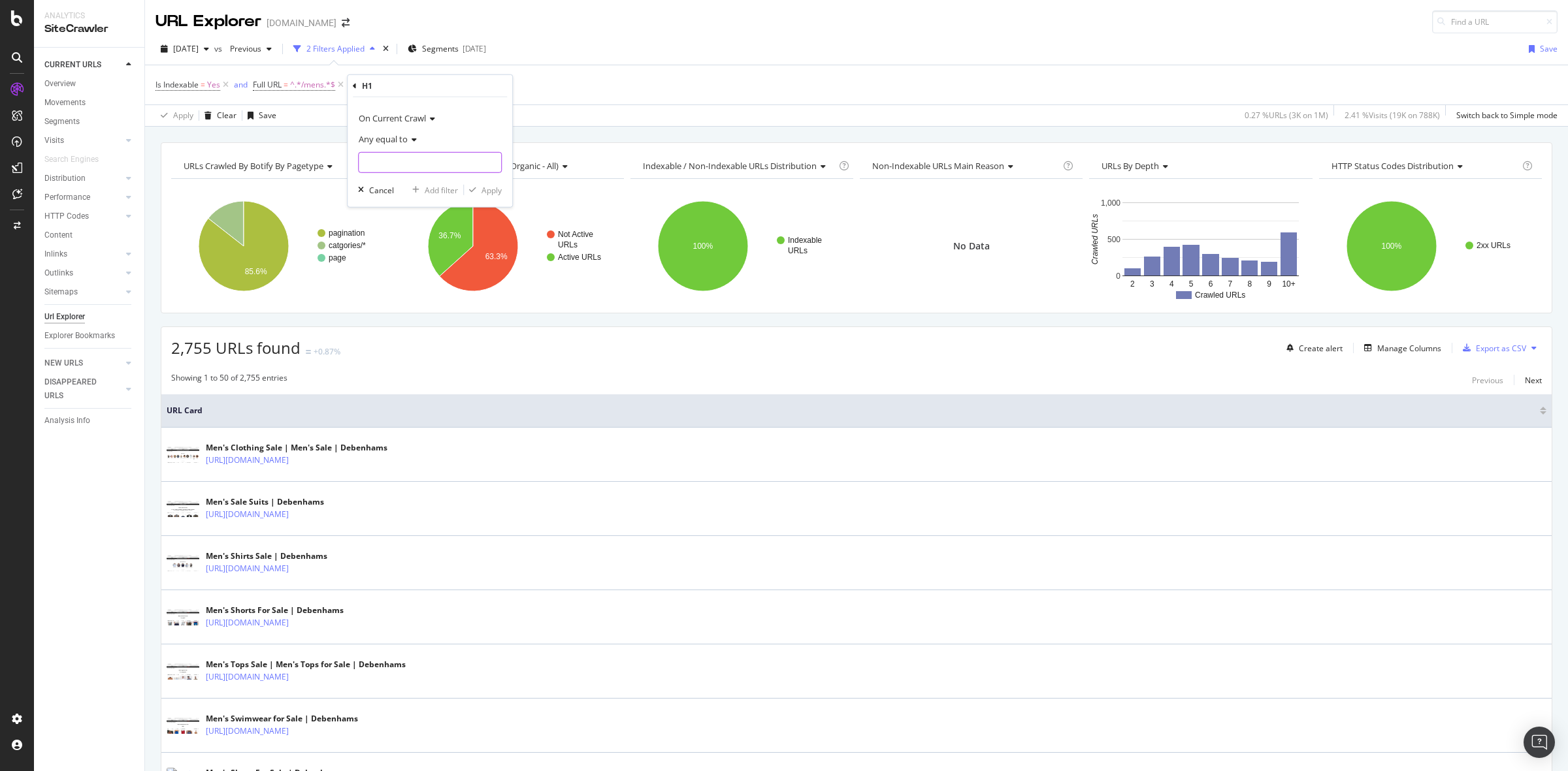
paste input "Mens"
type input "Mens"
click at [488, 191] on div "Apply" at bounding box center [491, 189] width 20 height 11
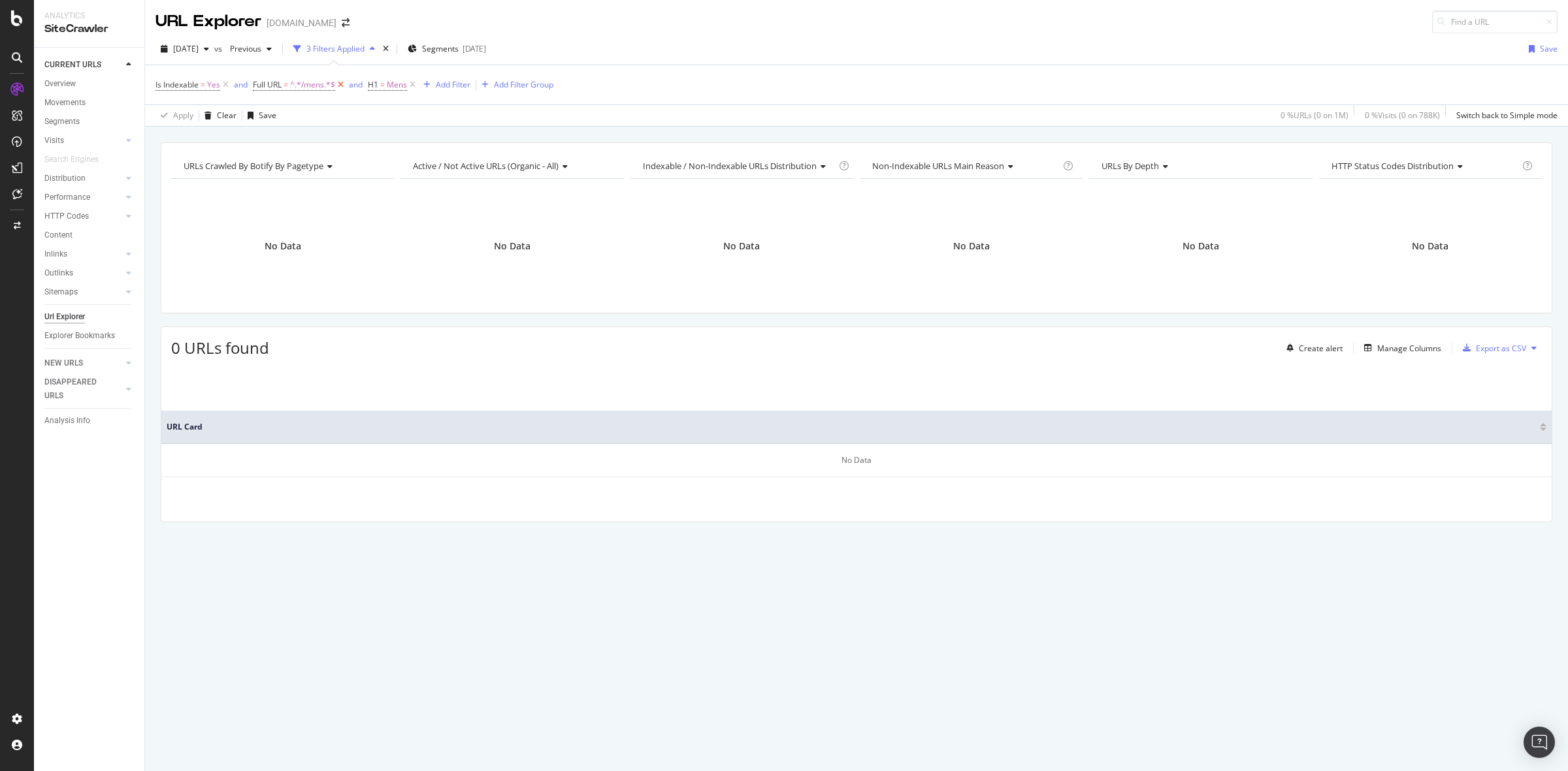
click at [338, 83] on icon at bounding box center [340, 84] width 11 height 13
click at [296, 85] on icon at bounding box center [297, 84] width 11 height 13
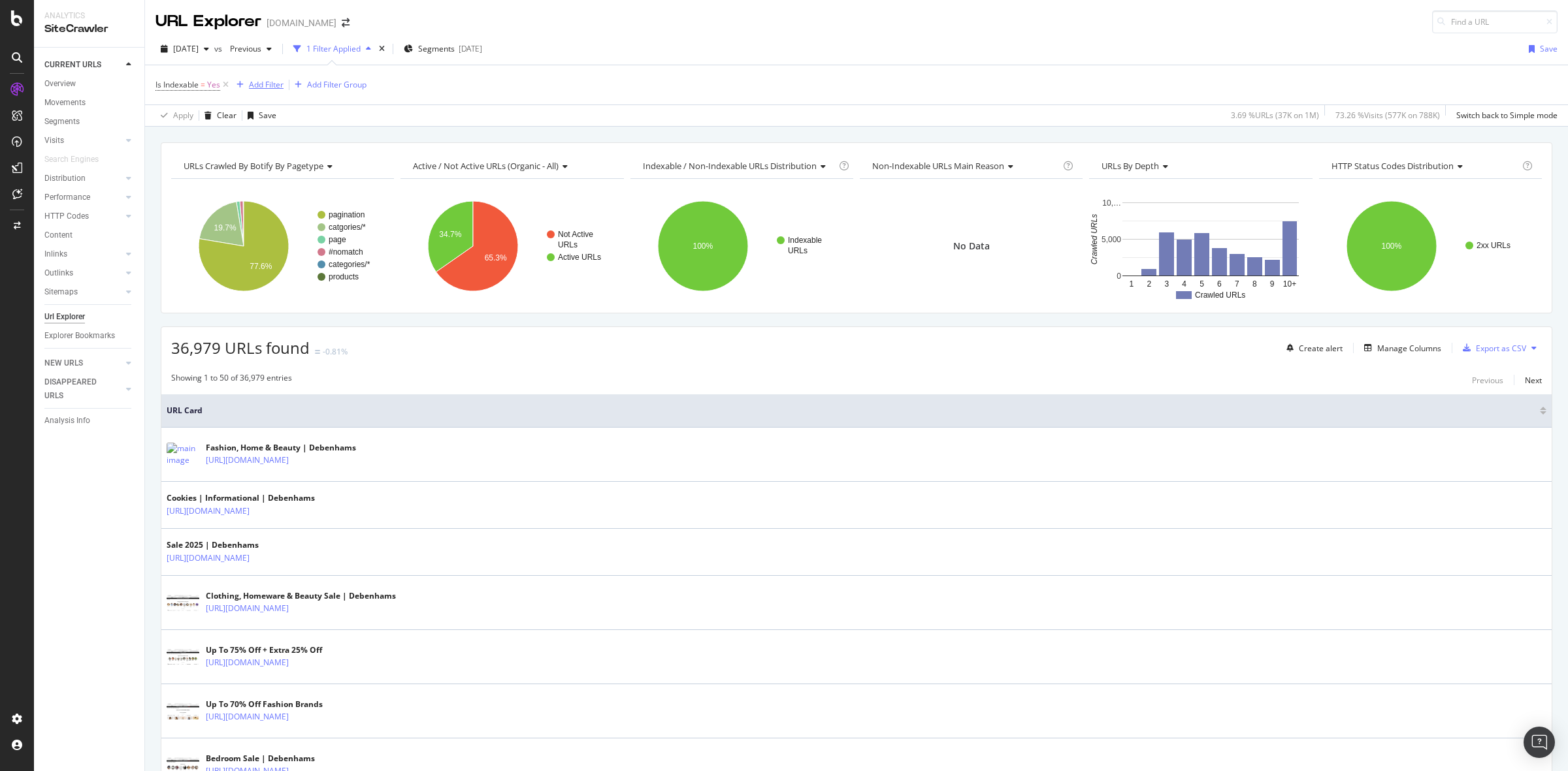
click at [259, 86] on div "Add Filter" at bounding box center [266, 84] width 35 height 11
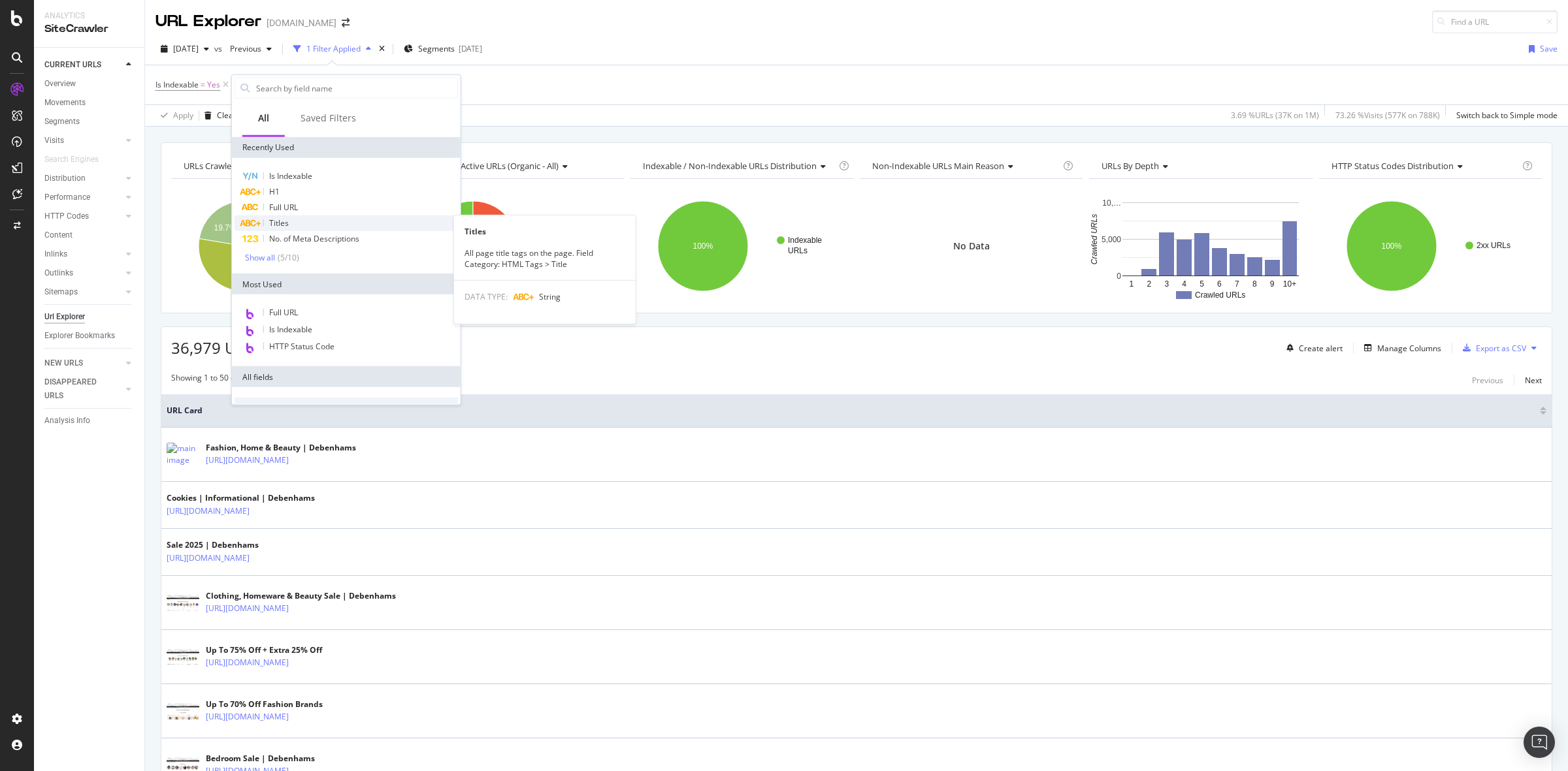
click at [334, 222] on div "Titles" at bounding box center [346, 223] width 224 height 16
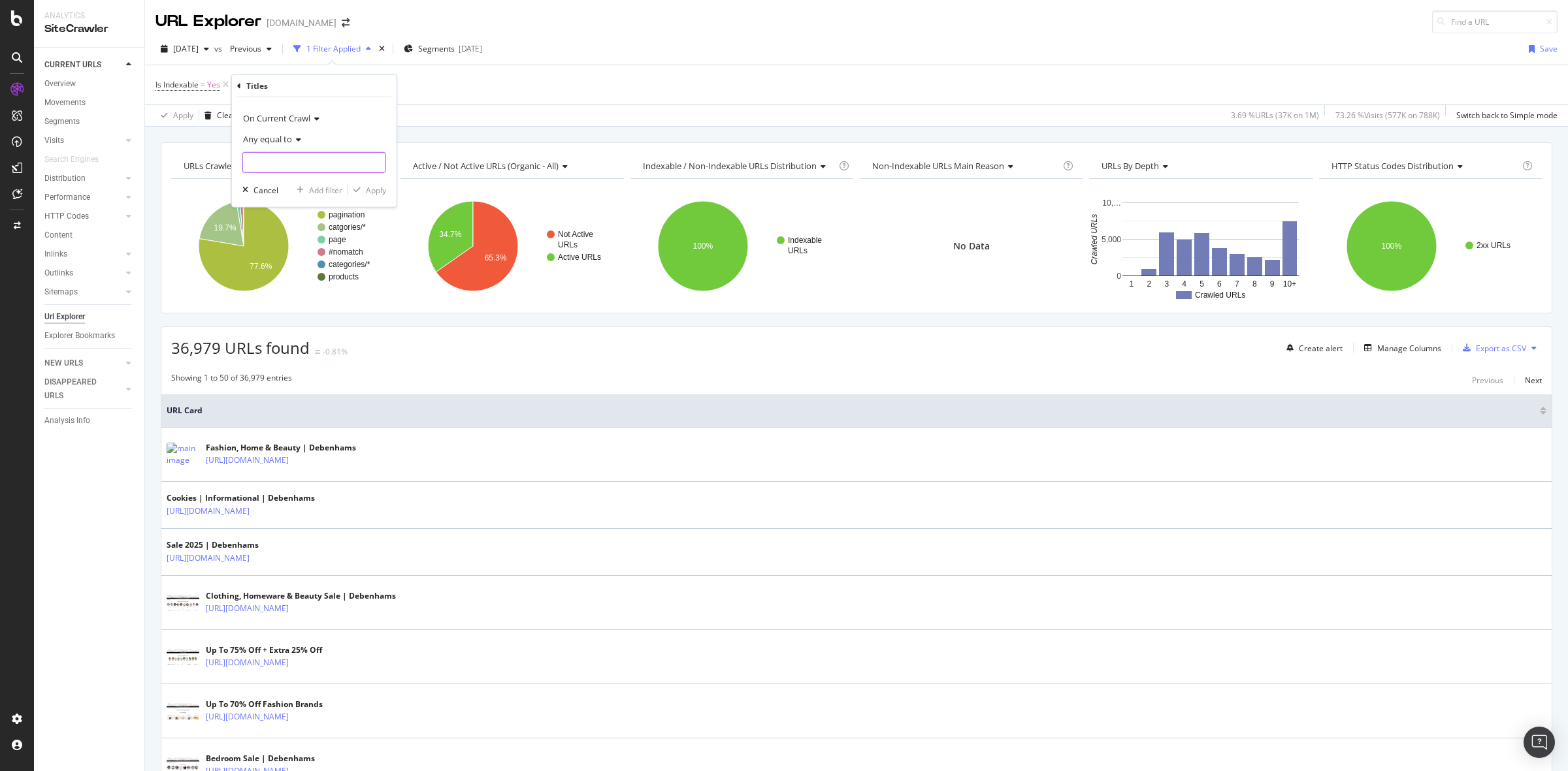
click at [299, 159] on input "text" at bounding box center [315, 163] width 143 height 21
type input "m"
paste input "Mens"
type input "Mens"
click at [375, 185] on div "Apply" at bounding box center [376, 189] width 20 height 11
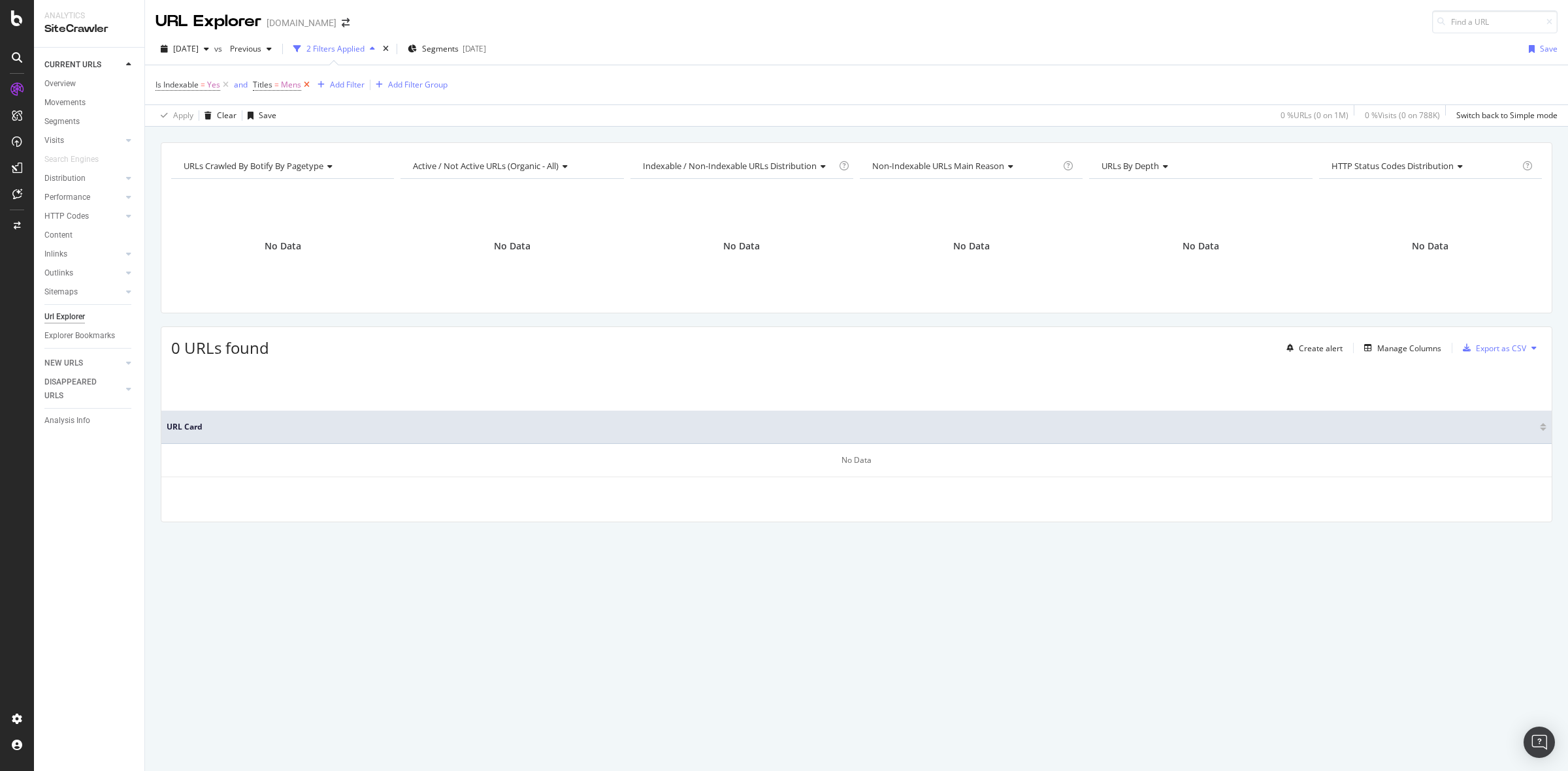
click at [307, 86] on icon at bounding box center [306, 84] width 11 height 13
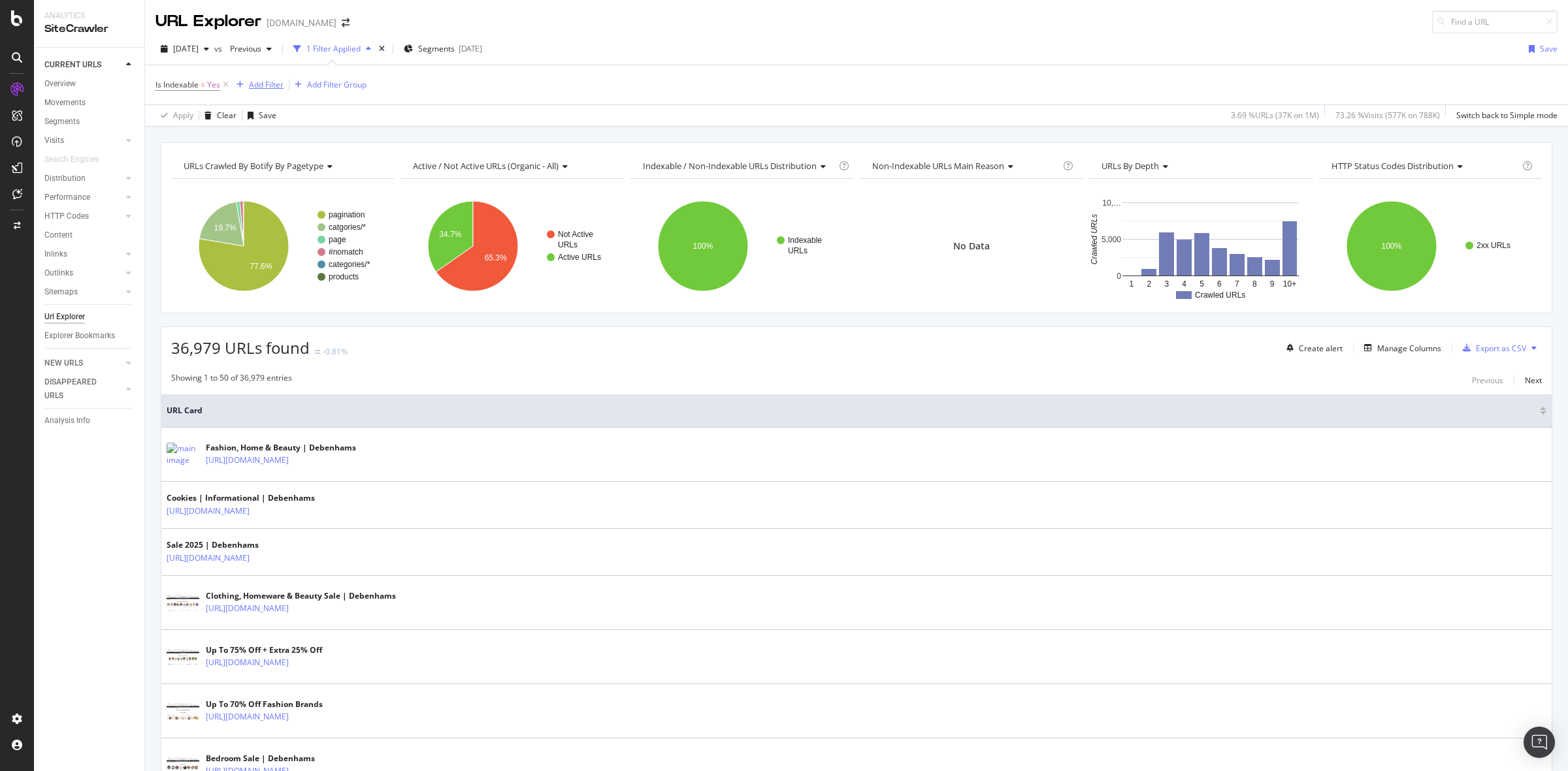
click at [258, 80] on div "Add Filter" at bounding box center [266, 84] width 35 height 11
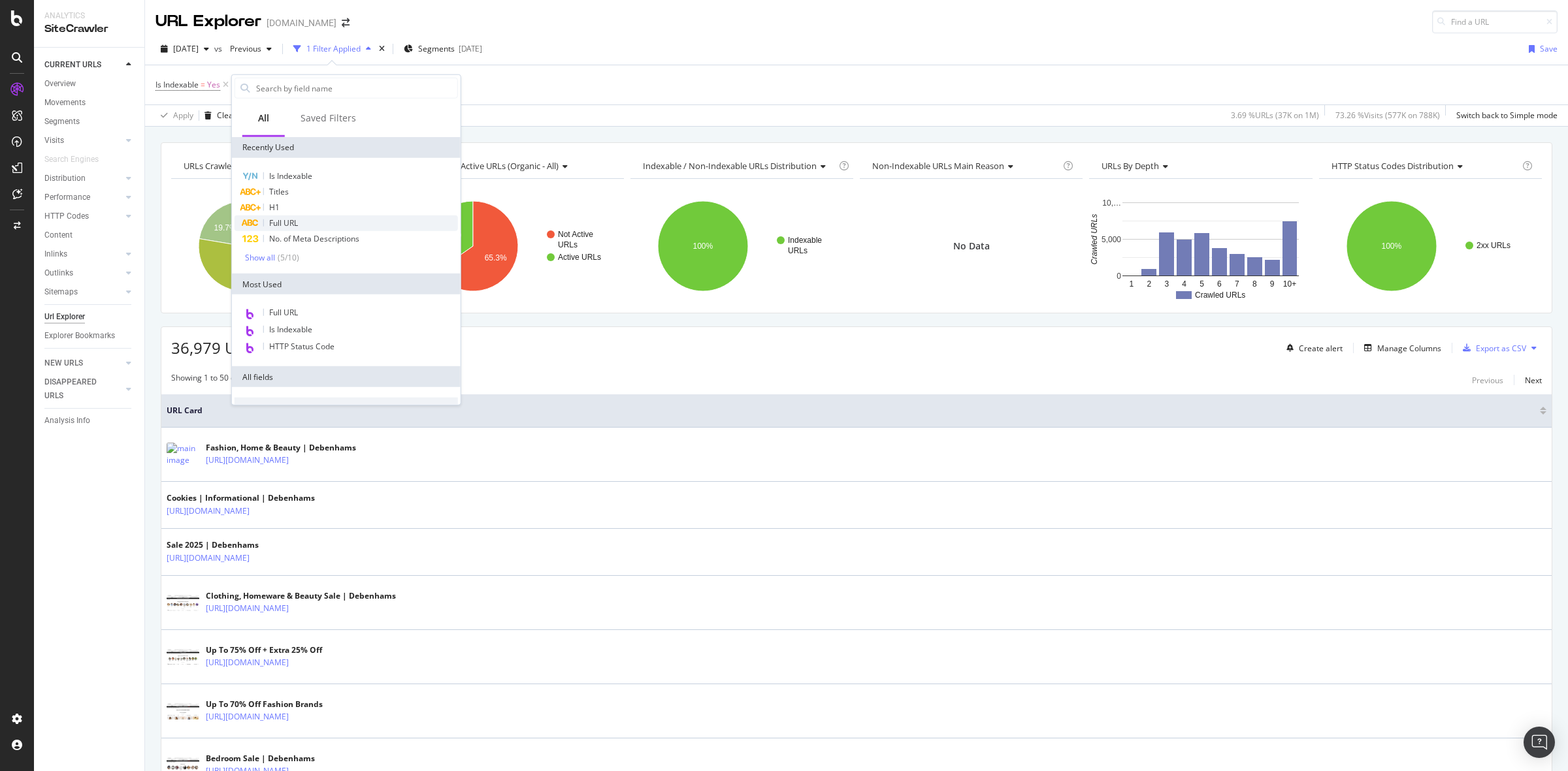
click at [317, 219] on div "Full URL" at bounding box center [346, 223] width 224 height 16
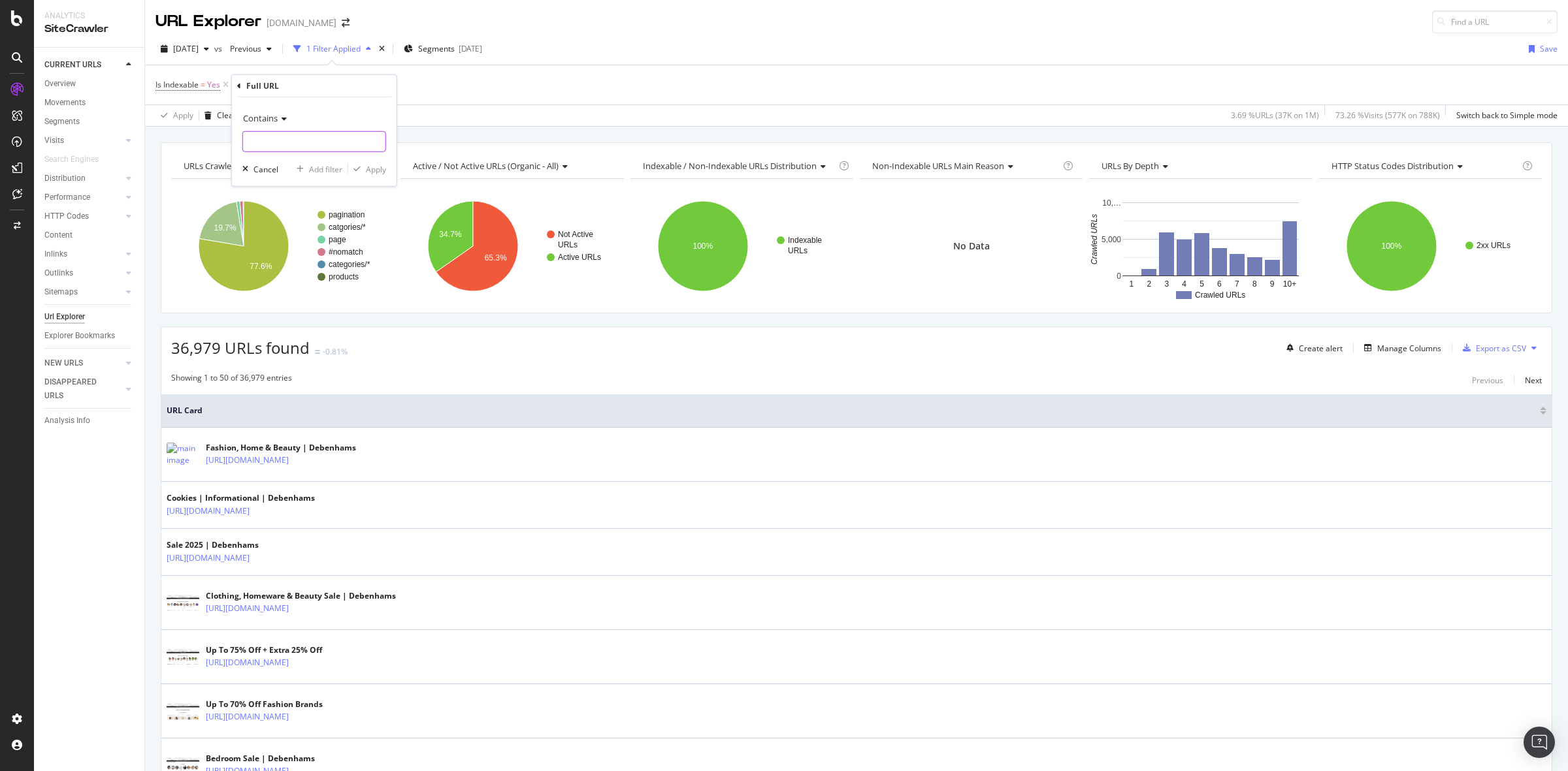
click at [285, 150] on input "text" at bounding box center [315, 142] width 143 height 21
type input "mens"
click at [383, 168] on div "Apply" at bounding box center [376, 169] width 20 height 11
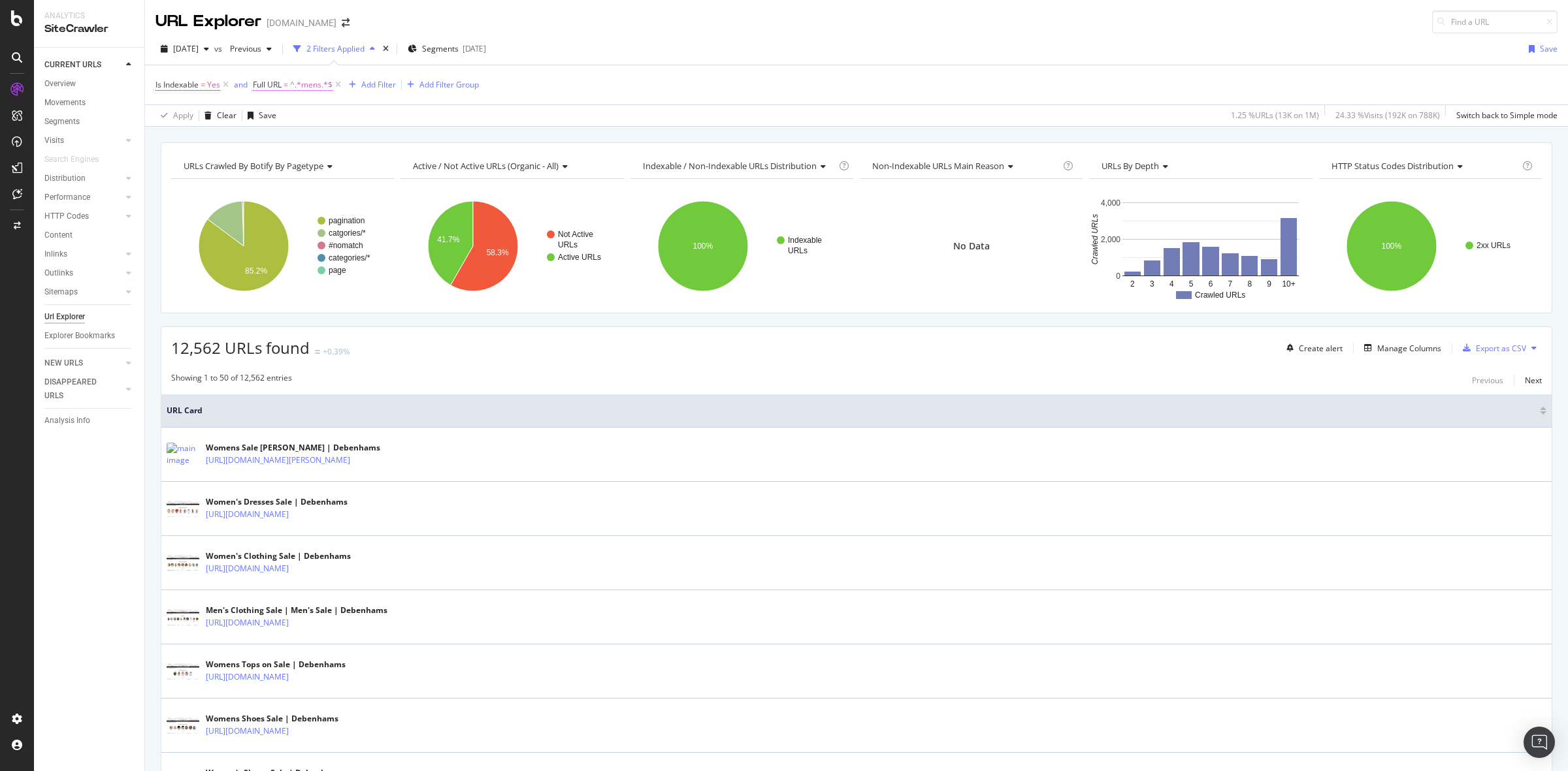
click at [311, 86] on span "^.*mens.*$" at bounding box center [311, 84] width 43 height 18
click at [288, 120] on span "Contains" at bounding box center [283, 116] width 35 height 12
click at [350, 243] on div "Contains" at bounding box center [337, 244] width 140 height 17
click at [397, 167] on div "Apply" at bounding box center [397, 167] width 20 height 11
click at [375, 87] on div "Add Filter" at bounding box center [379, 84] width 35 height 11
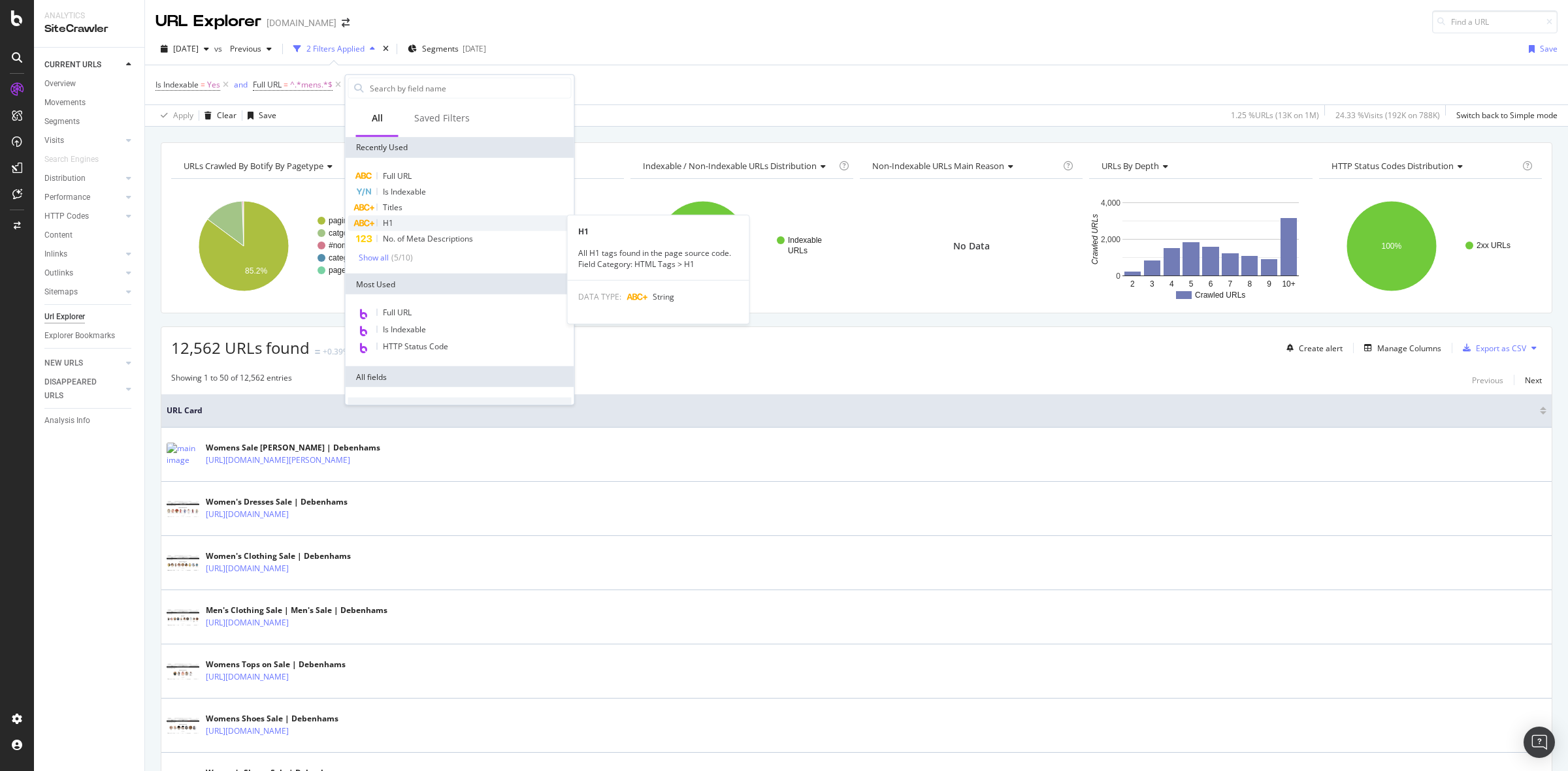
click at [518, 219] on div "H1" at bounding box center [459, 223] width 224 height 16
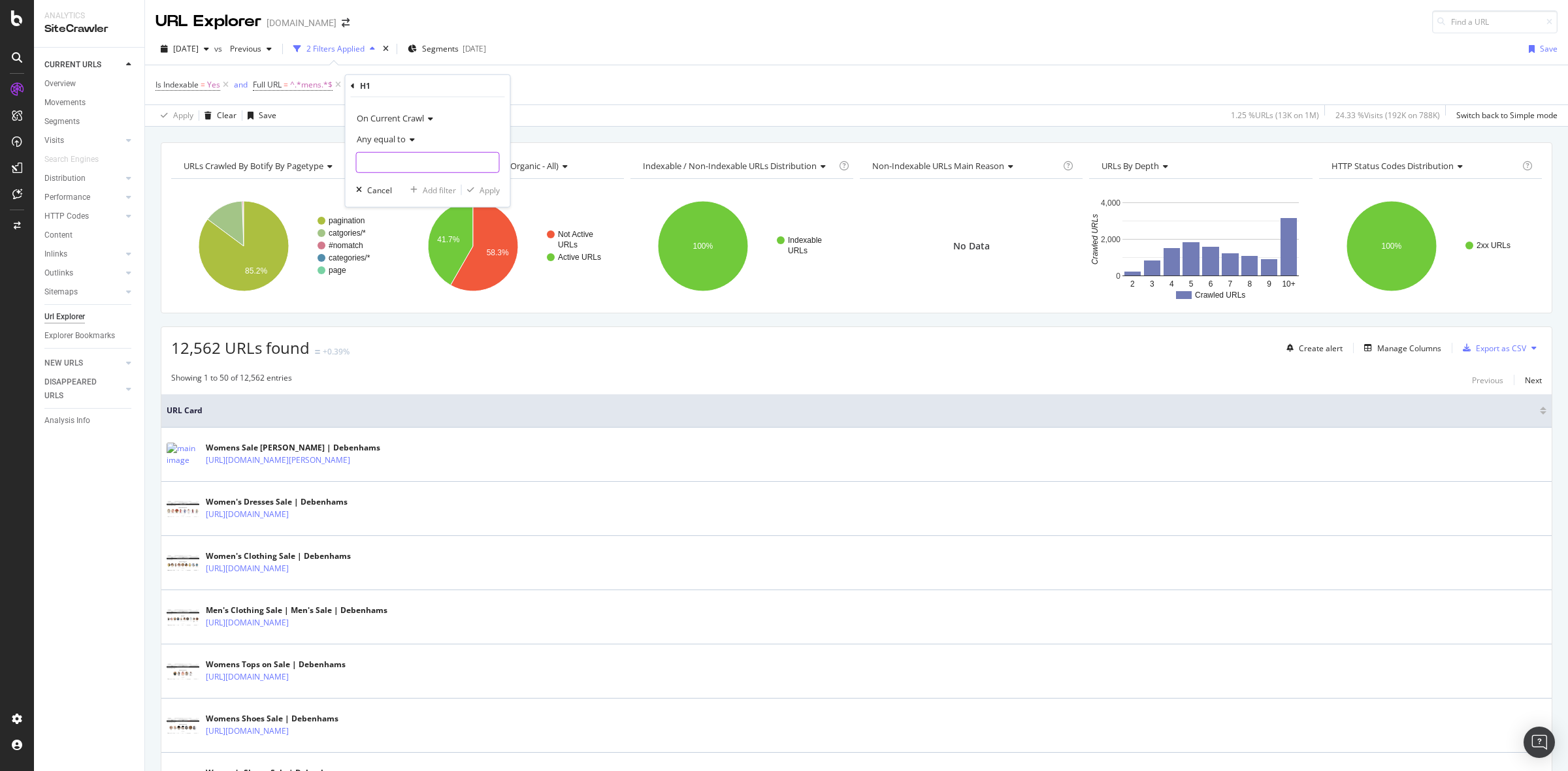
click at [410, 162] on input "text" at bounding box center [428, 163] width 143 height 21
click at [404, 139] on span "Any equal to" at bounding box center [381, 139] width 49 height 12
click at [409, 264] on span "Any contains" at bounding box center [385, 267] width 46 height 11
click at [389, 167] on input "text" at bounding box center [428, 163] width 143 height 21
type input "Mens"
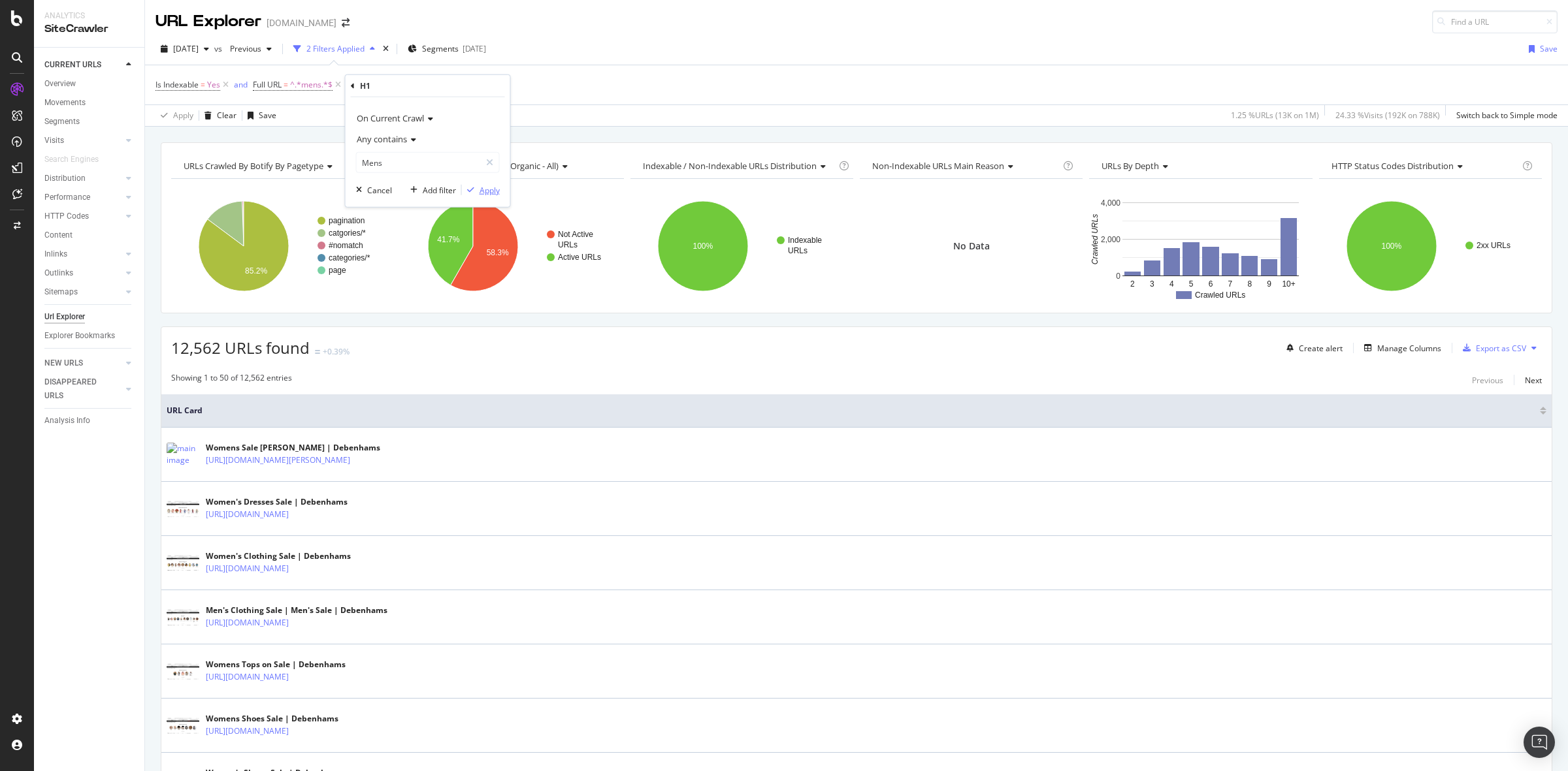
click at [480, 189] on div "Apply" at bounding box center [490, 189] width 20 height 11
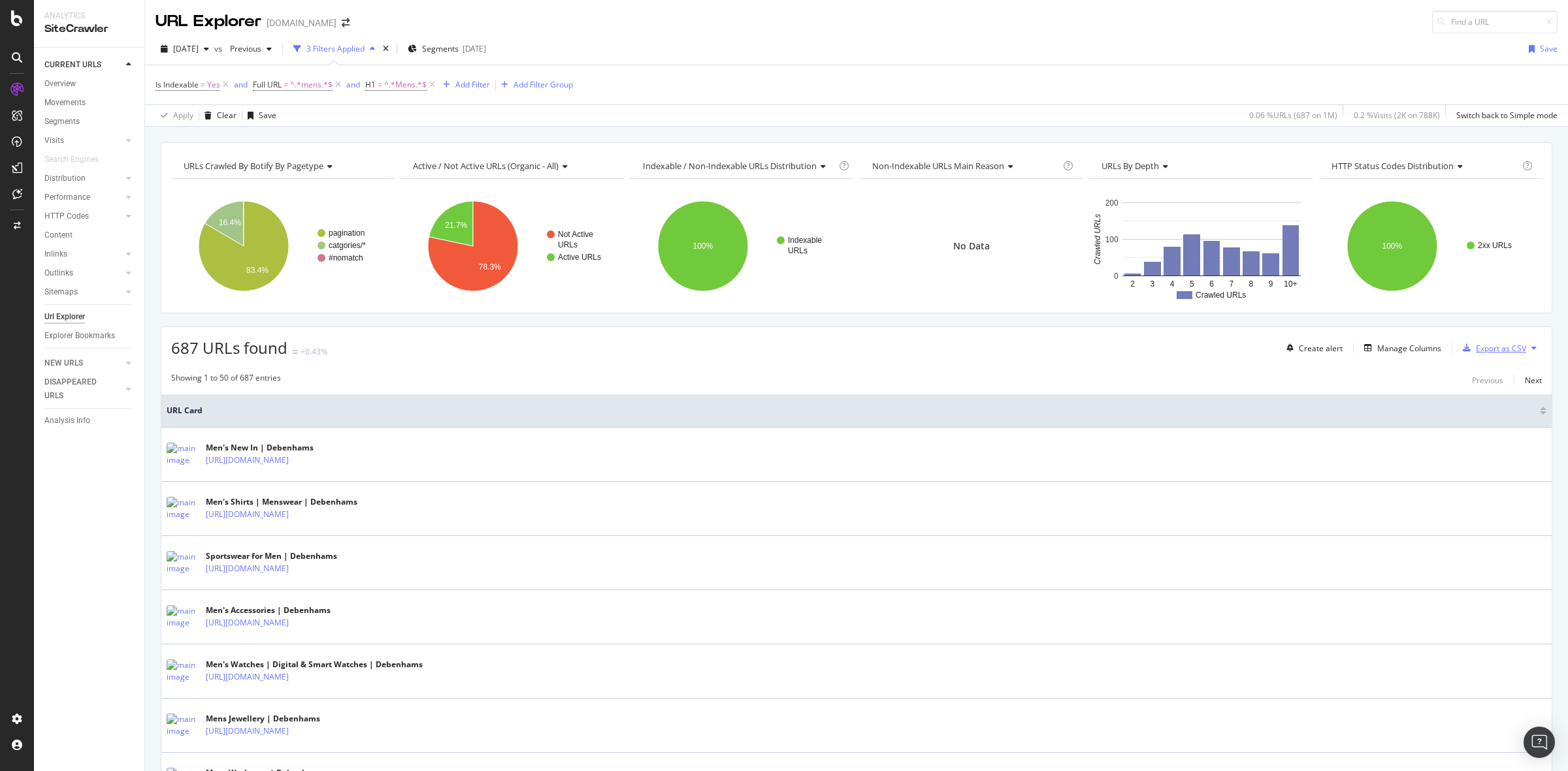
click at [1490, 356] on div "Export as CSV" at bounding box center [1491, 348] width 69 height 20
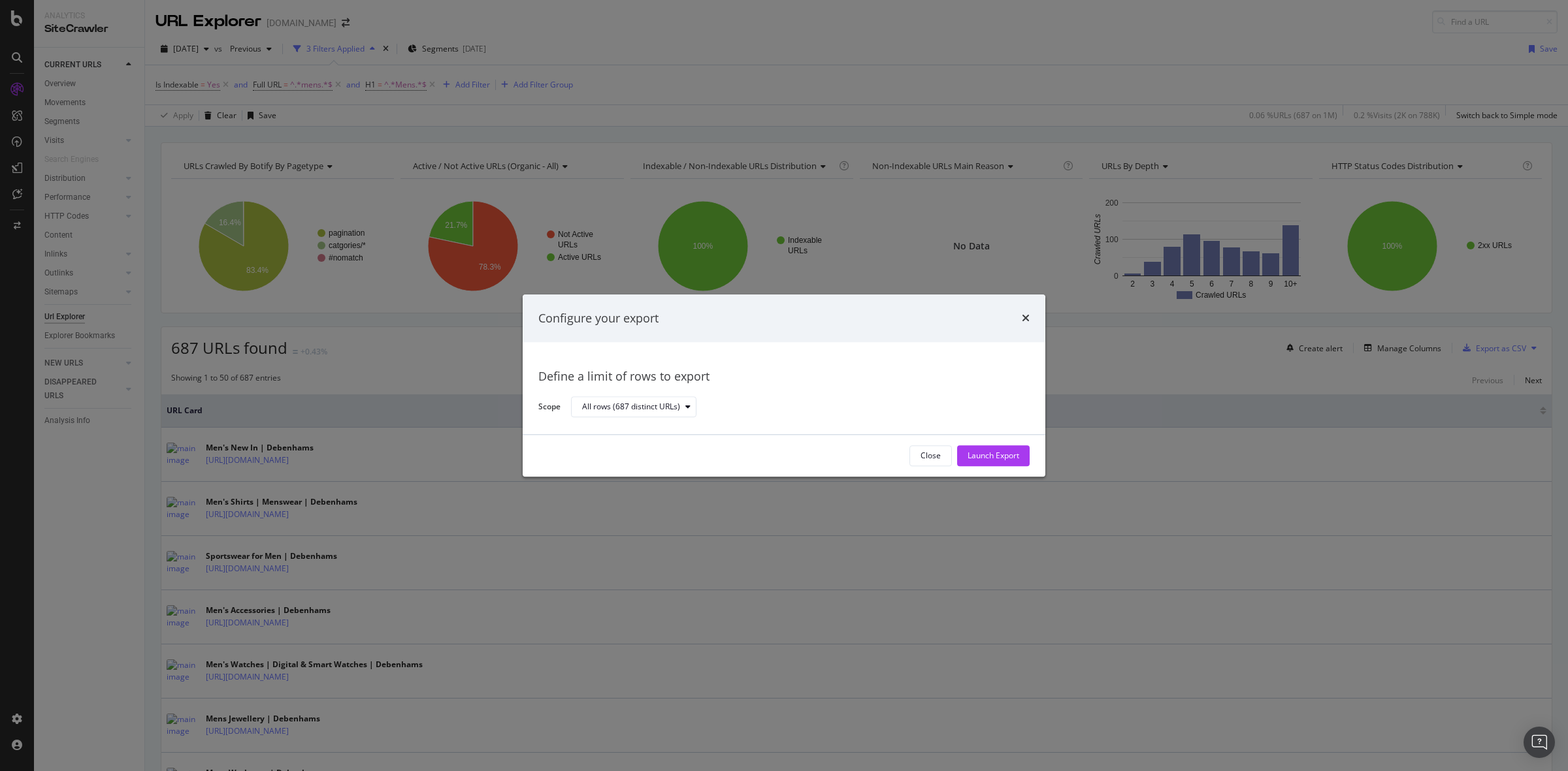
click at [1032, 449] on div "Close Launch Export" at bounding box center [784, 455] width 523 height 42
click at [1023, 449] on button "Launch Export" at bounding box center [993, 455] width 72 height 21
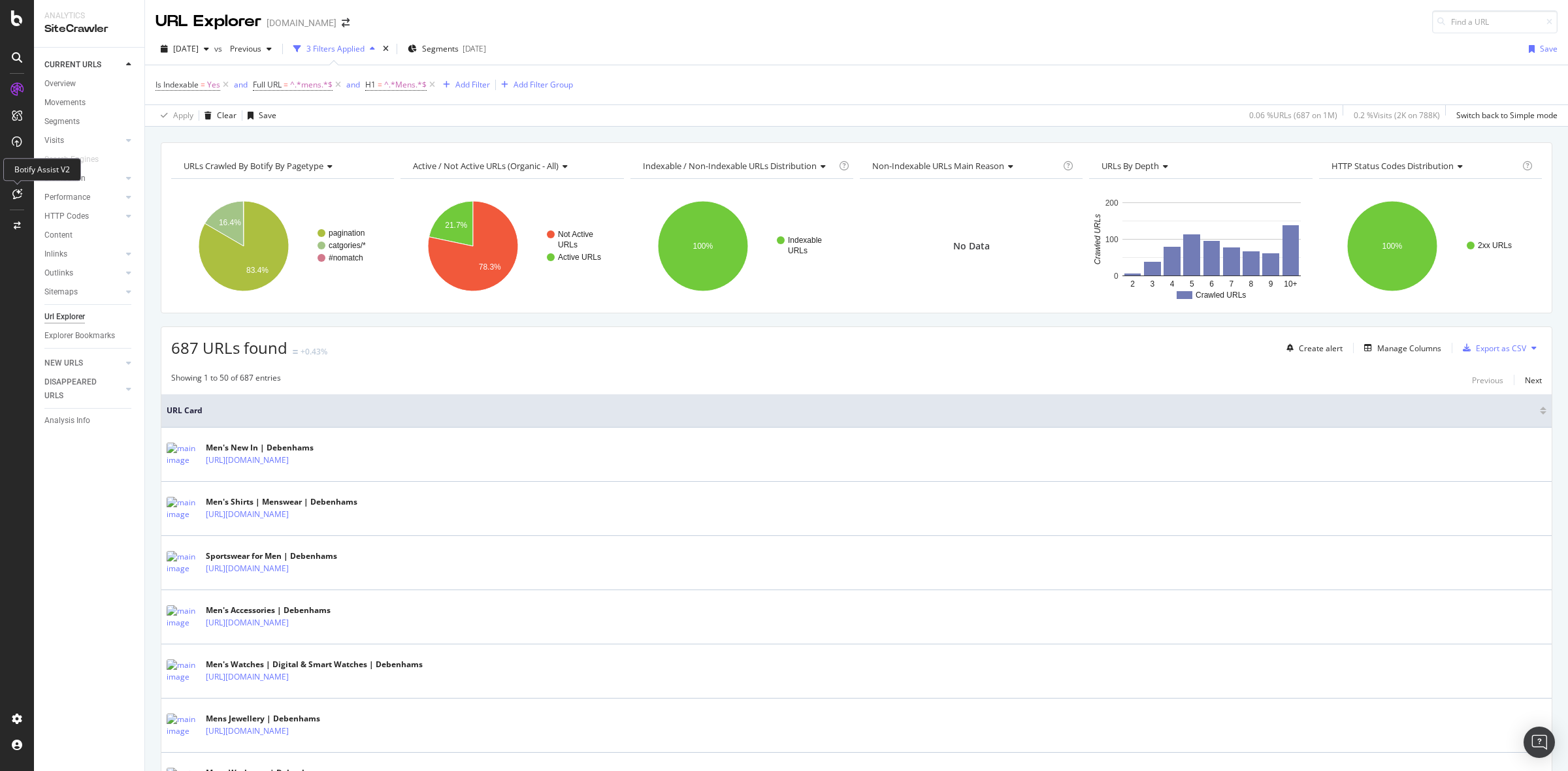
click at [11, 164] on div "Botify Assist V2" at bounding box center [42, 169] width 77 height 23
click at [73, 229] on div "DataExports" at bounding box center [74, 225] width 51 height 13
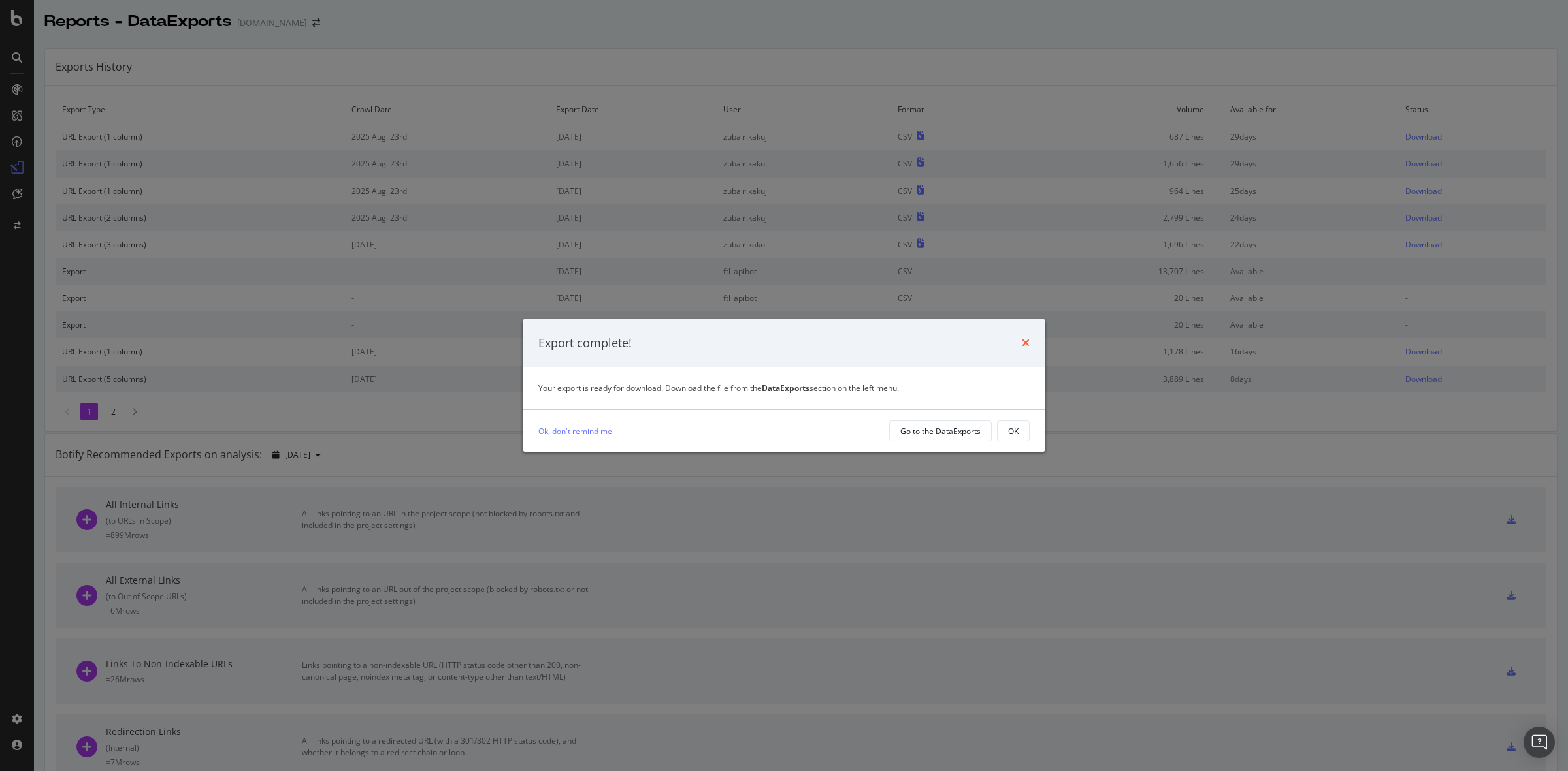
click at [1026, 342] on icon "times" at bounding box center [1025, 342] width 8 height 10
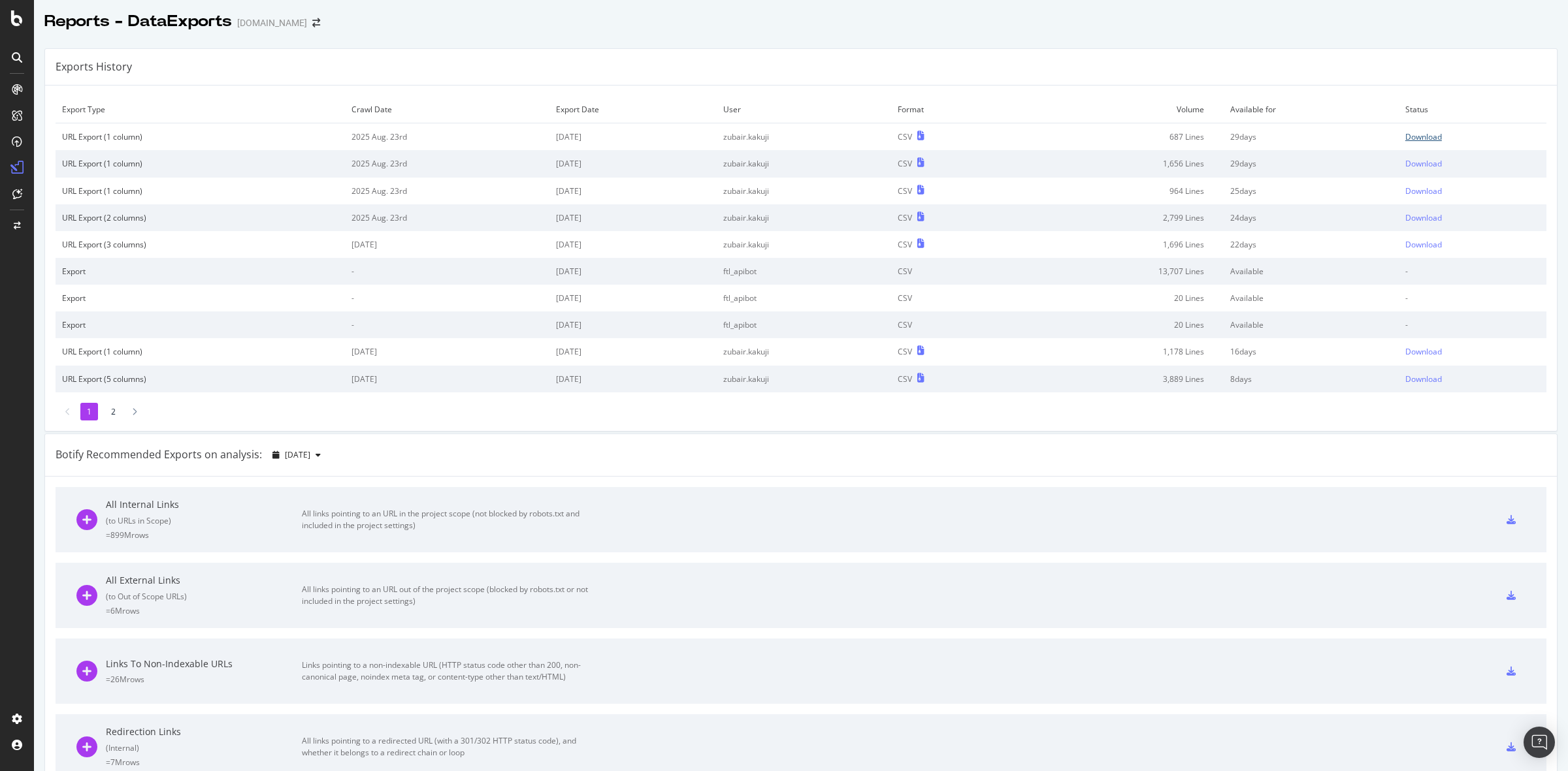
click at [1408, 142] on div "Download" at bounding box center [1424, 136] width 37 height 11
